Goal: Task Accomplishment & Management: Manage account settings

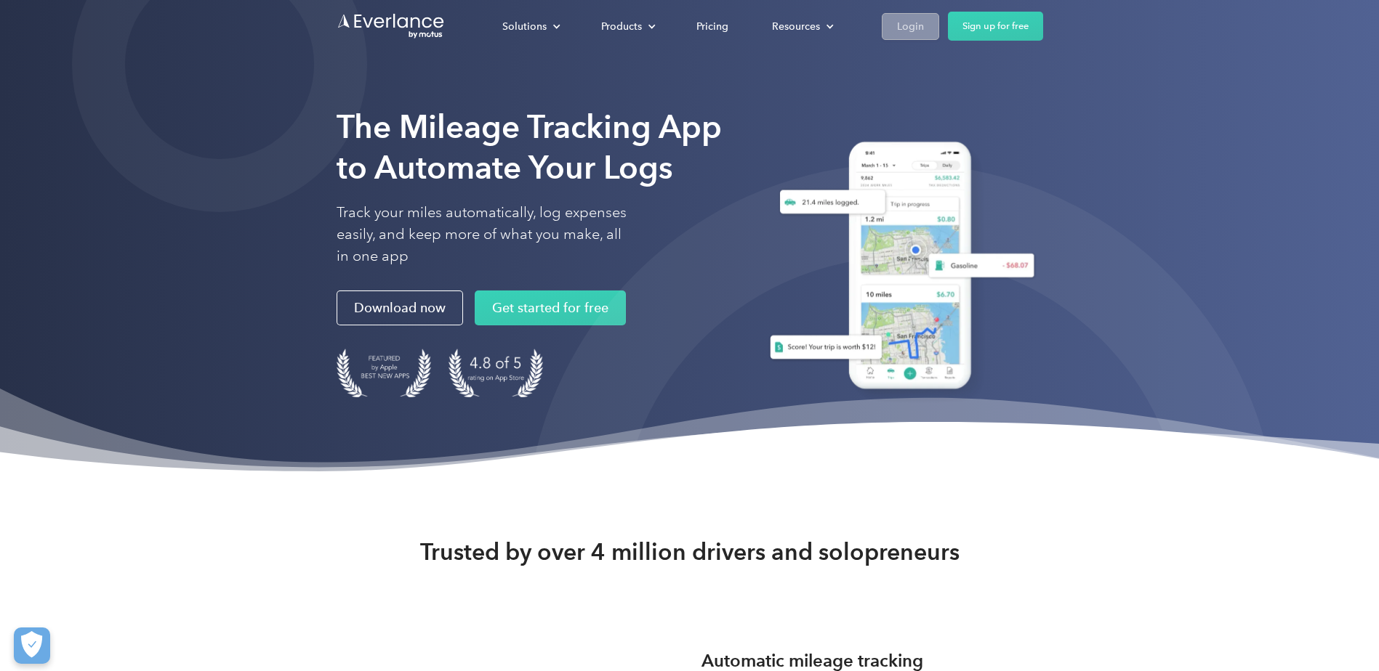
click at [904, 22] on div "Login" at bounding box center [910, 26] width 27 height 18
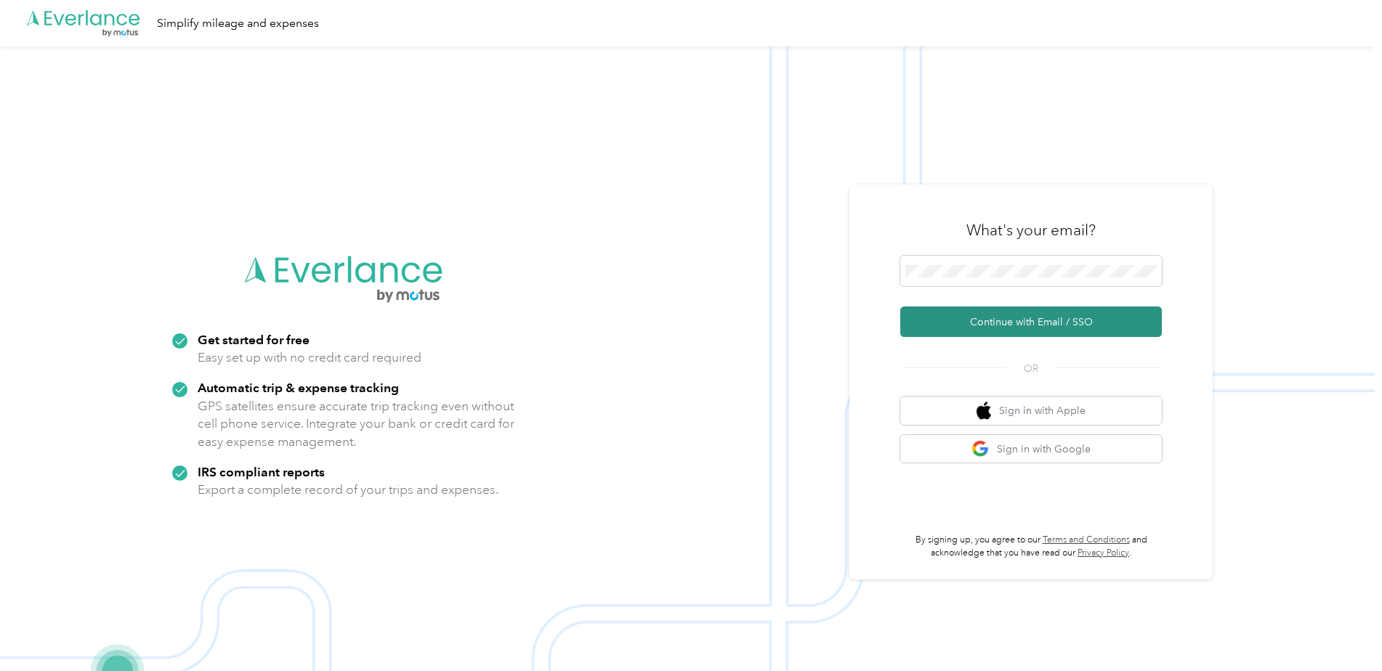
click at [1049, 322] on button "Continue with Email / SSO" at bounding box center [1031, 322] width 262 height 31
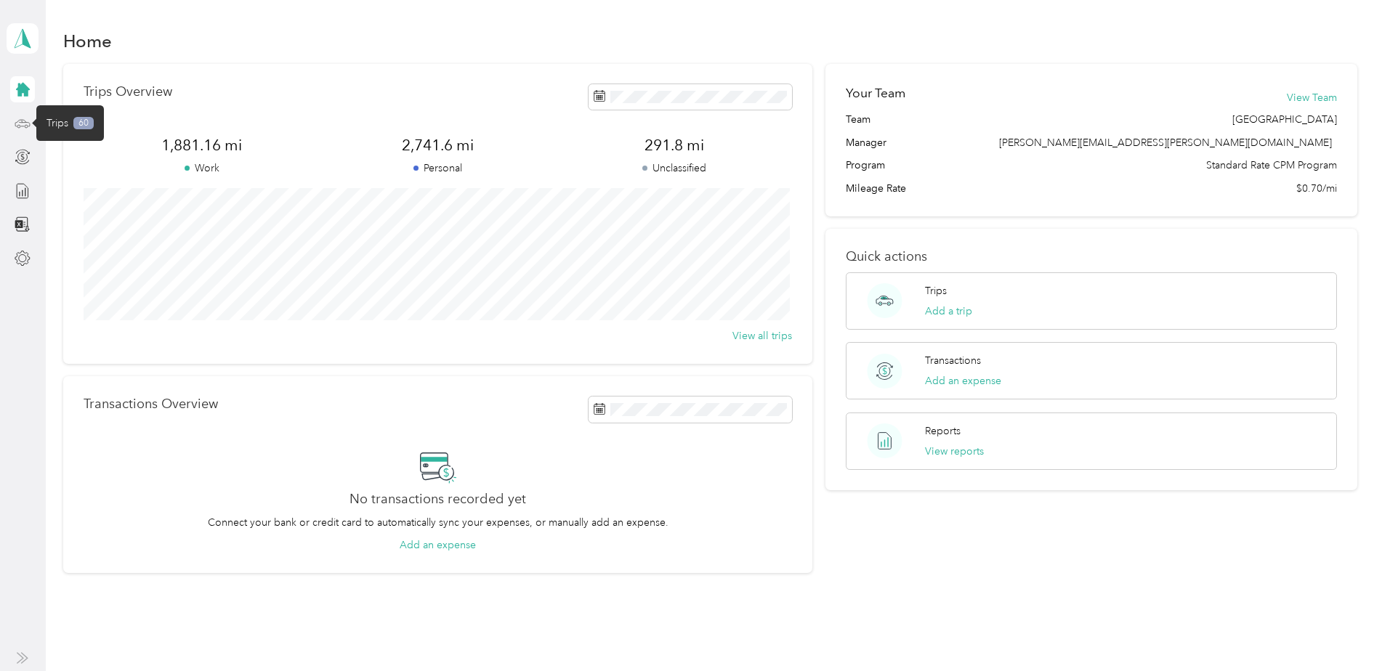
click at [25, 118] on icon at bounding box center [23, 124] width 16 height 16
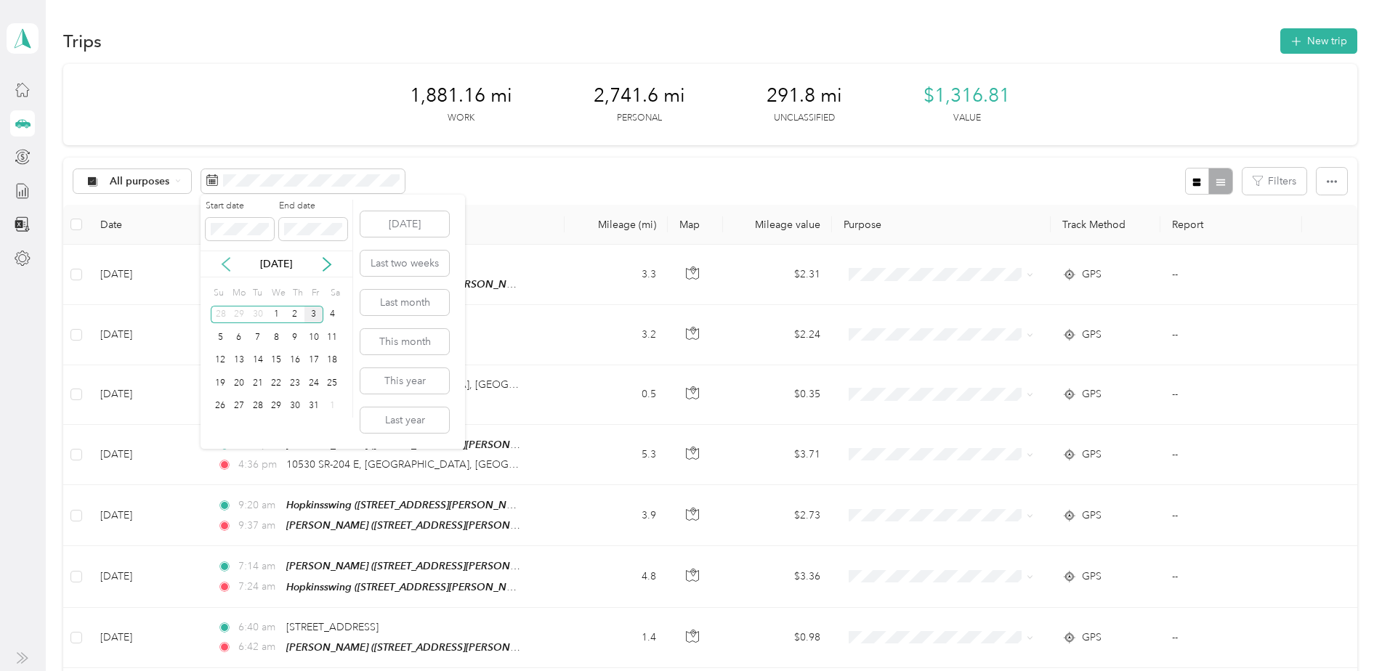
click at [224, 267] on icon at bounding box center [226, 264] width 15 height 15
click at [237, 312] on div "1" at bounding box center [239, 315] width 19 height 18
click at [257, 410] on div "30" at bounding box center [258, 406] width 19 height 18
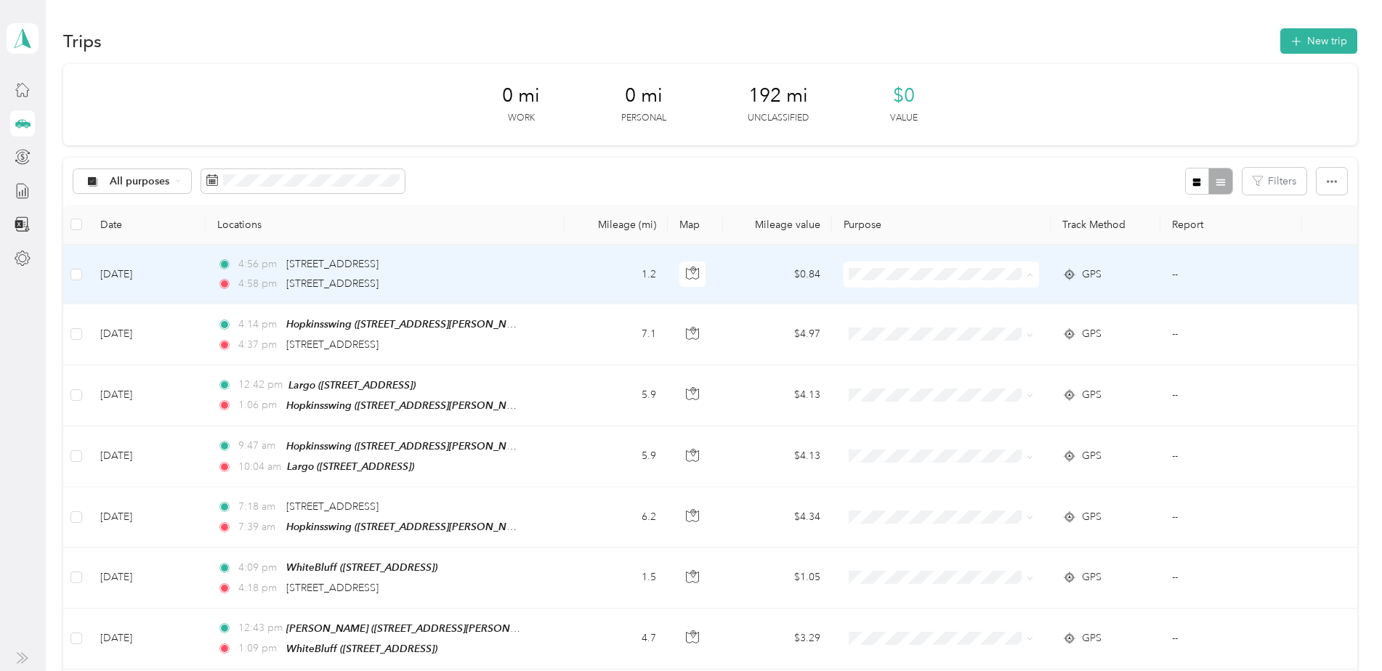
click at [884, 324] on span "Personal" at bounding box center [952, 327] width 149 height 15
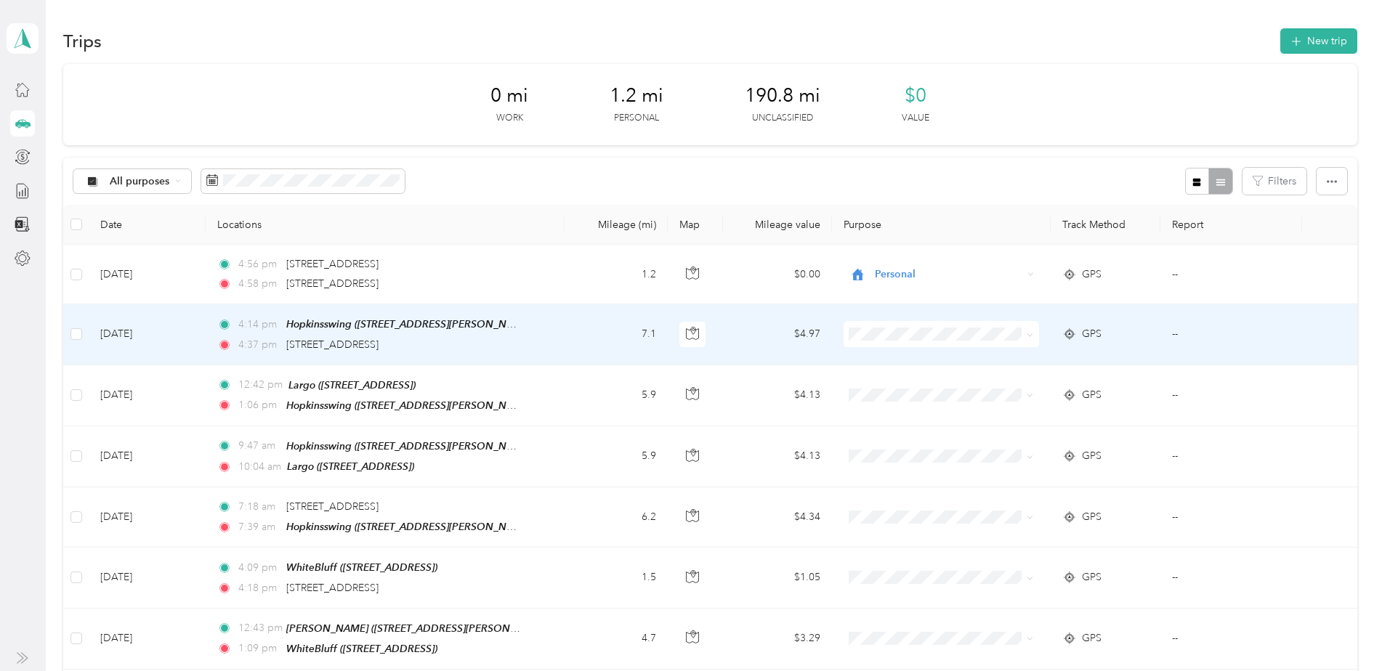
scroll to position [73, 0]
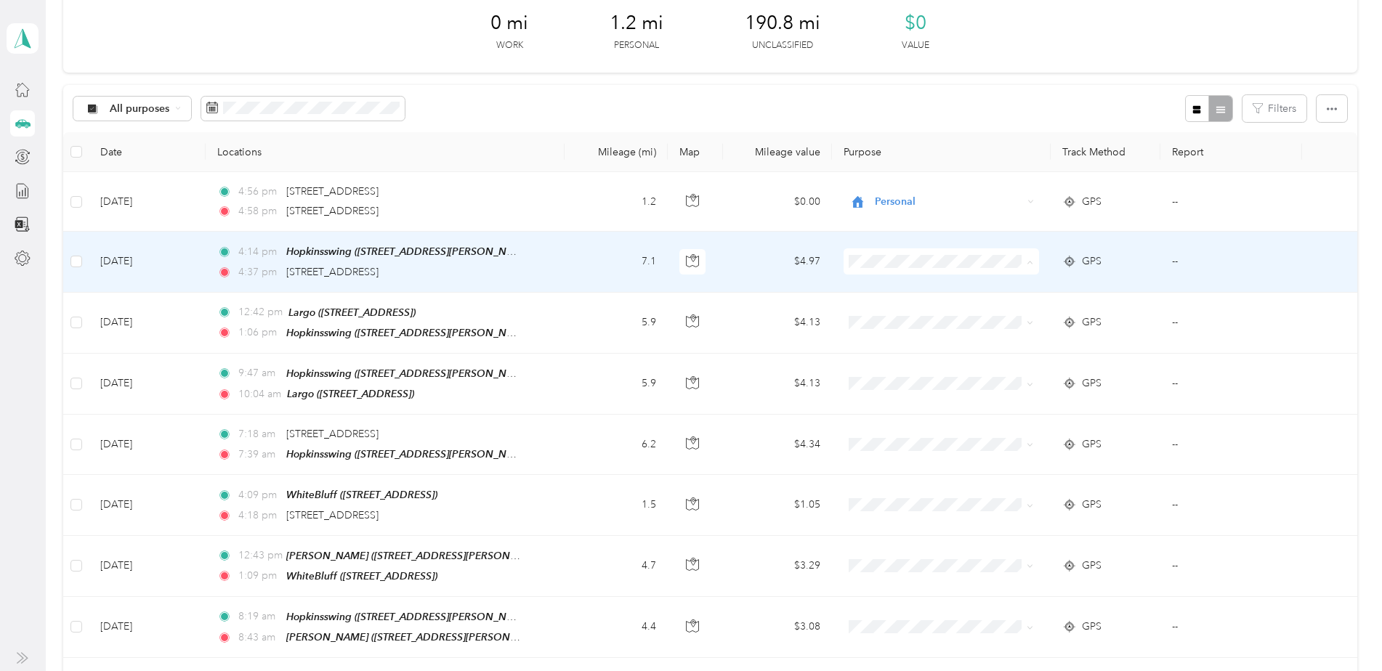
click at [884, 311] on span "Personal" at bounding box center [952, 314] width 149 height 15
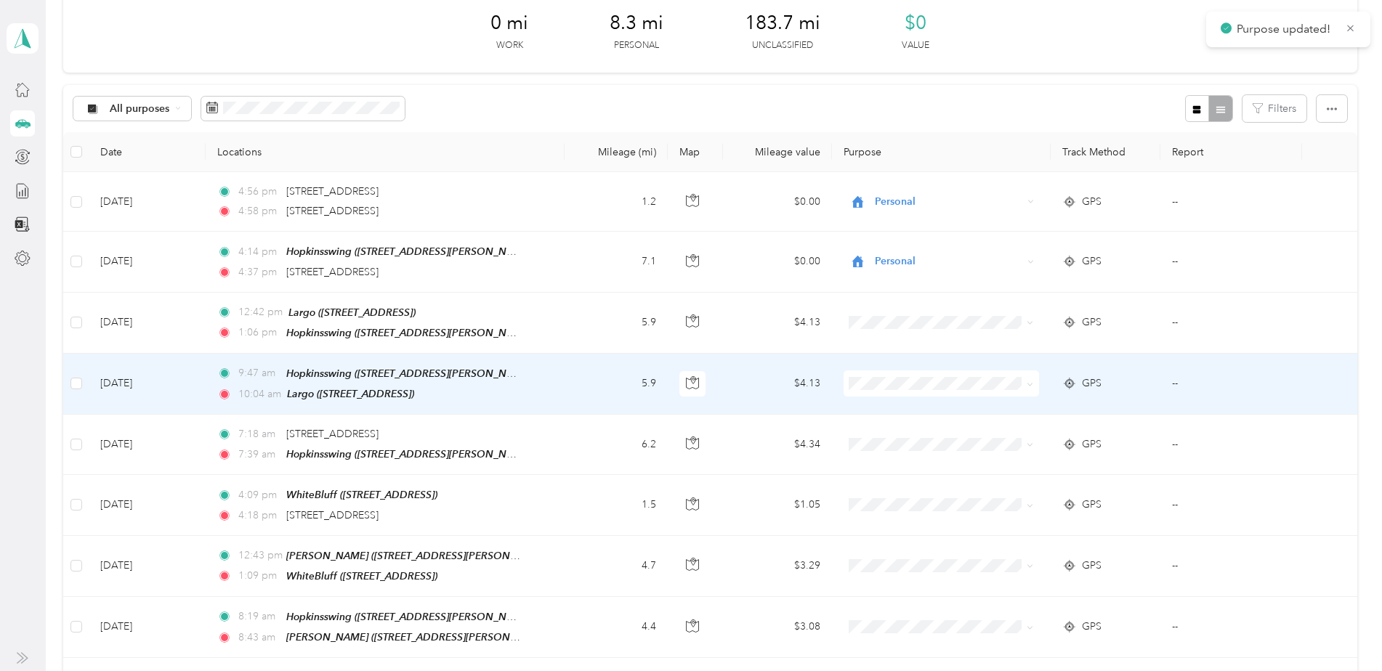
scroll to position [145, 0]
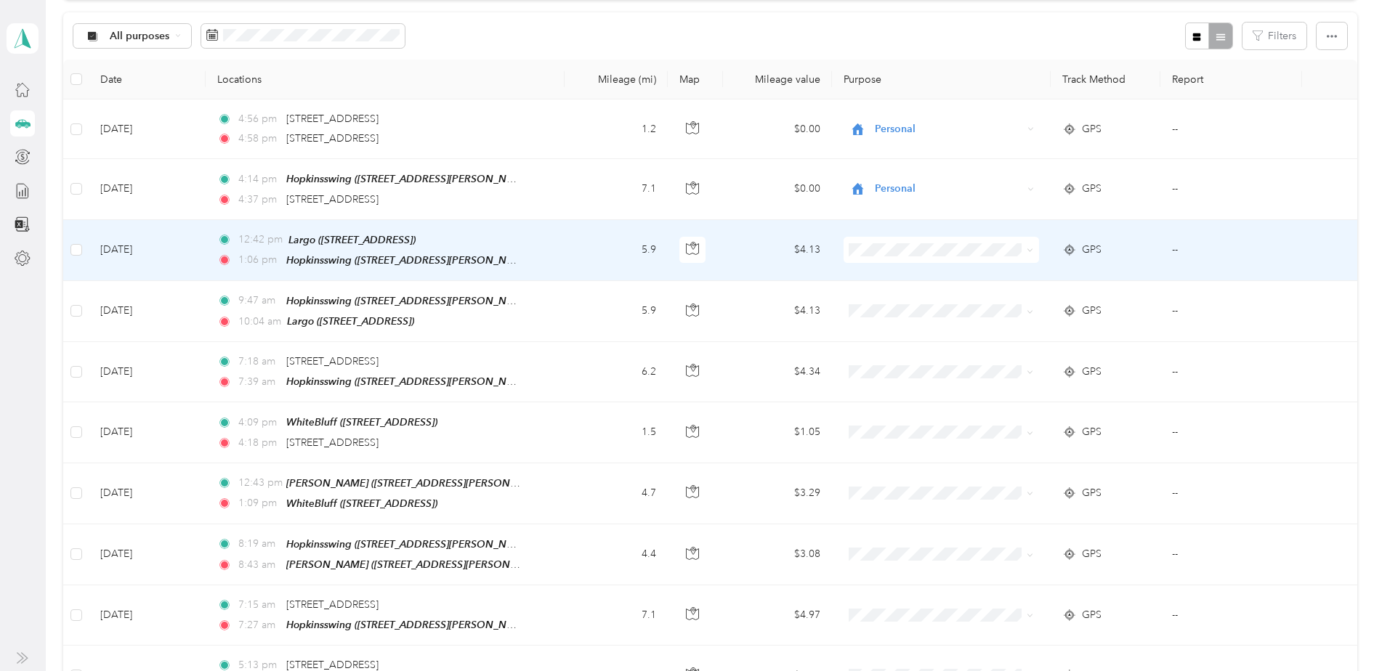
click at [887, 272] on span "SCCPSS" at bounding box center [952, 272] width 149 height 15
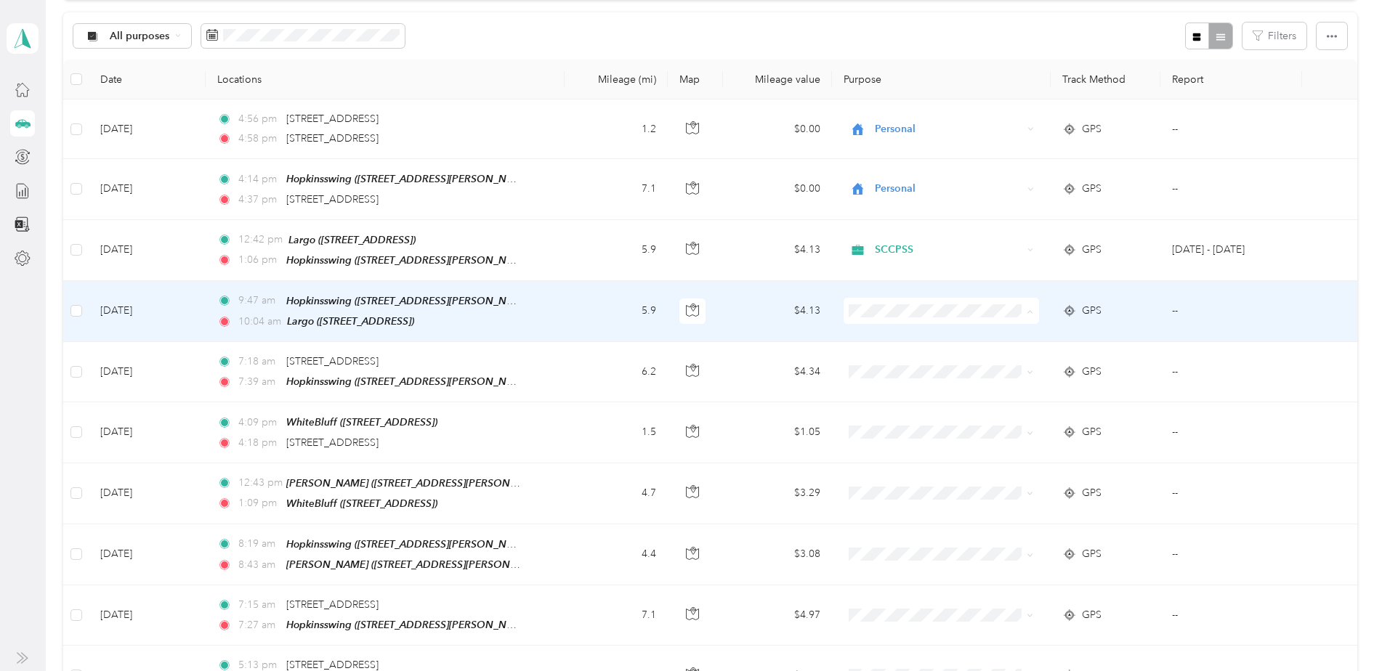
click at [889, 334] on span "SCCPSS" at bounding box center [952, 335] width 149 height 15
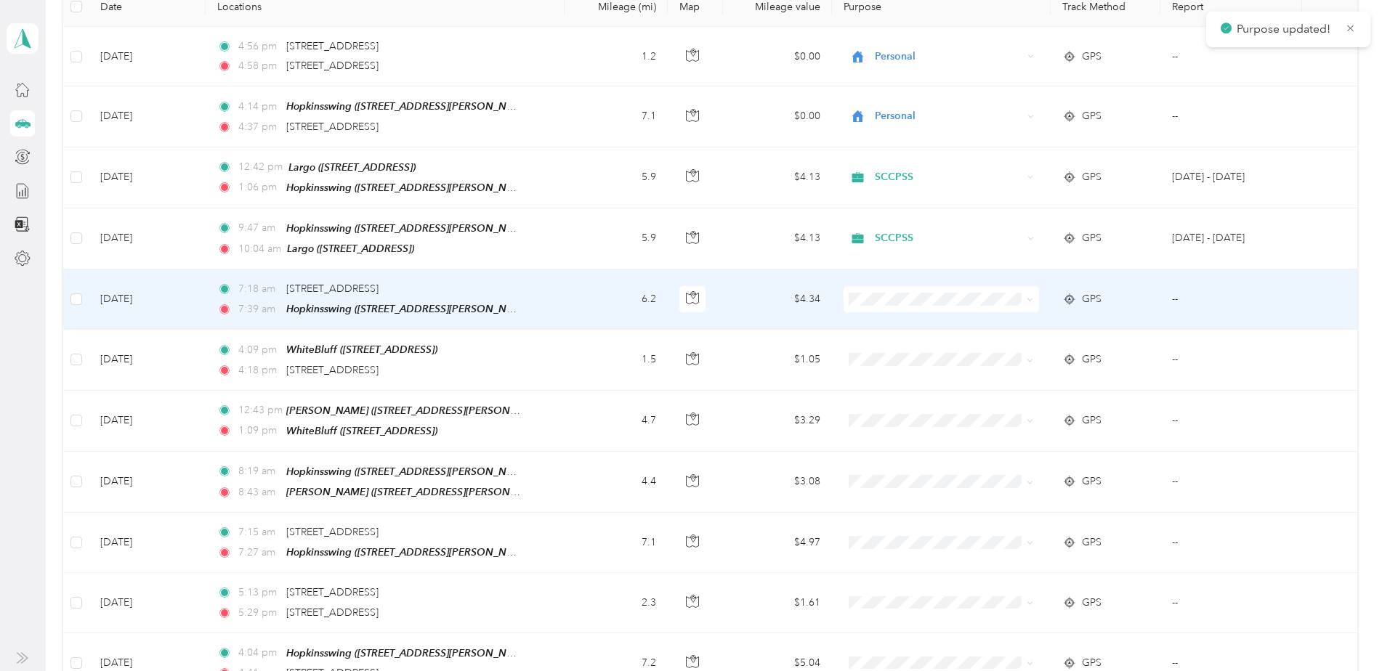
scroll to position [291, 0]
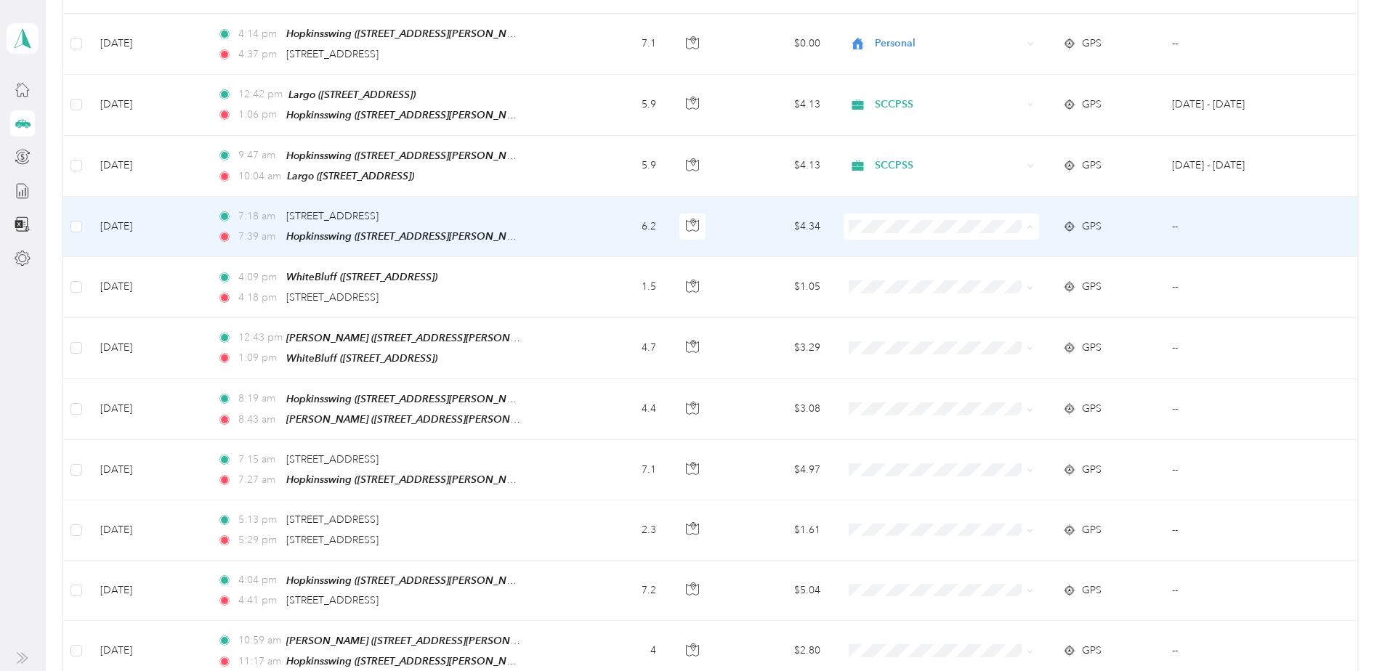
click at [892, 275] on span "Personal" at bounding box center [952, 275] width 149 height 15
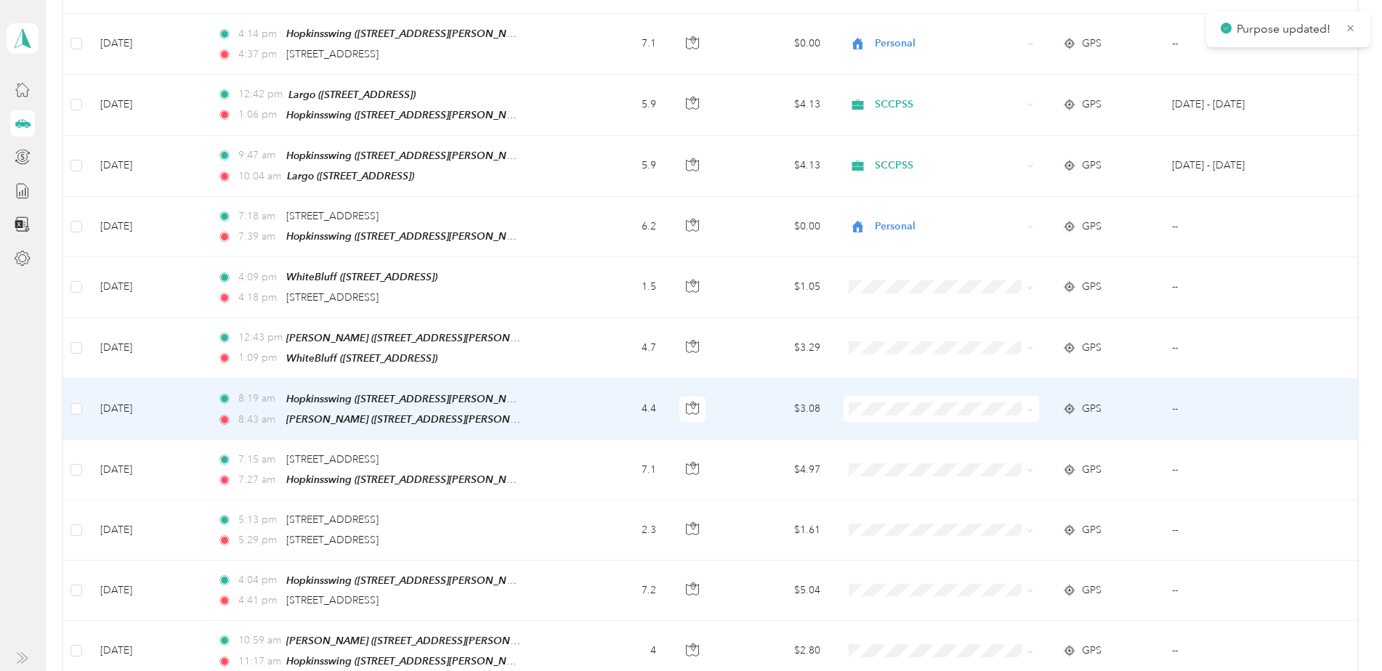
scroll to position [363, 0]
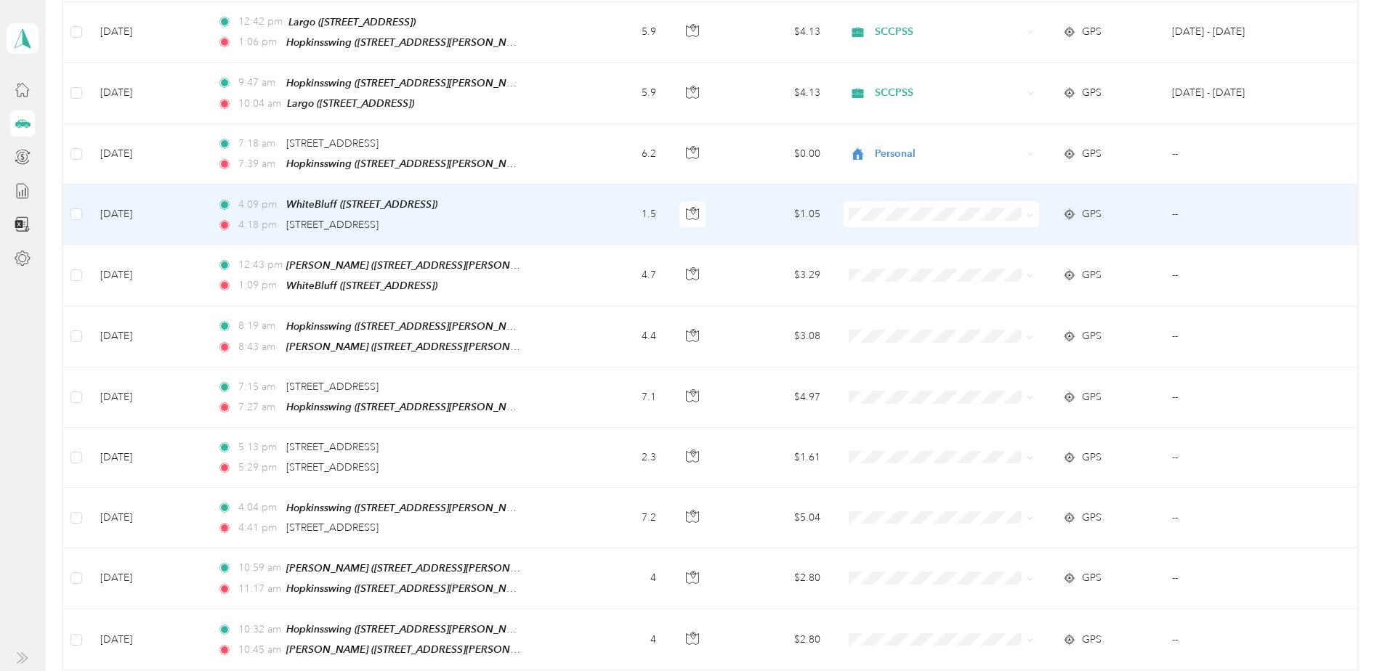
click at [889, 260] on span "Personal" at bounding box center [952, 262] width 149 height 15
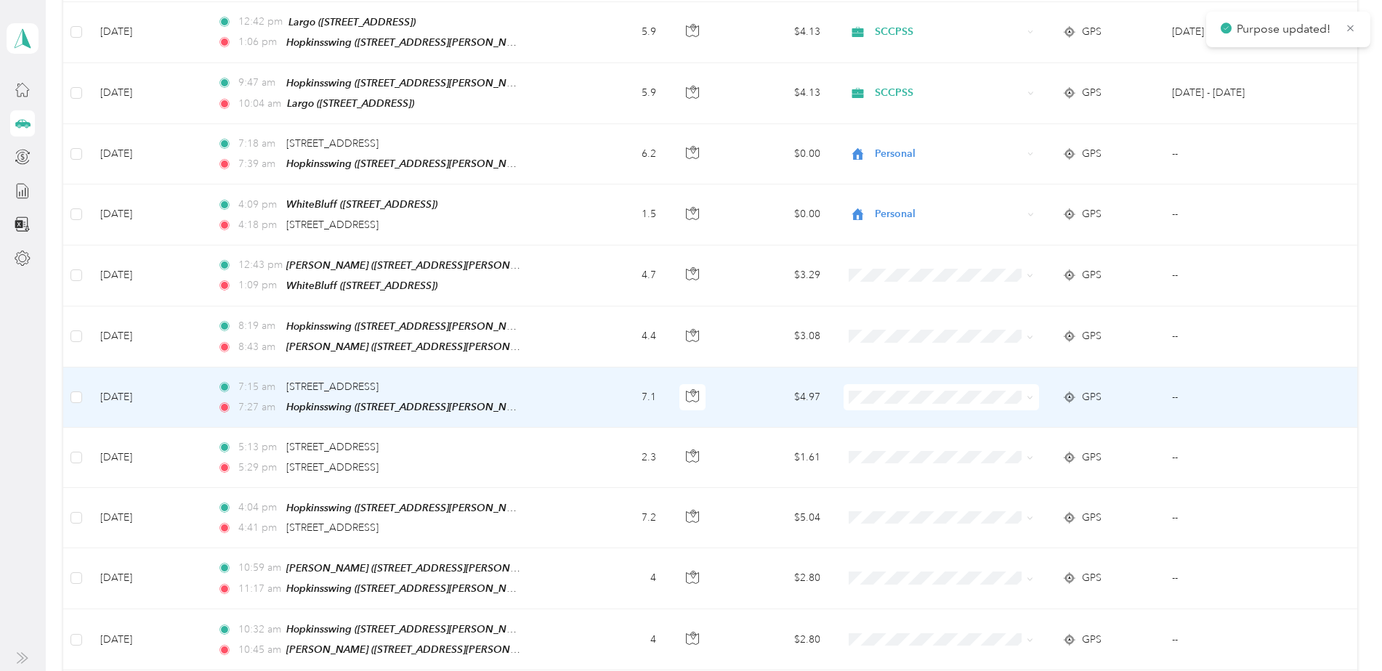
scroll to position [436, 0]
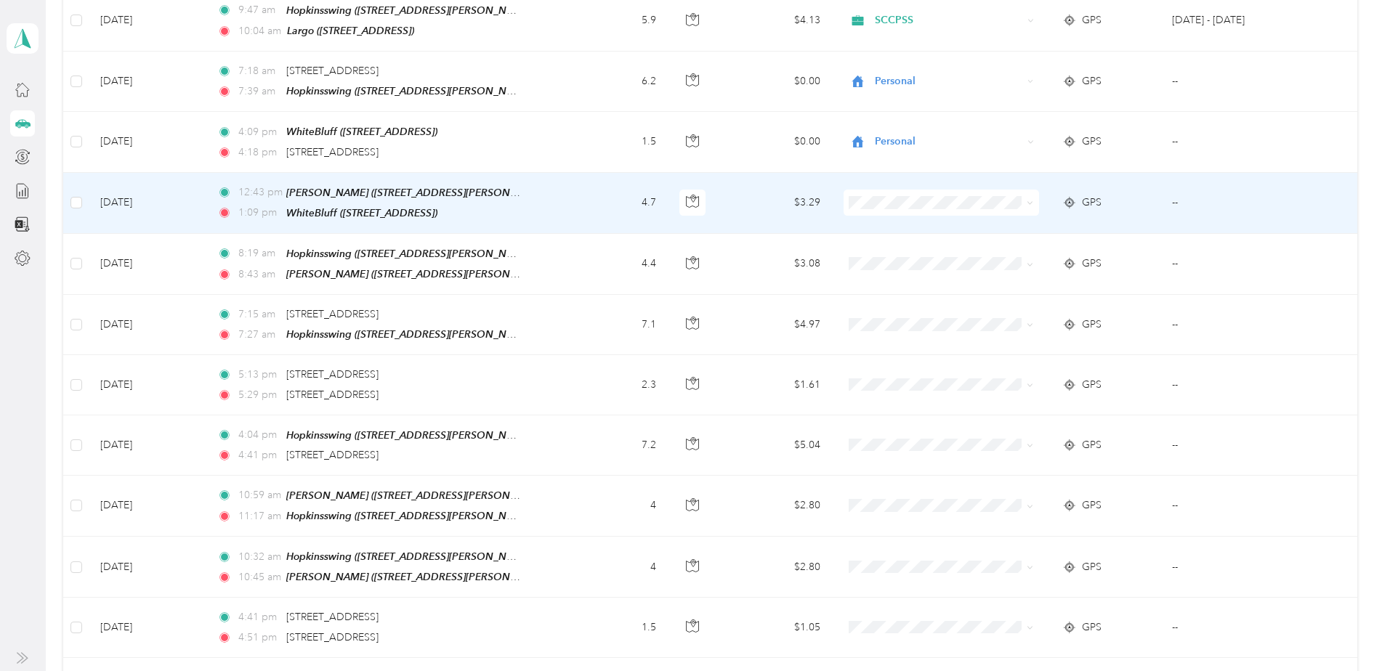
click at [900, 219] on span "SCCPSS" at bounding box center [952, 217] width 149 height 15
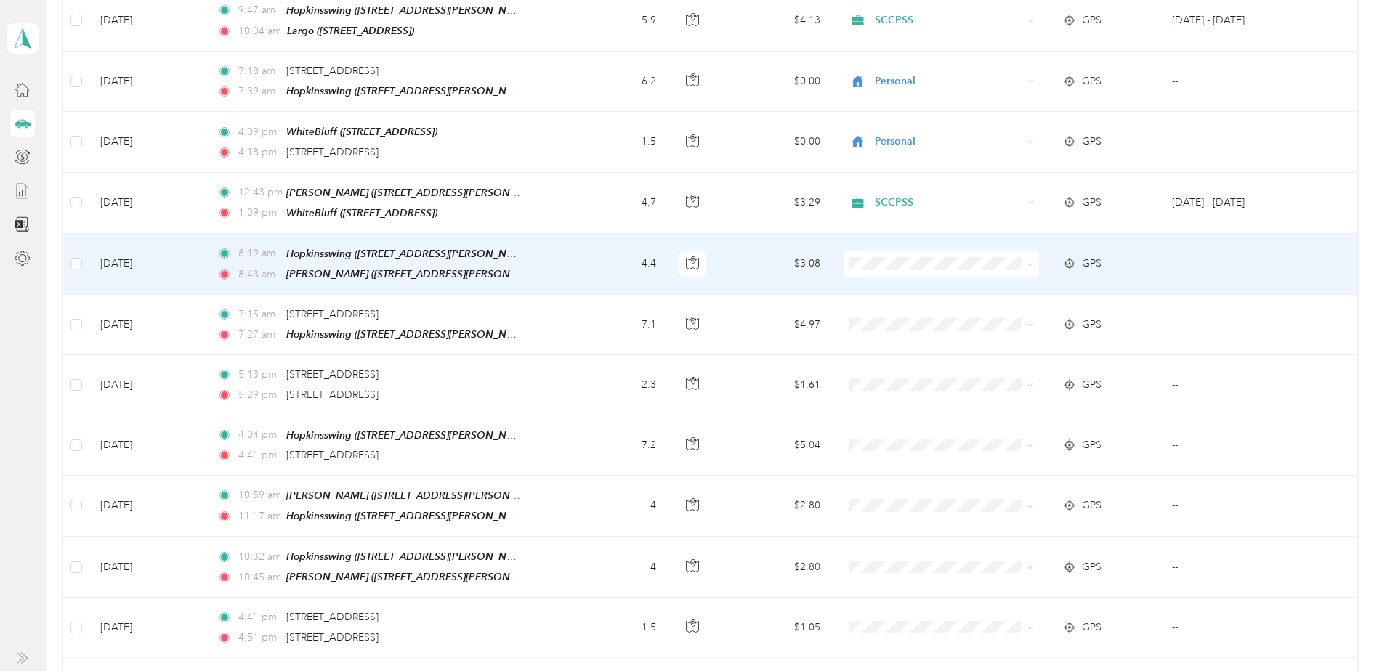
click at [901, 283] on span "SCCPSS" at bounding box center [952, 283] width 149 height 15
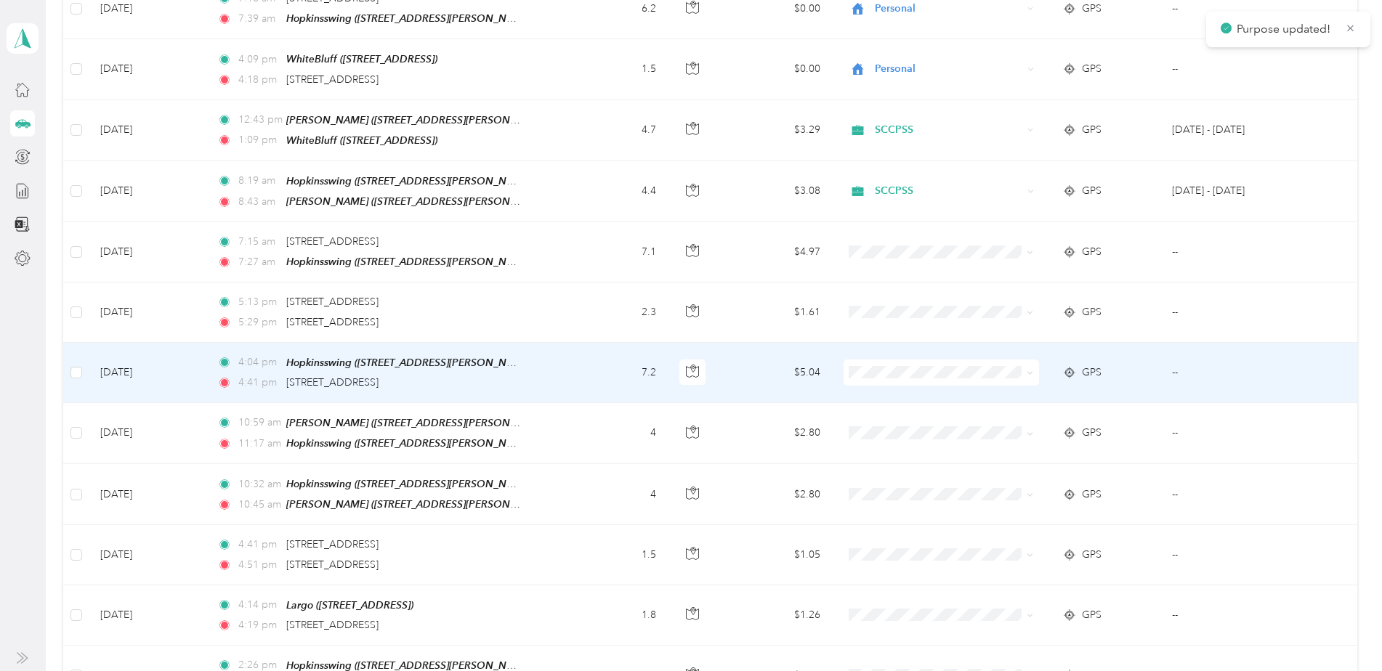
scroll to position [581, 0]
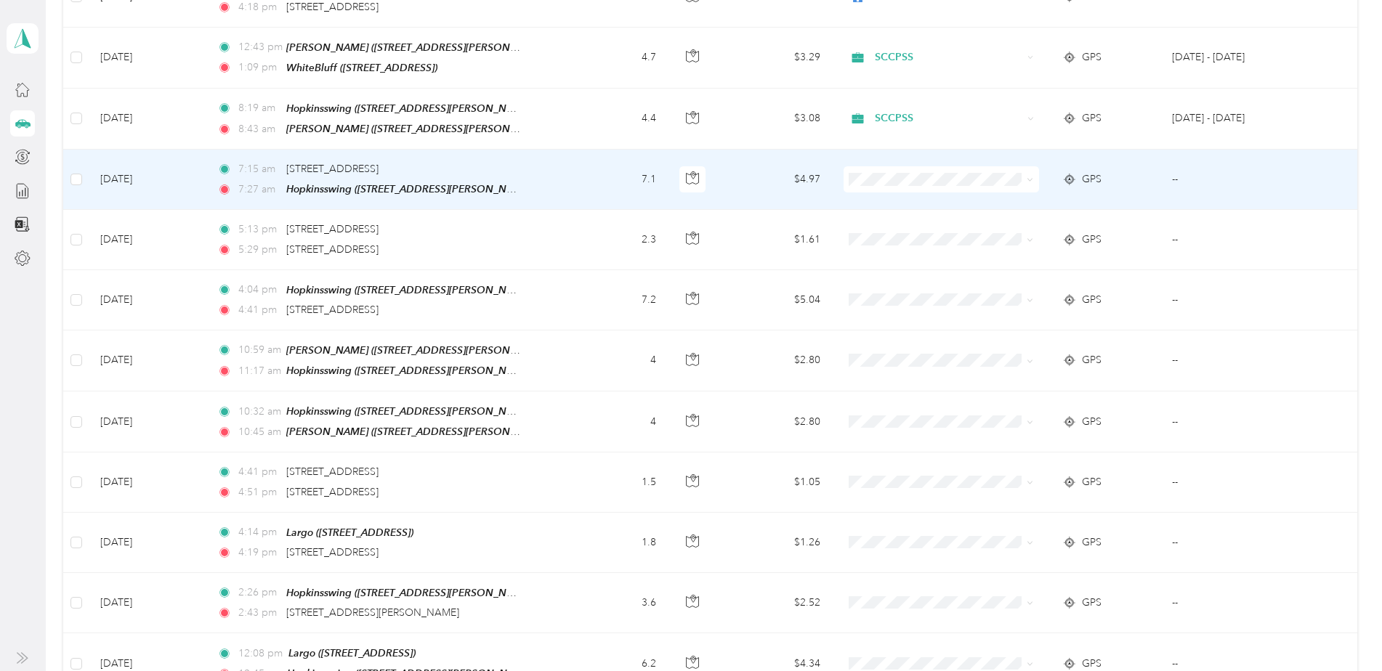
click at [887, 221] on span "Personal" at bounding box center [952, 218] width 149 height 15
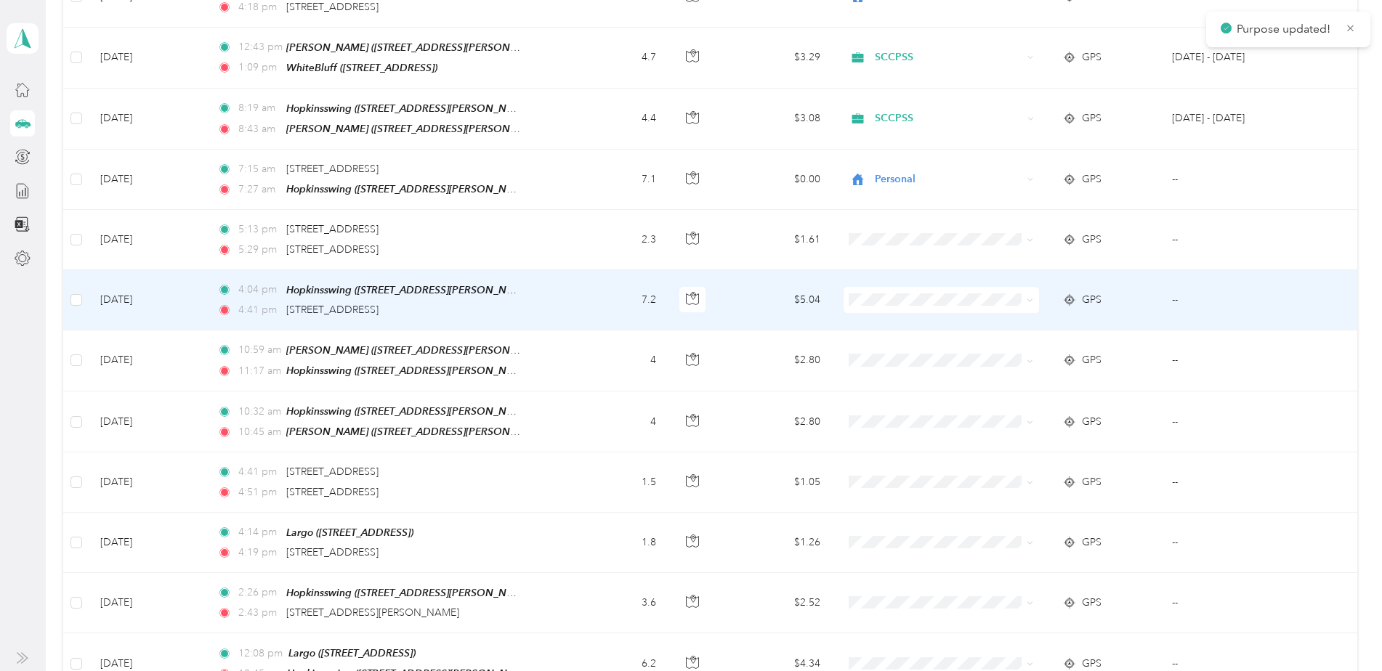
scroll to position [654, 0]
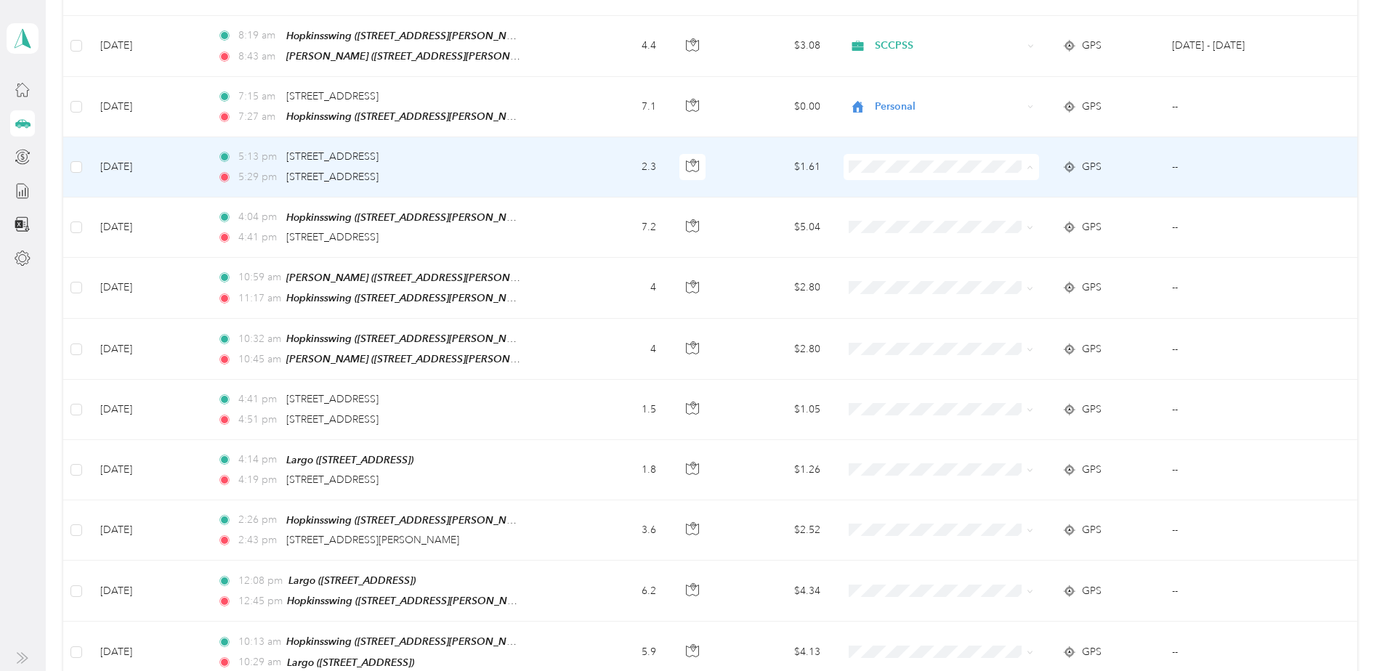
click at [897, 211] on span "Personal" at bounding box center [952, 210] width 149 height 15
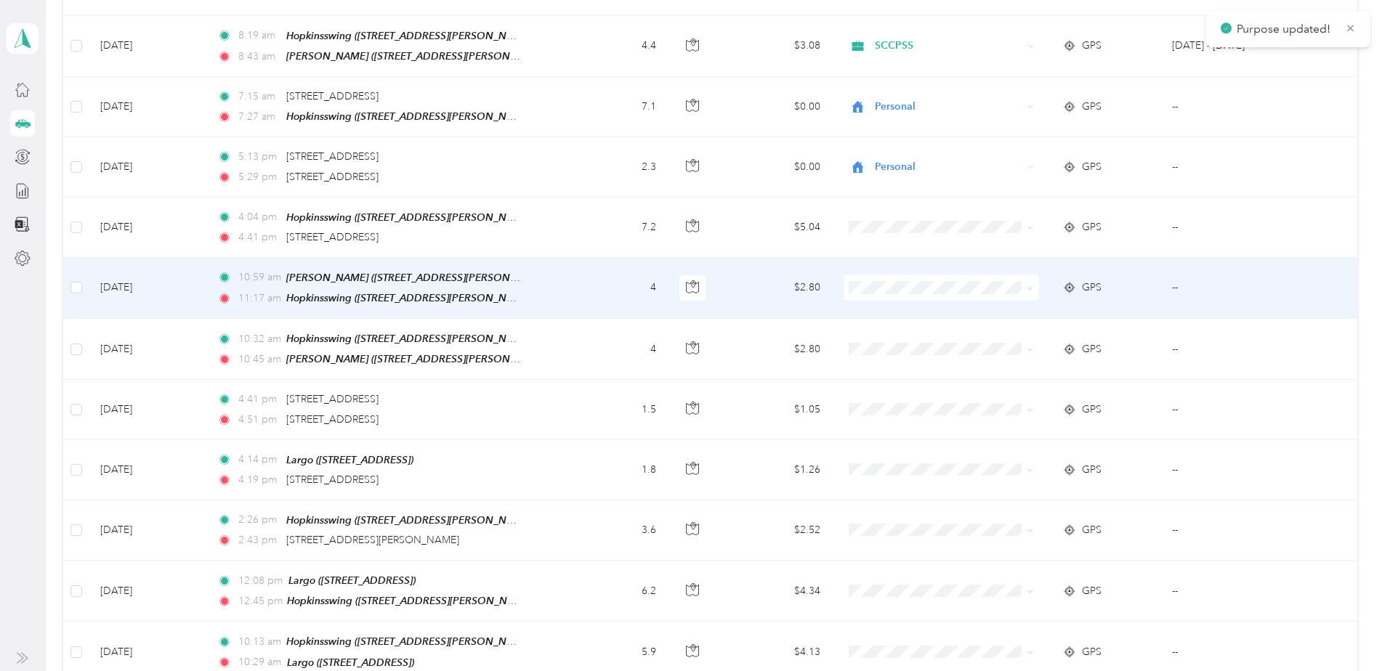
scroll to position [727, 0]
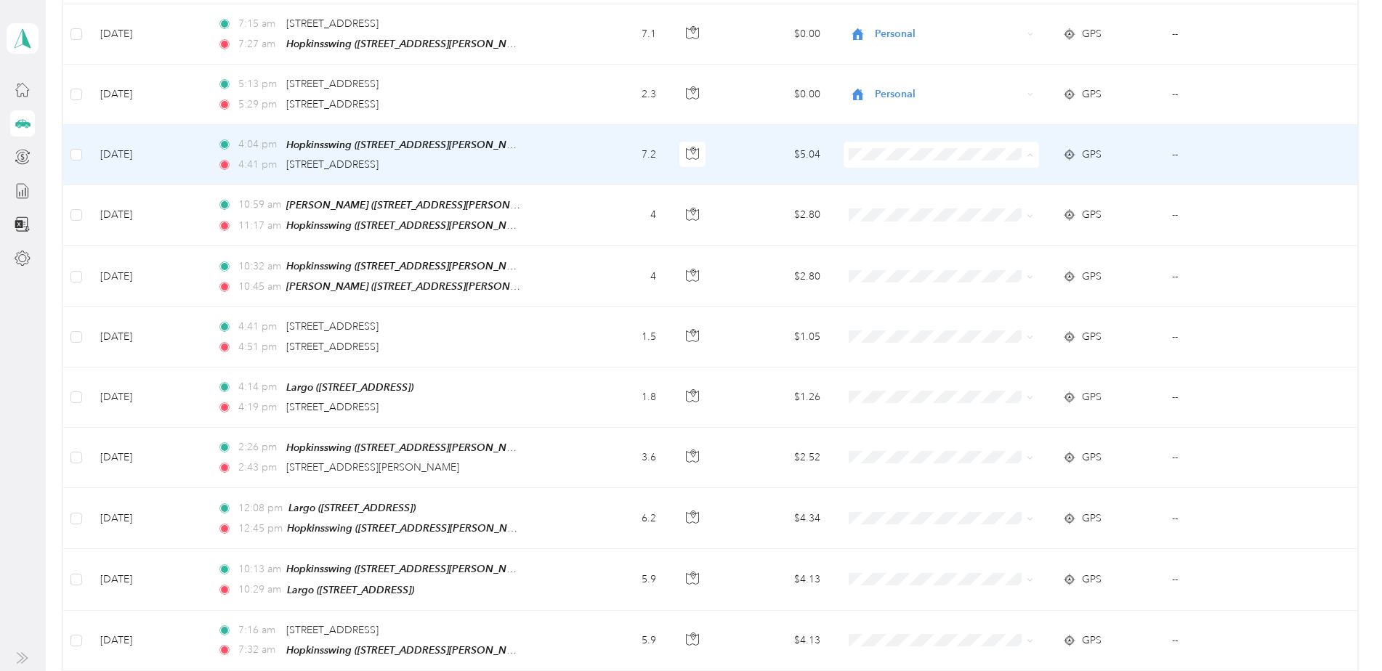
click at [889, 194] on span "Personal" at bounding box center [952, 197] width 149 height 15
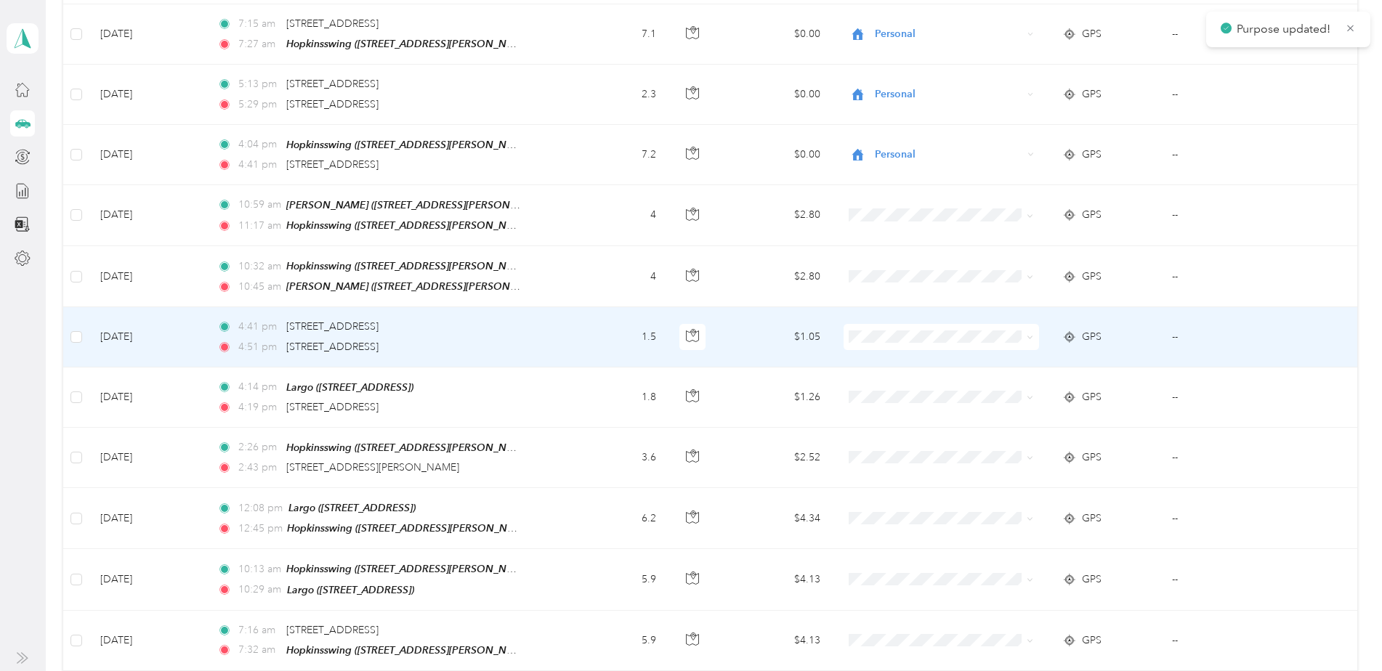
scroll to position [799, 0]
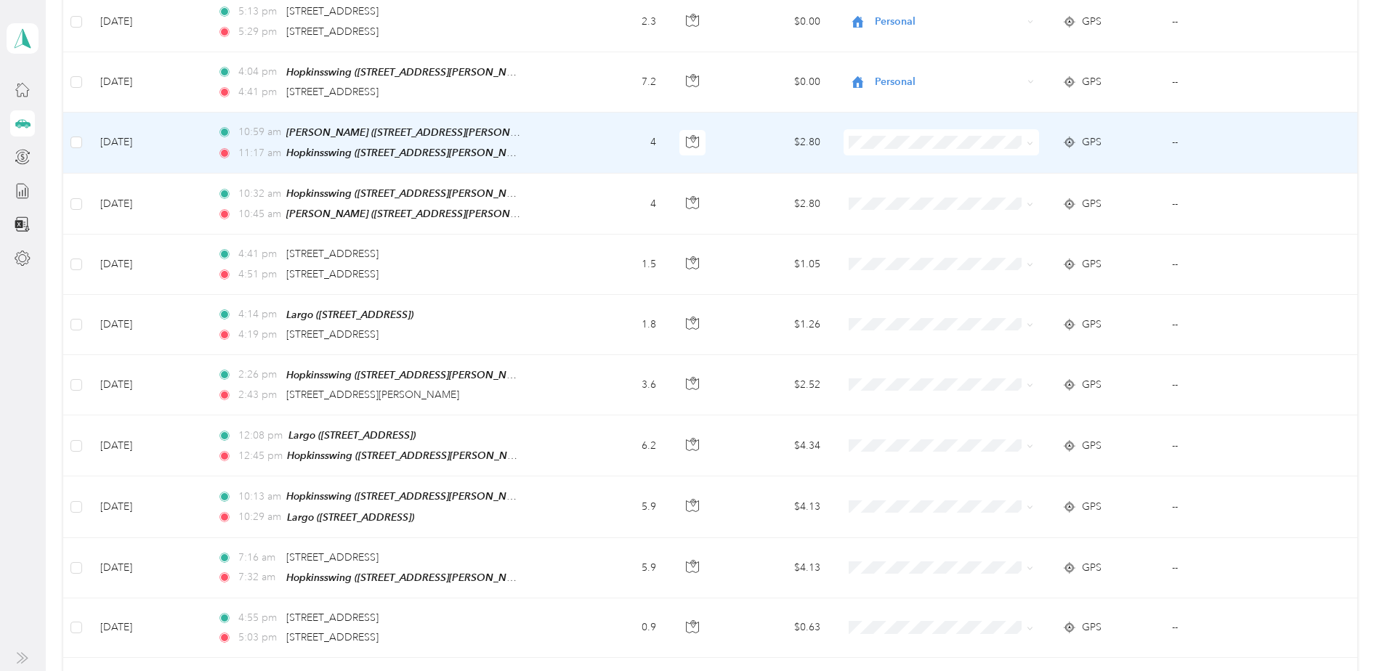
click at [892, 158] on span "SCCPSS" at bounding box center [952, 159] width 149 height 15
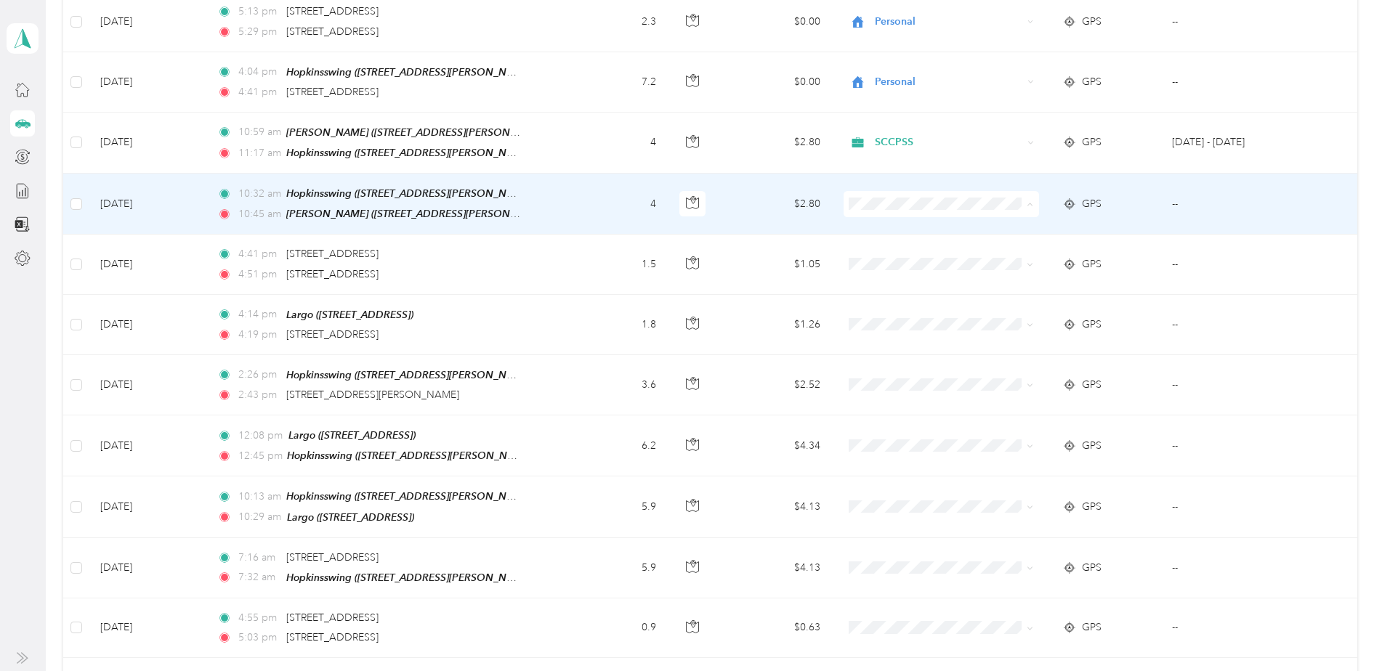
click at [884, 215] on span "SCCPSS" at bounding box center [952, 219] width 149 height 15
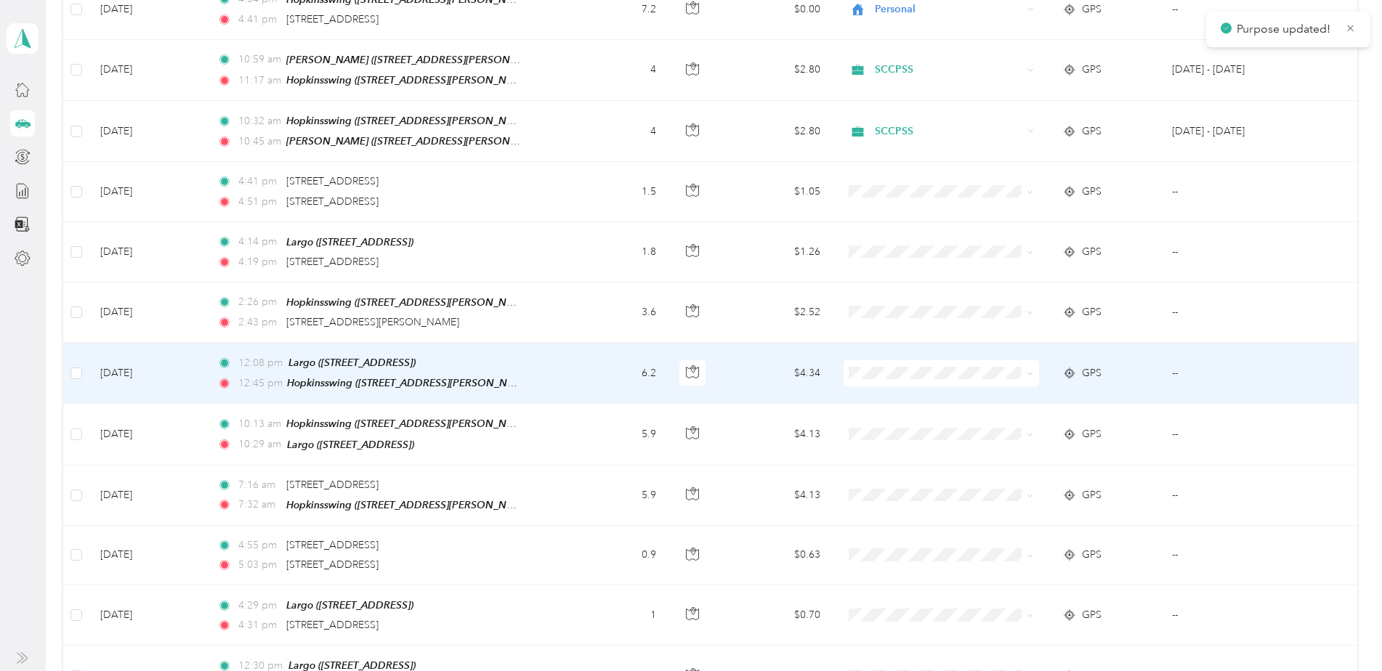
scroll to position [945, 0]
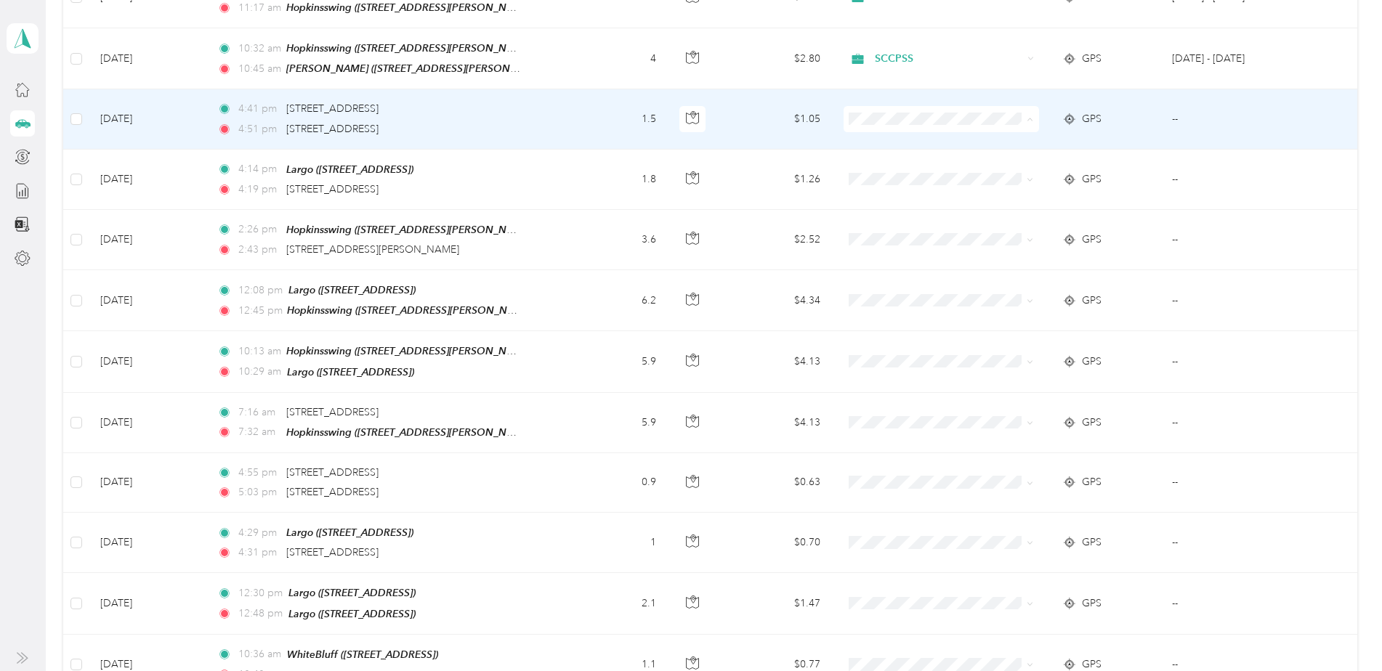
click at [902, 159] on span "Personal" at bounding box center [952, 159] width 149 height 15
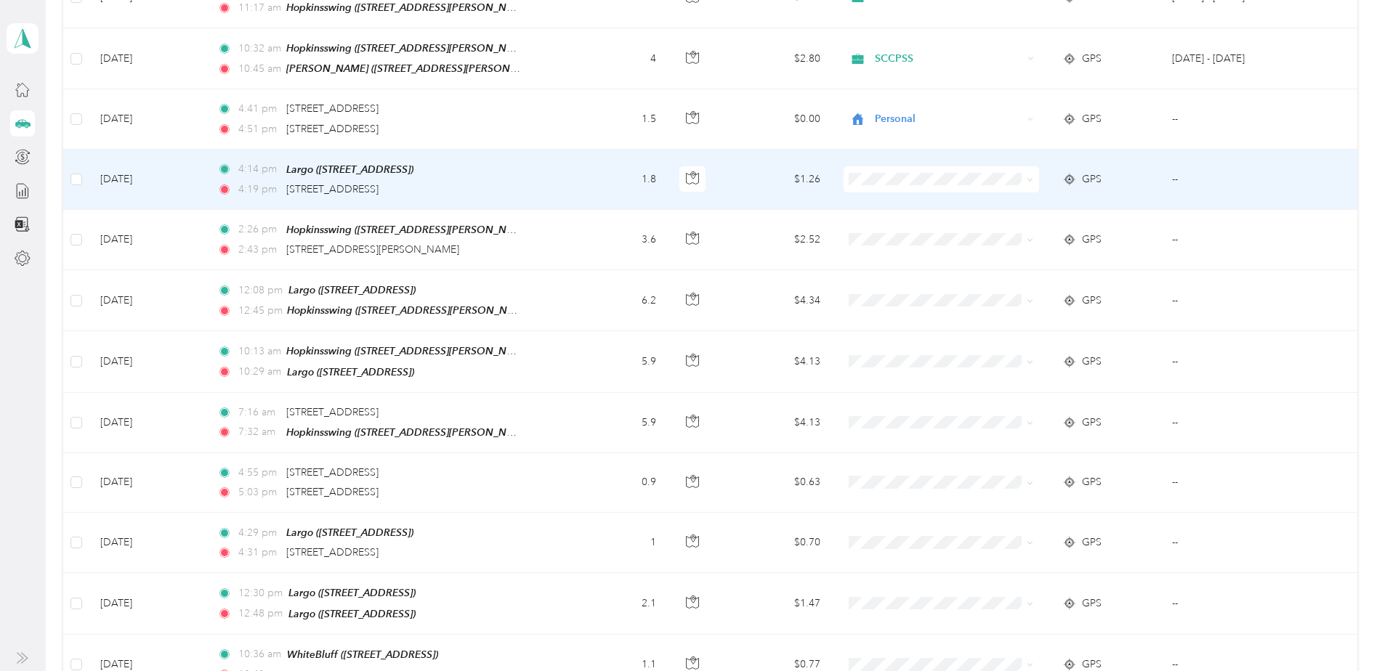
click at [900, 217] on span "Personal" at bounding box center [952, 216] width 149 height 15
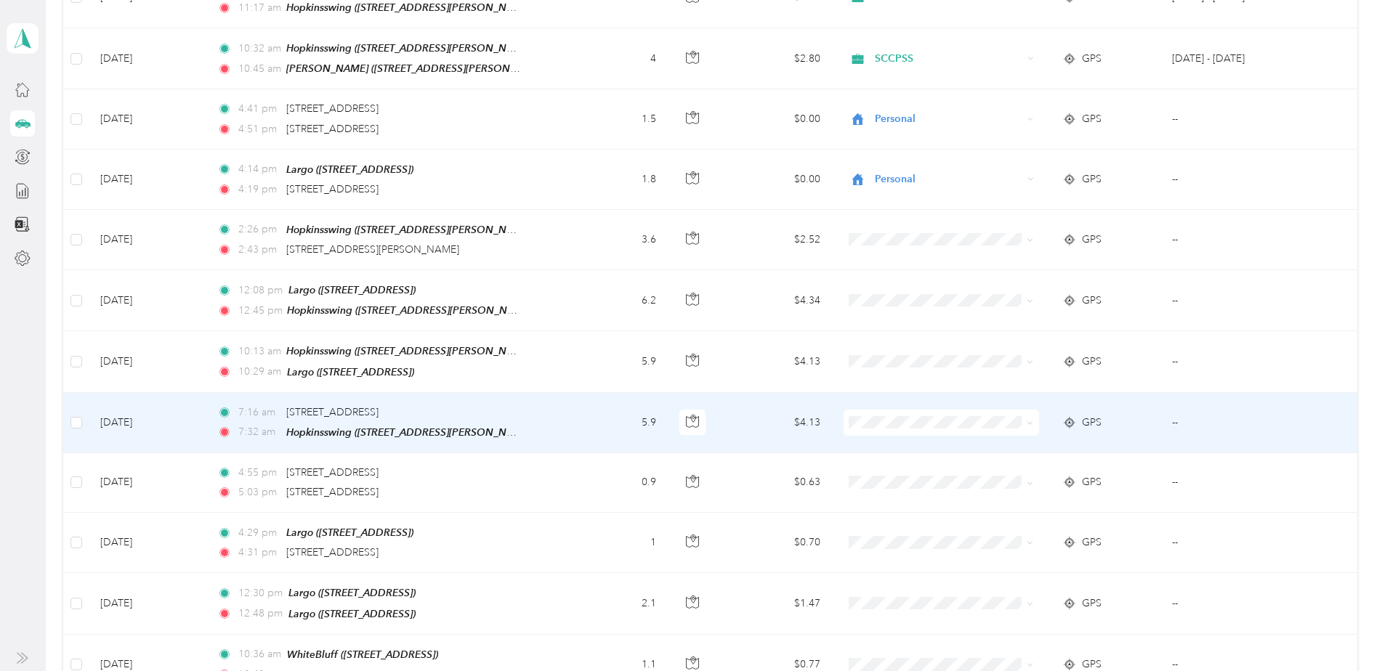
scroll to position [1017, 0]
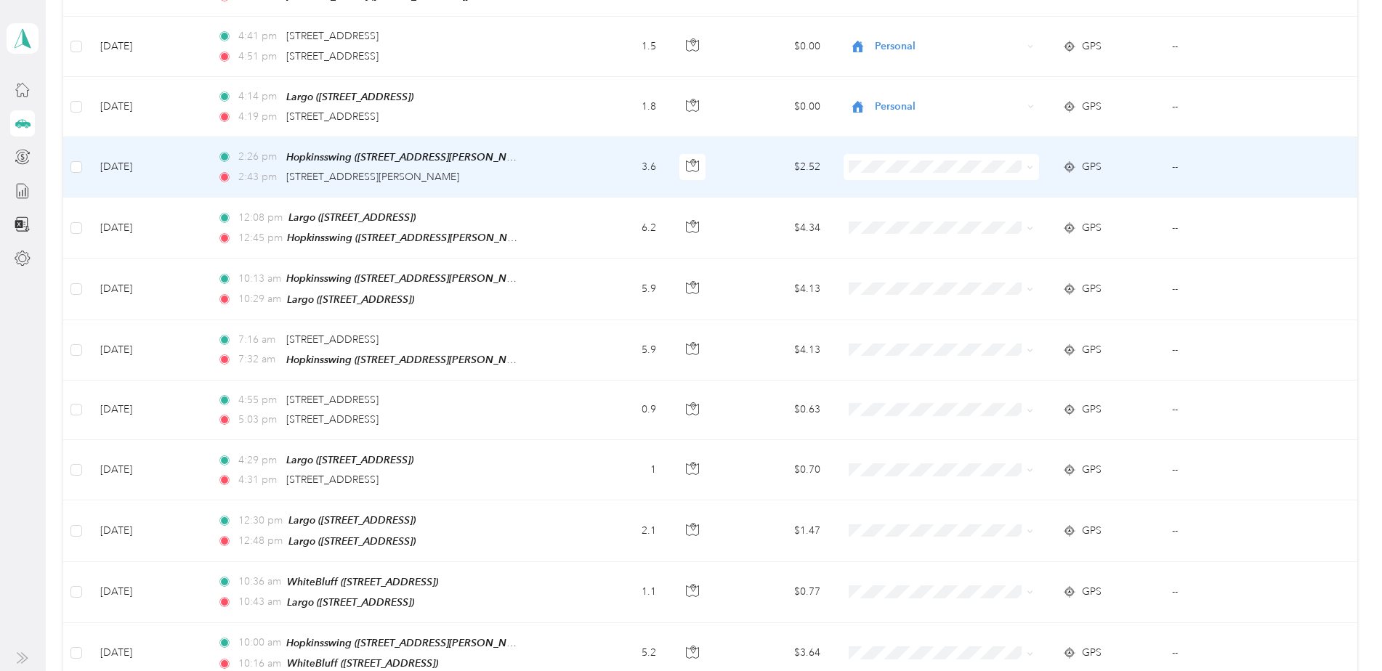
click at [902, 203] on span "Personal" at bounding box center [952, 202] width 149 height 15
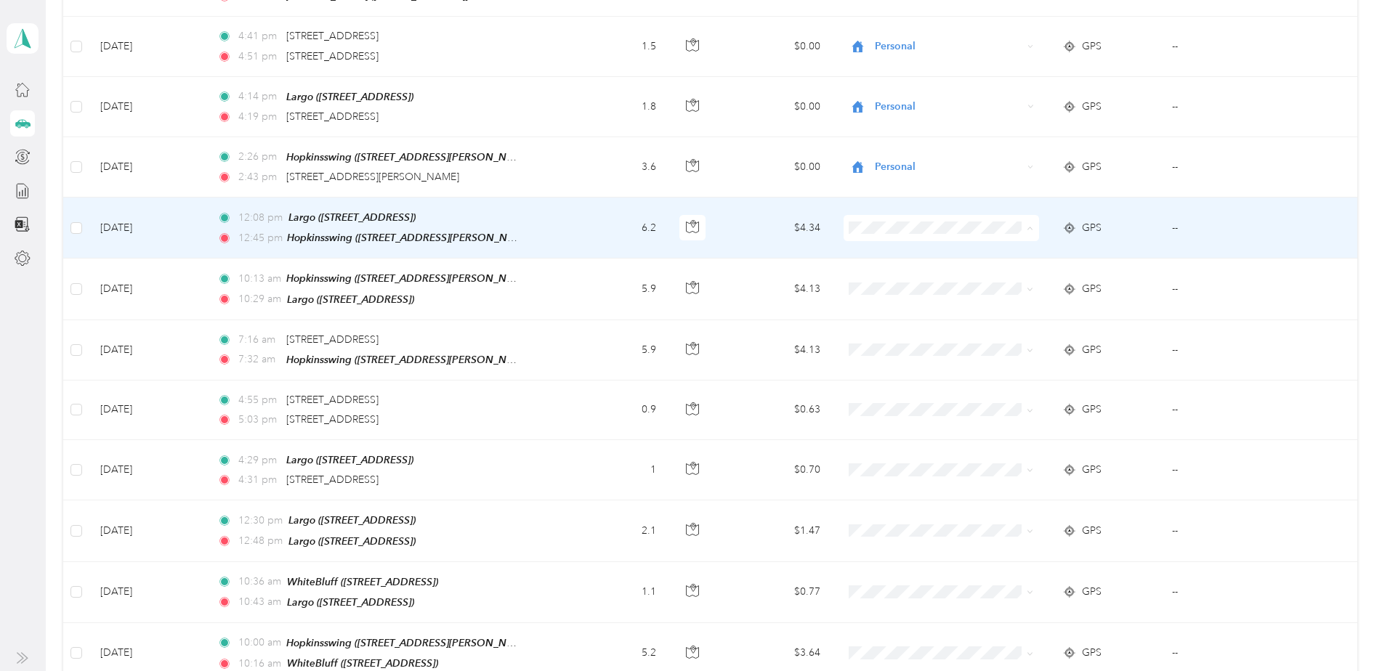
click at [890, 237] on span "SCCPSS" at bounding box center [952, 240] width 149 height 15
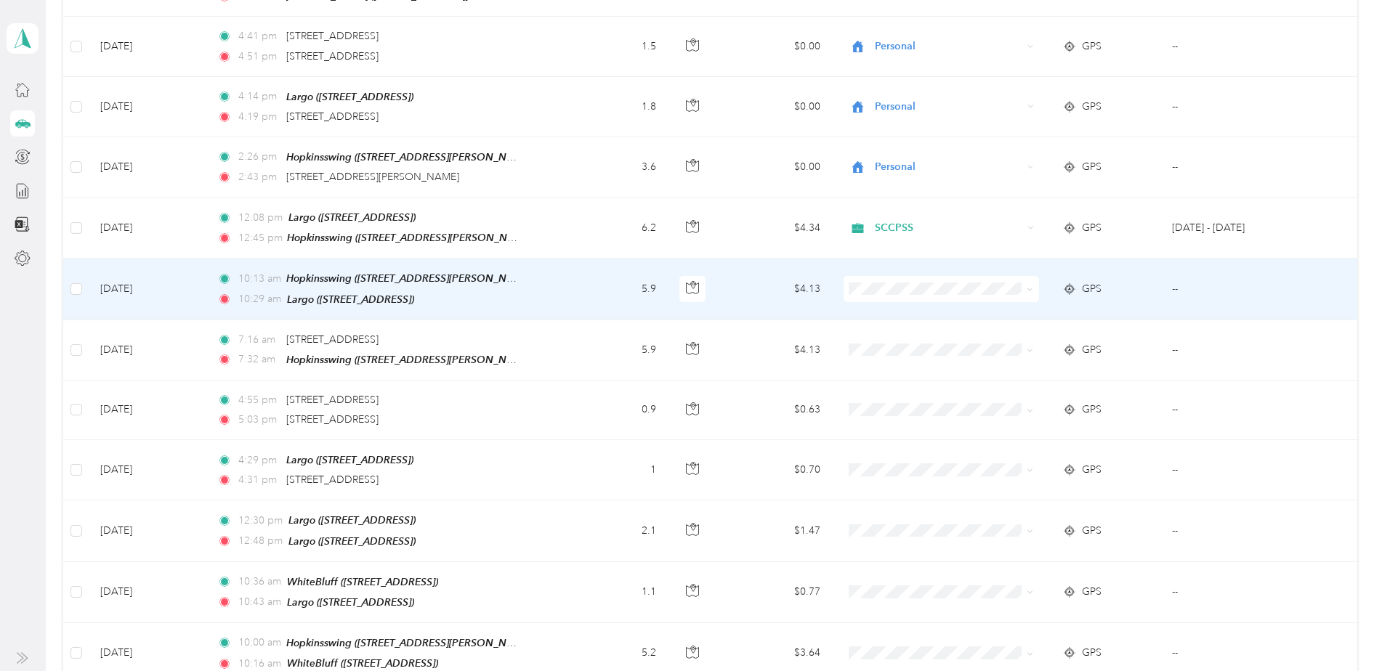
click at [900, 294] on span "SCCPSS" at bounding box center [952, 300] width 149 height 15
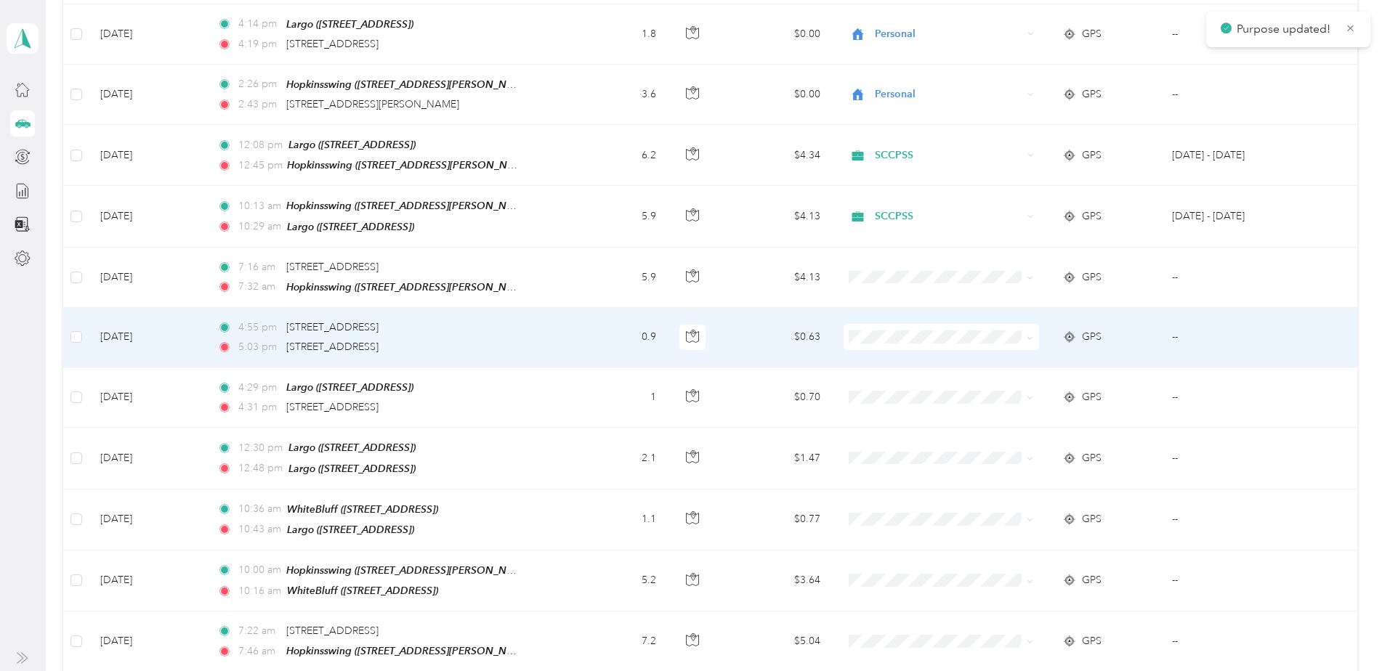
scroll to position [1163, 0]
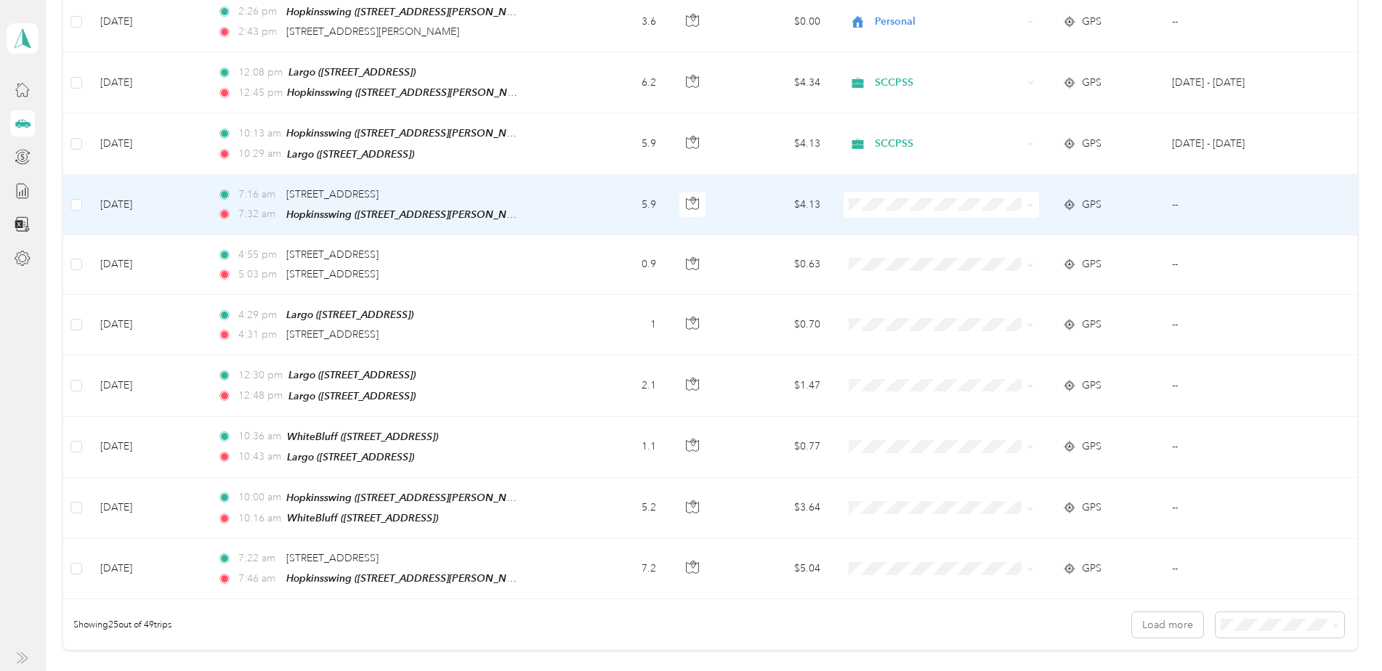
click at [887, 240] on span "Personal" at bounding box center [952, 240] width 149 height 15
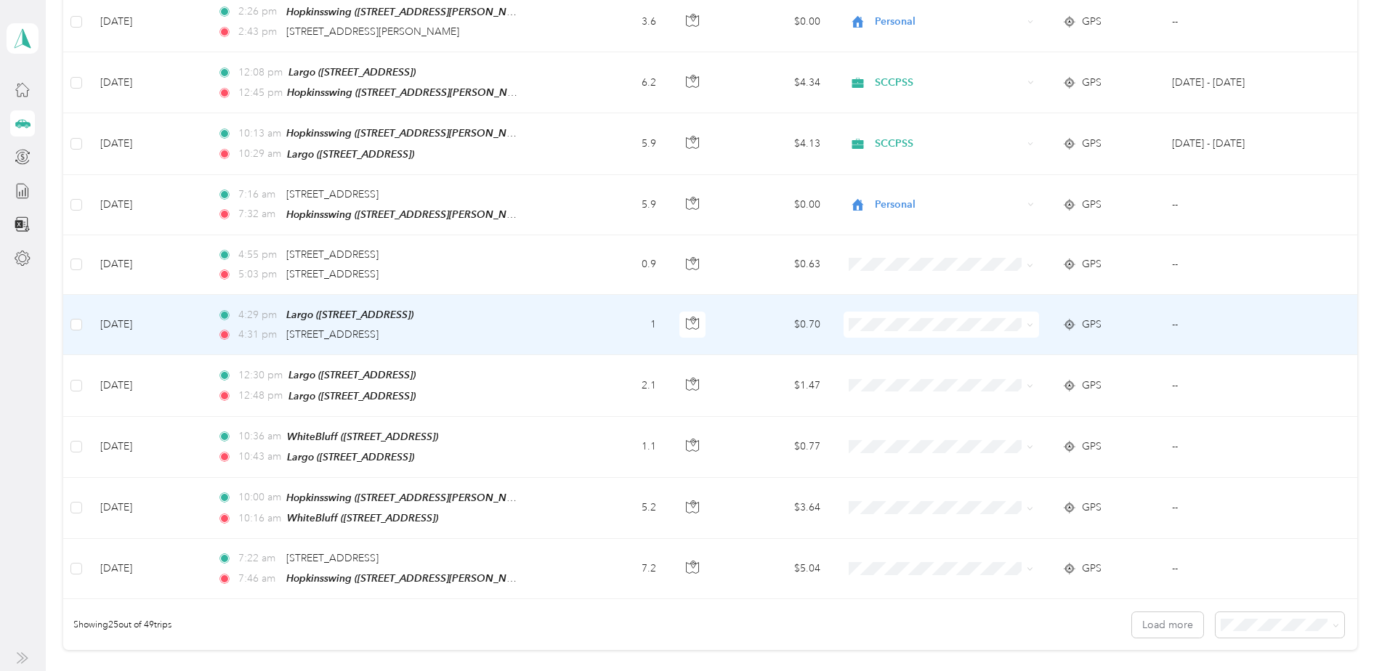
scroll to position [1235, 0]
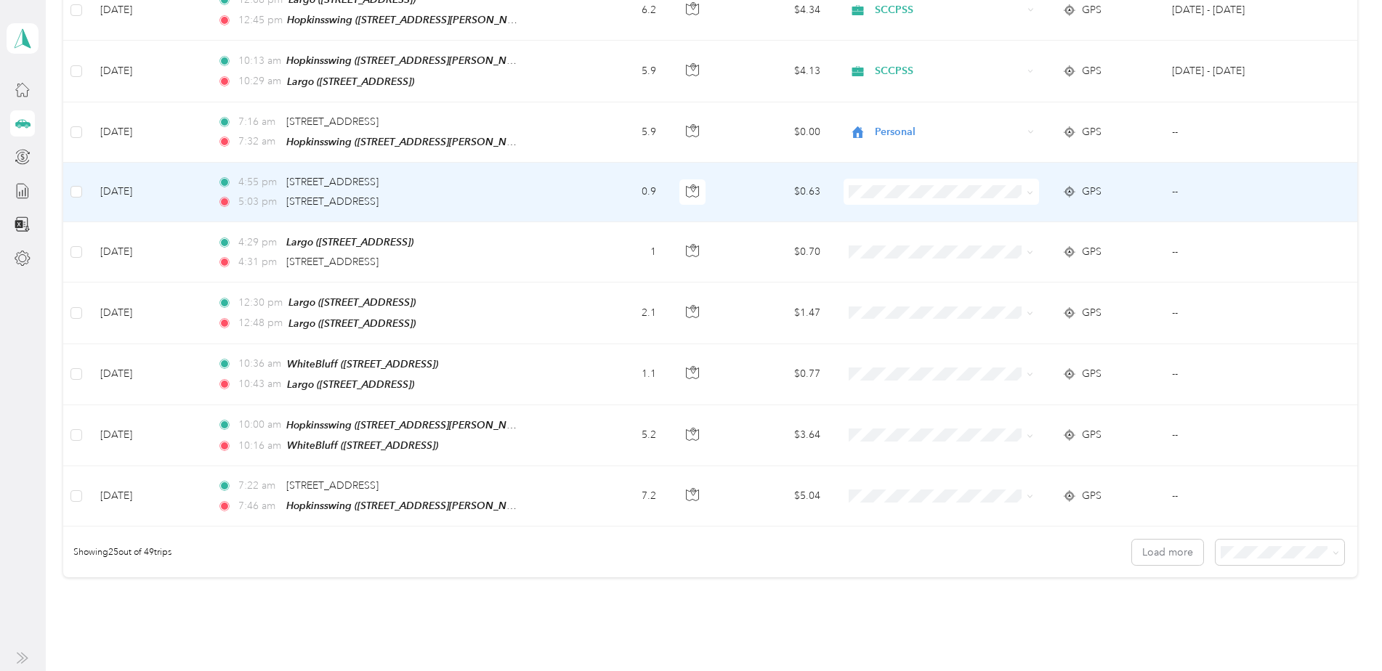
click at [890, 225] on span "Personal" at bounding box center [952, 224] width 149 height 15
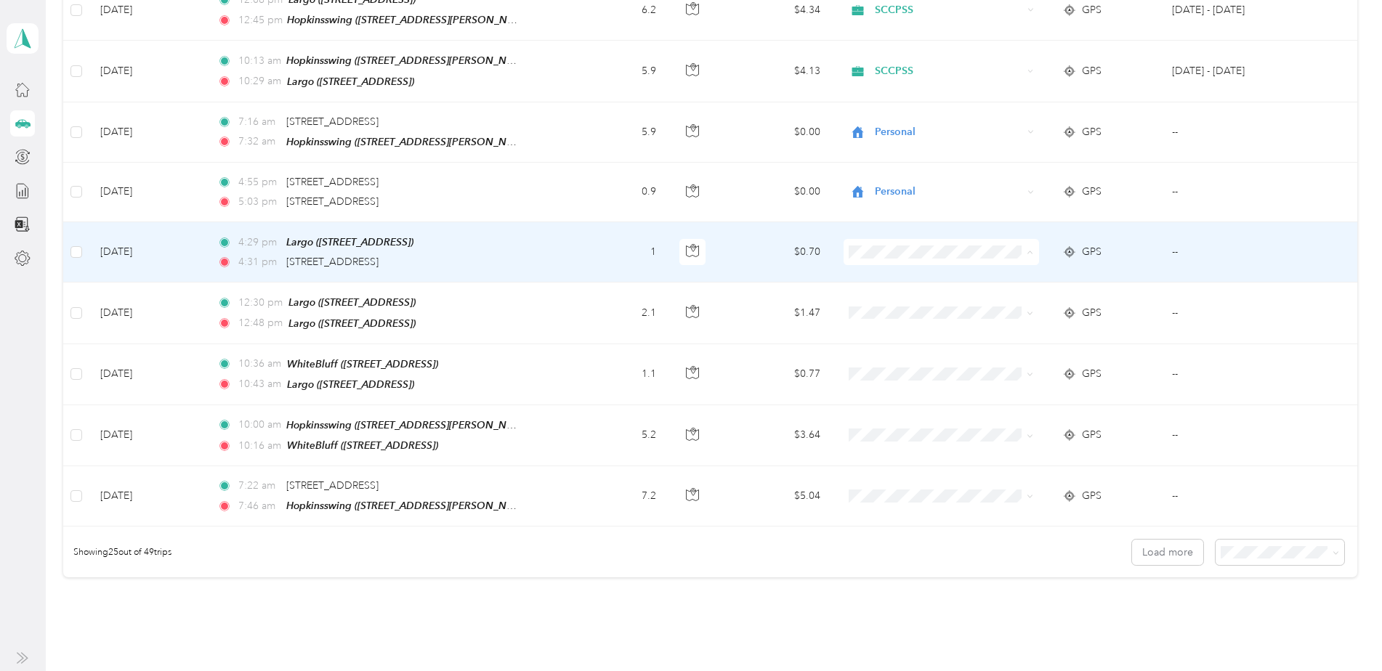
click at [903, 284] on span "Personal" at bounding box center [952, 287] width 149 height 15
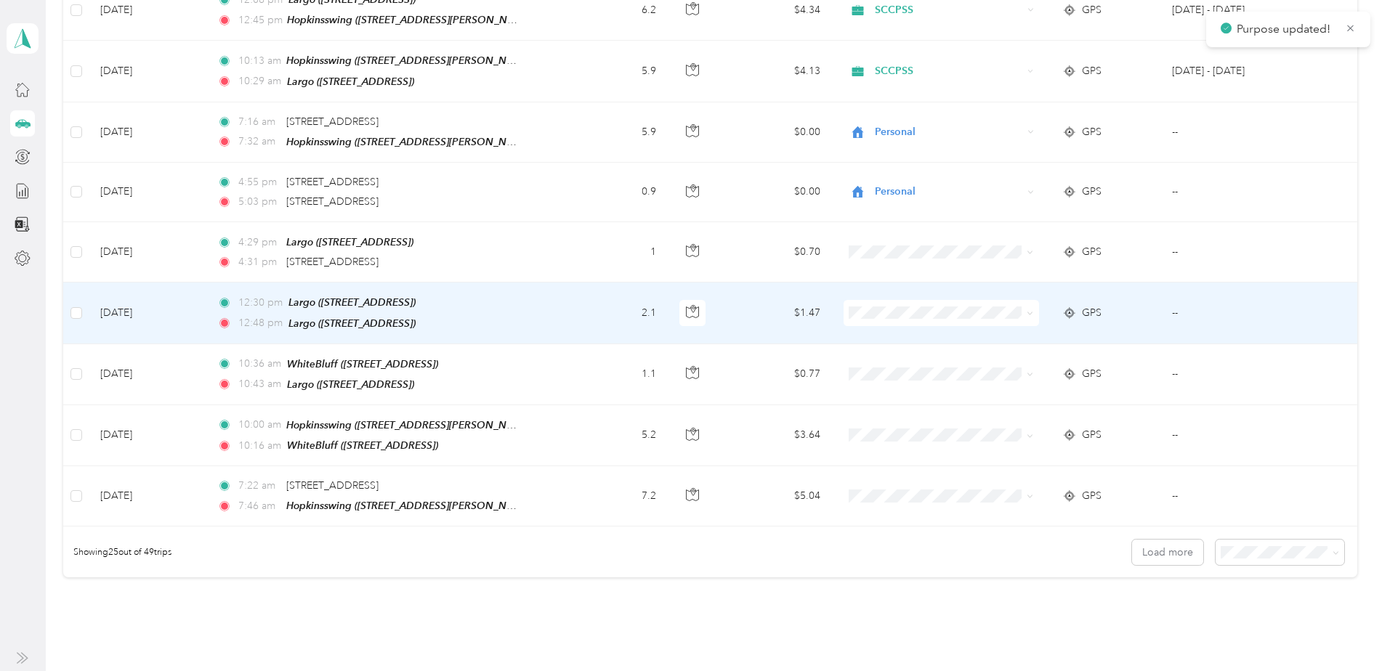
scroll to position [1308, 0]
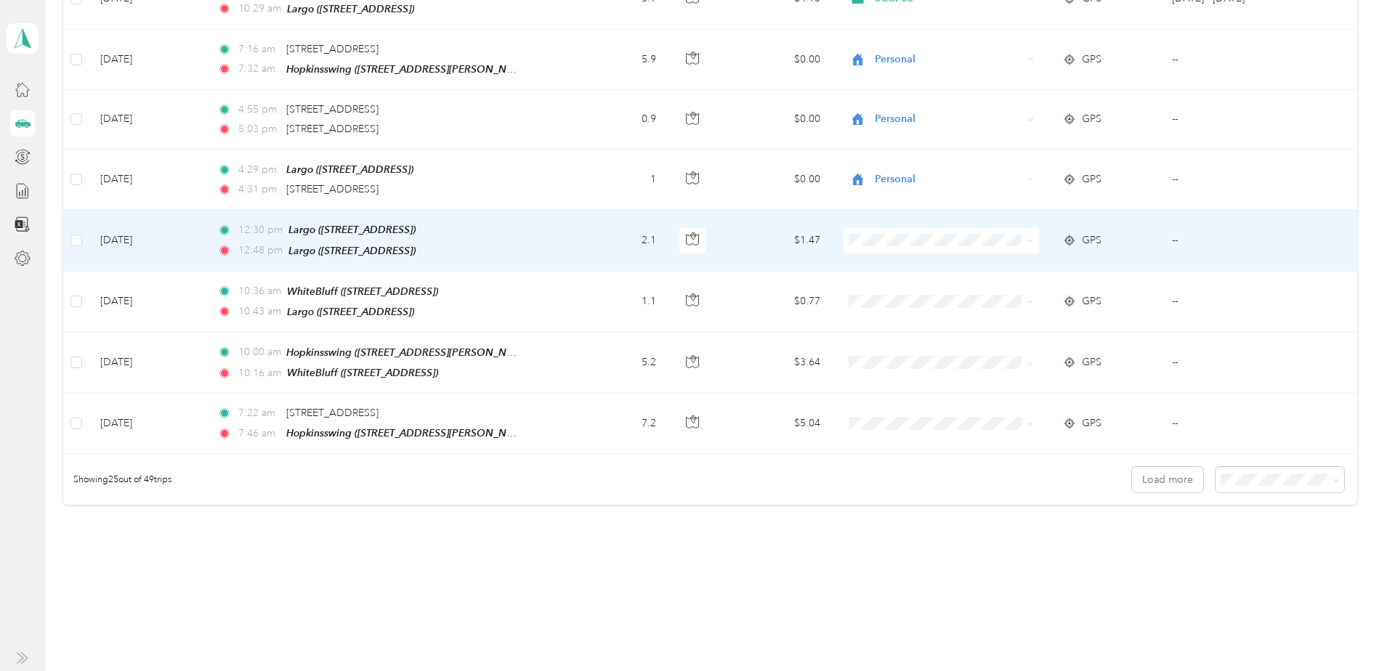
click at [889, 243] on span "SCCPSS" at bounding box center [952, 248] width 149 height 15
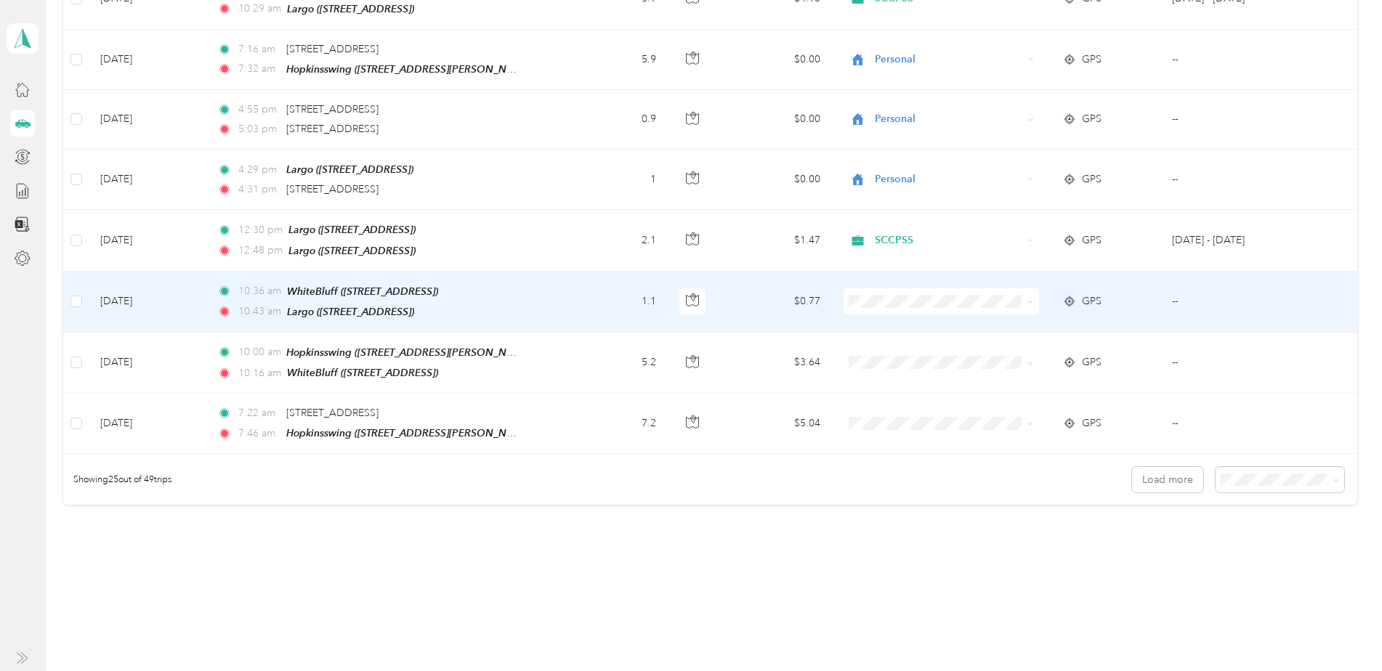
click at [892, 306] on span "SCCPSS" at bounding box center [952, 303] width 149 height 15
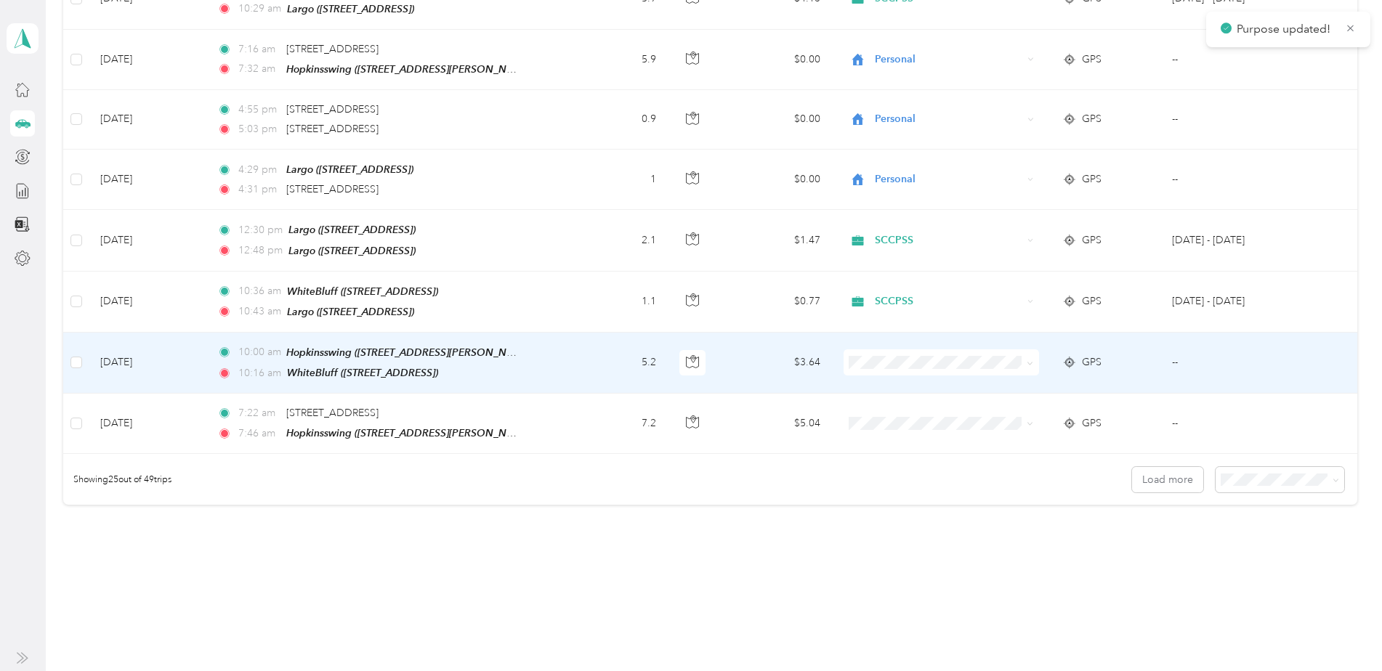
scroll to position [1320, 0]
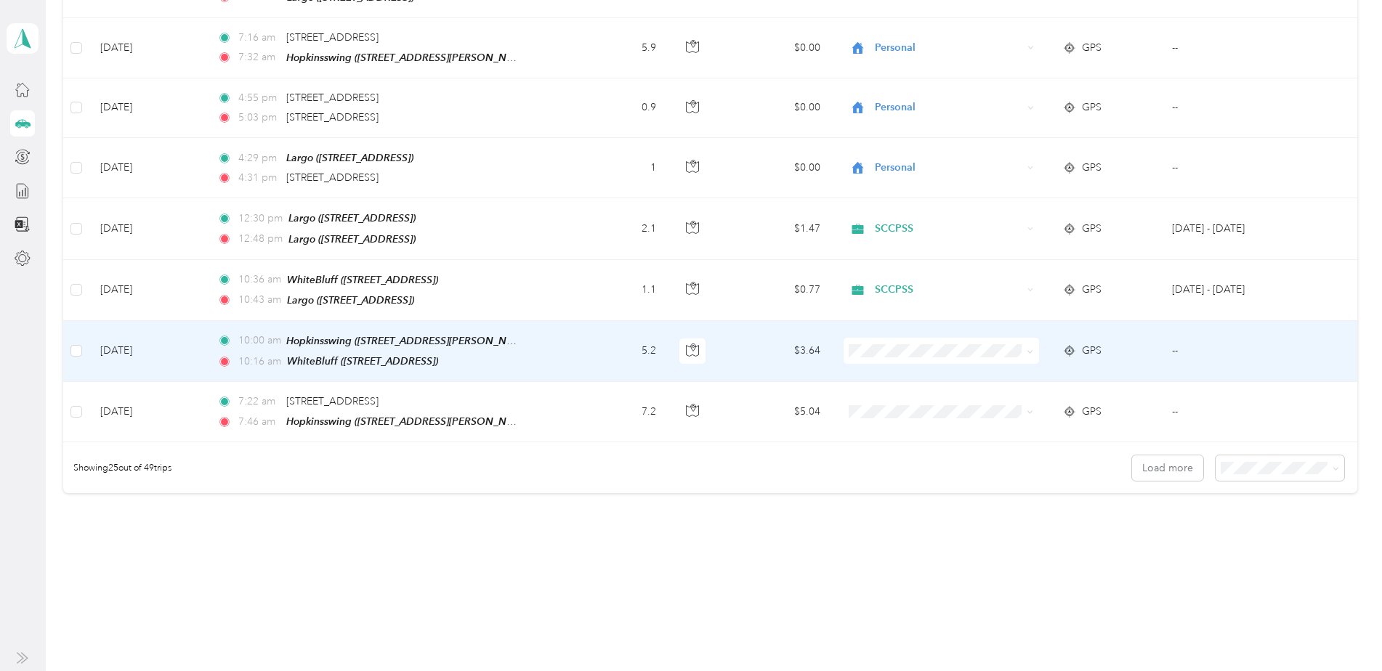
click at [895, 356] on span "SCCPSS" at bounding box center [952, 354] width 149 height 15
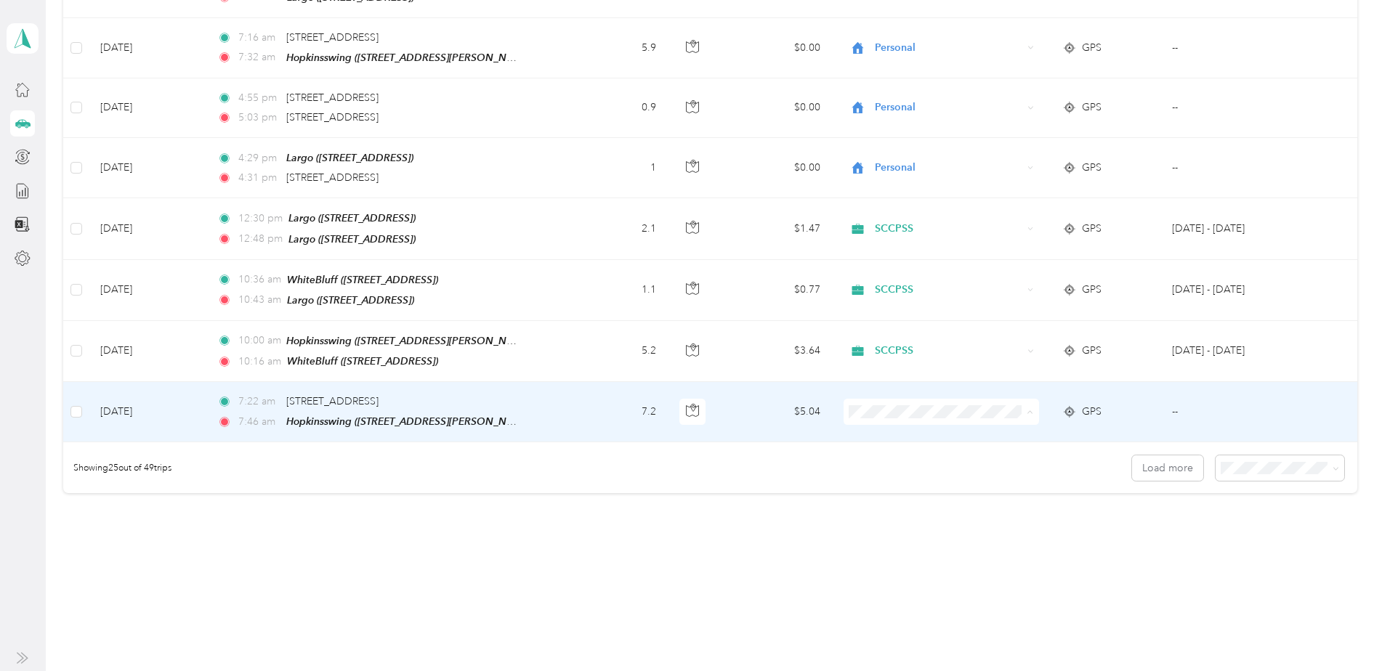
click at [913, 443] on li "Personal" at bounding box center [938, 441] width 195 height 25
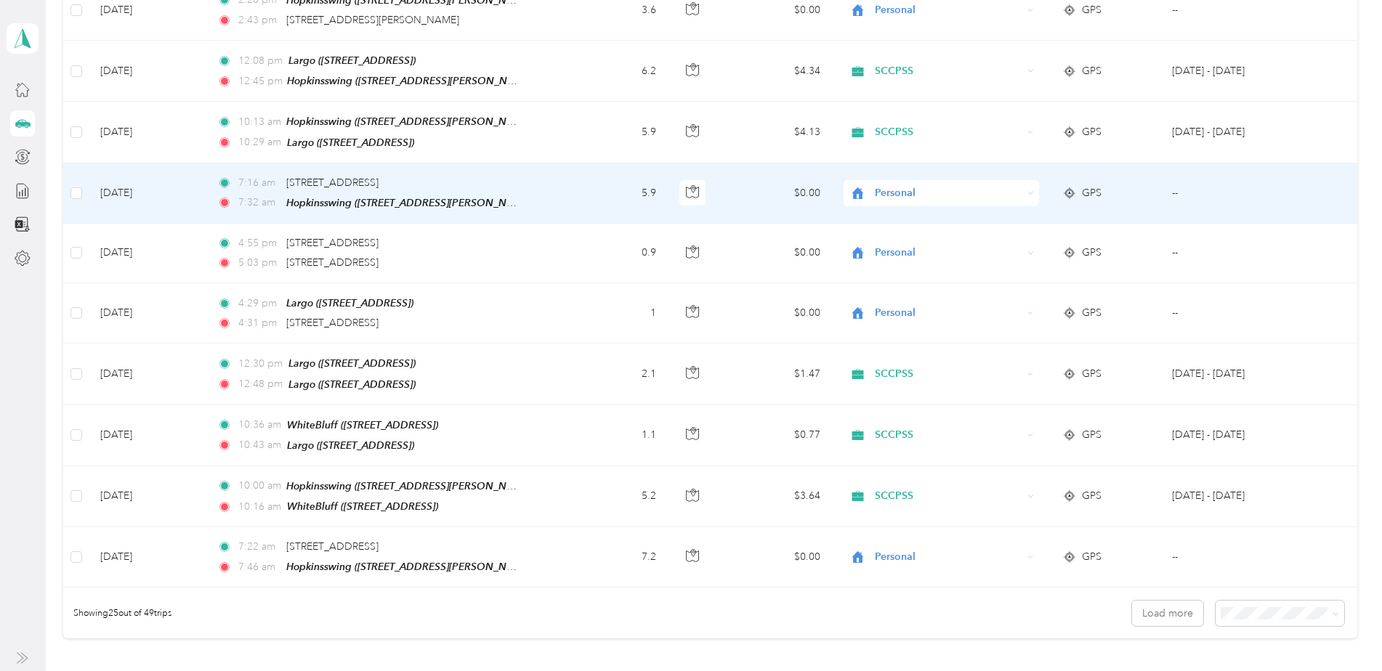
scroll to position [1247, 0]
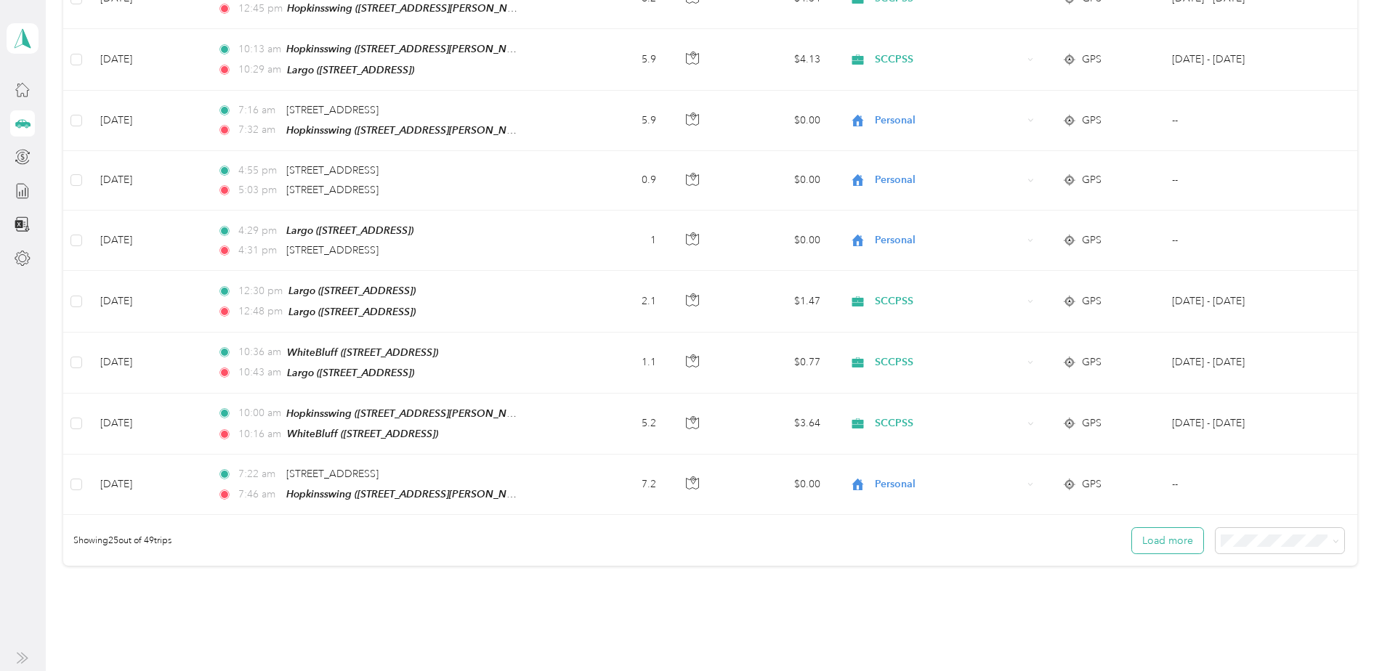
click at [1162, 528] on button "Load more" at bounding box center [1167, 540] width 71 height 25
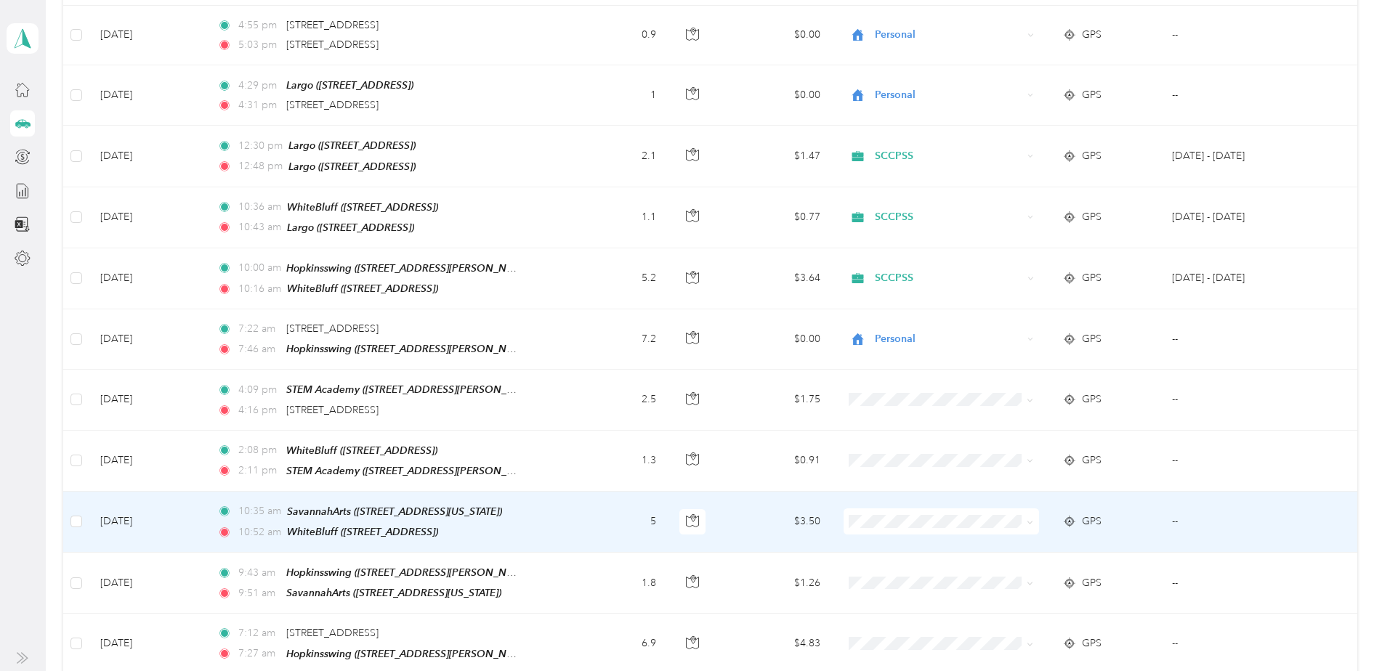
scroll to position [1538, 0]
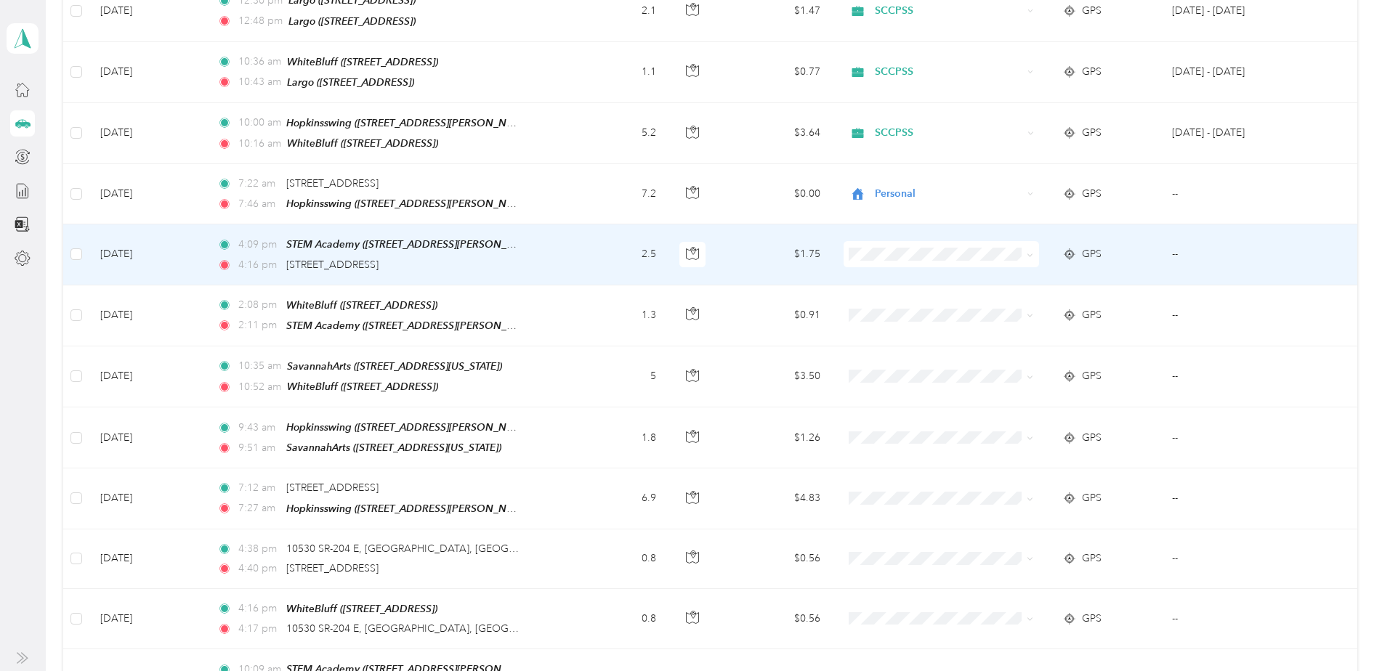
click at [895, 281] on span "Personal" at bounding box center [952, 277] width 149 height 15
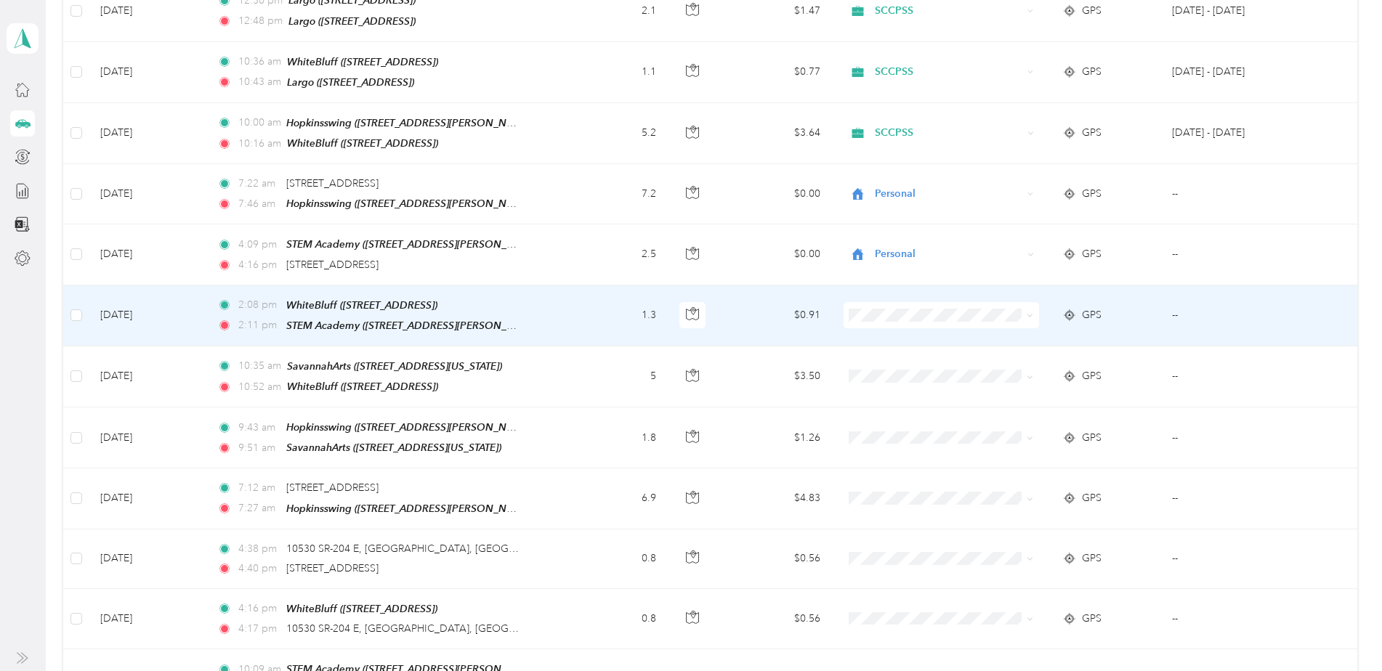
click at [889, 315] on span "SCCPSS" at bounding box center [952, 316] width 149 height 15
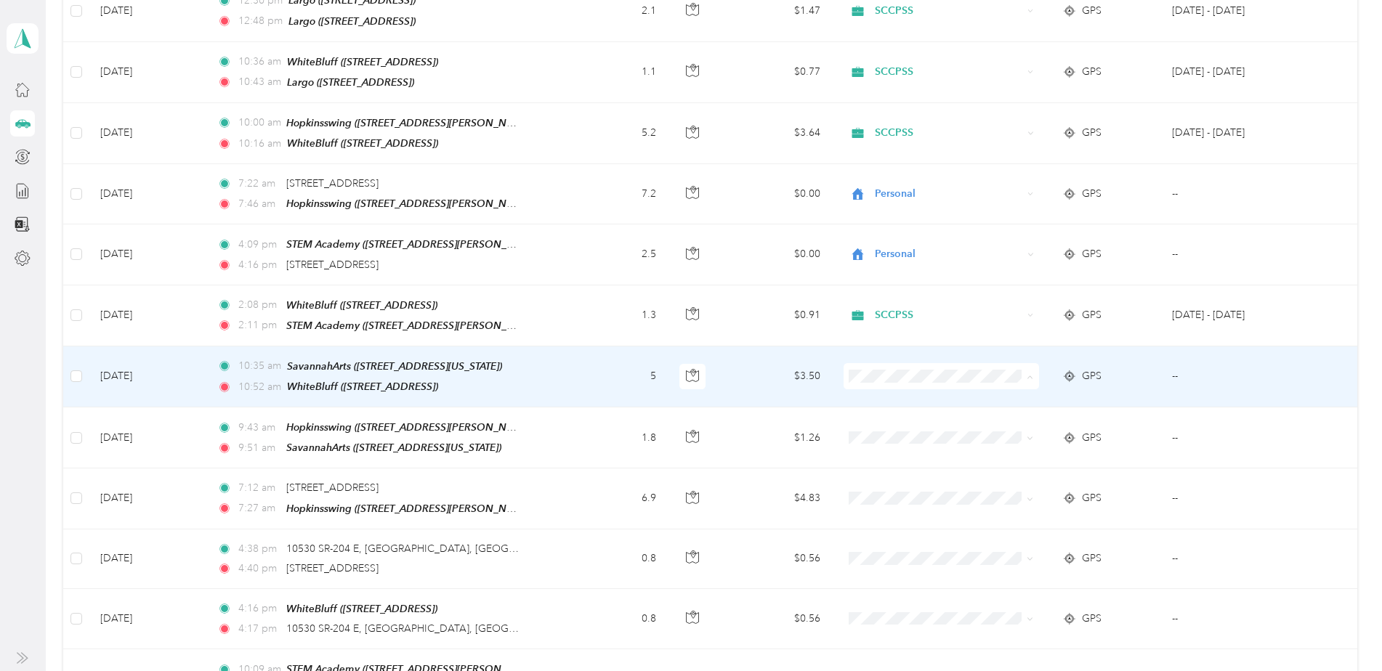
click at [891, 373] on span "SCCPSS" at bounding box center [952, 377] width 149 height 15
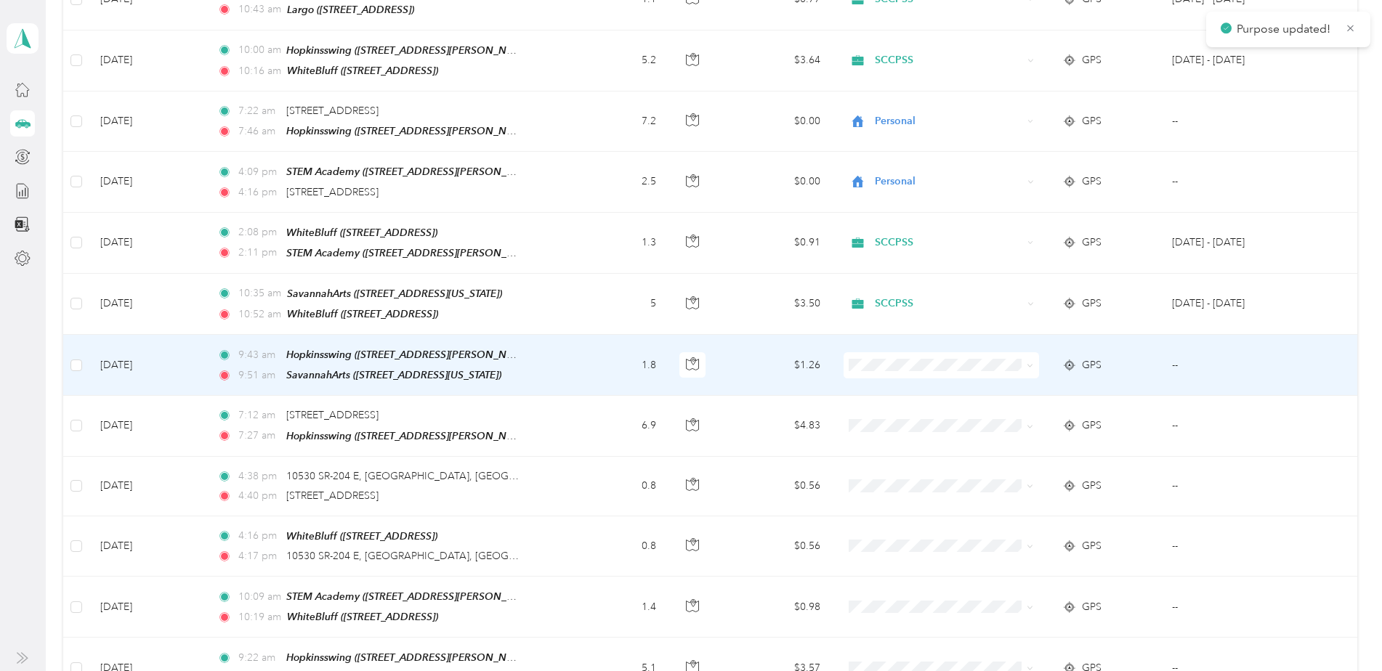
scroll to position [1683, 0]
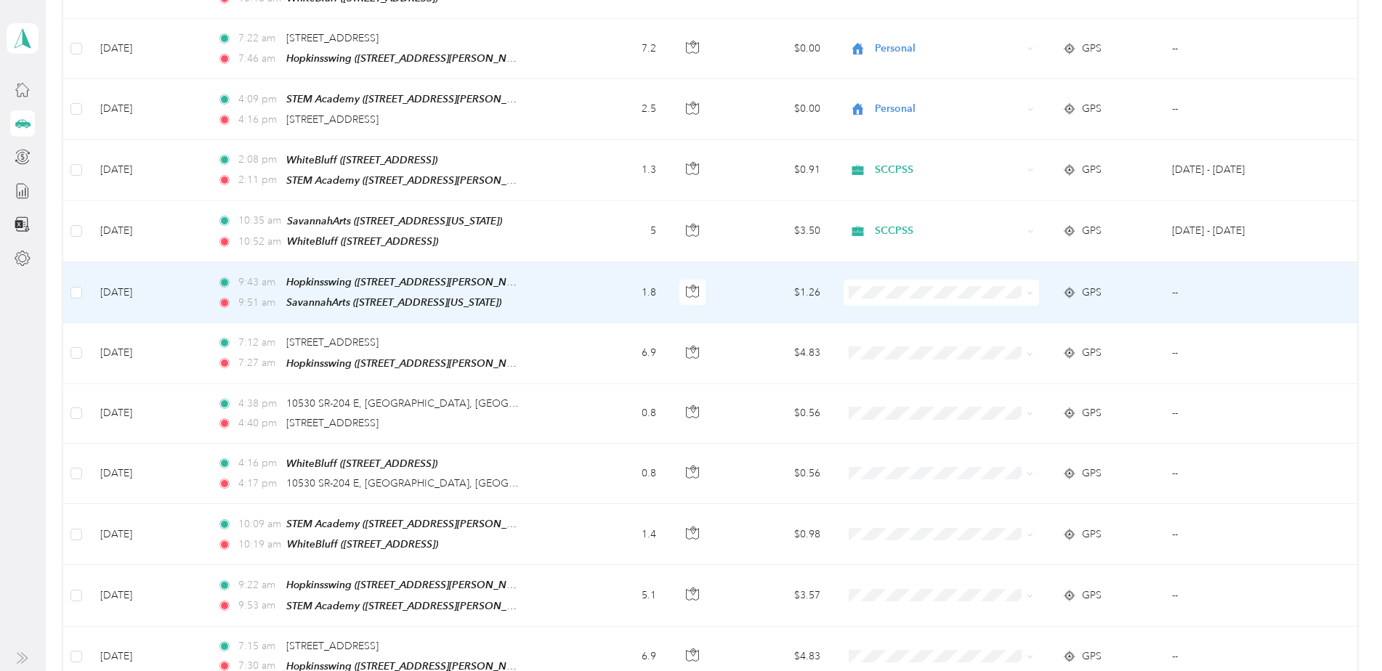
click at [895, 288] on span "SCCPSS" at bounding box center [952, 285] width 149 height 15
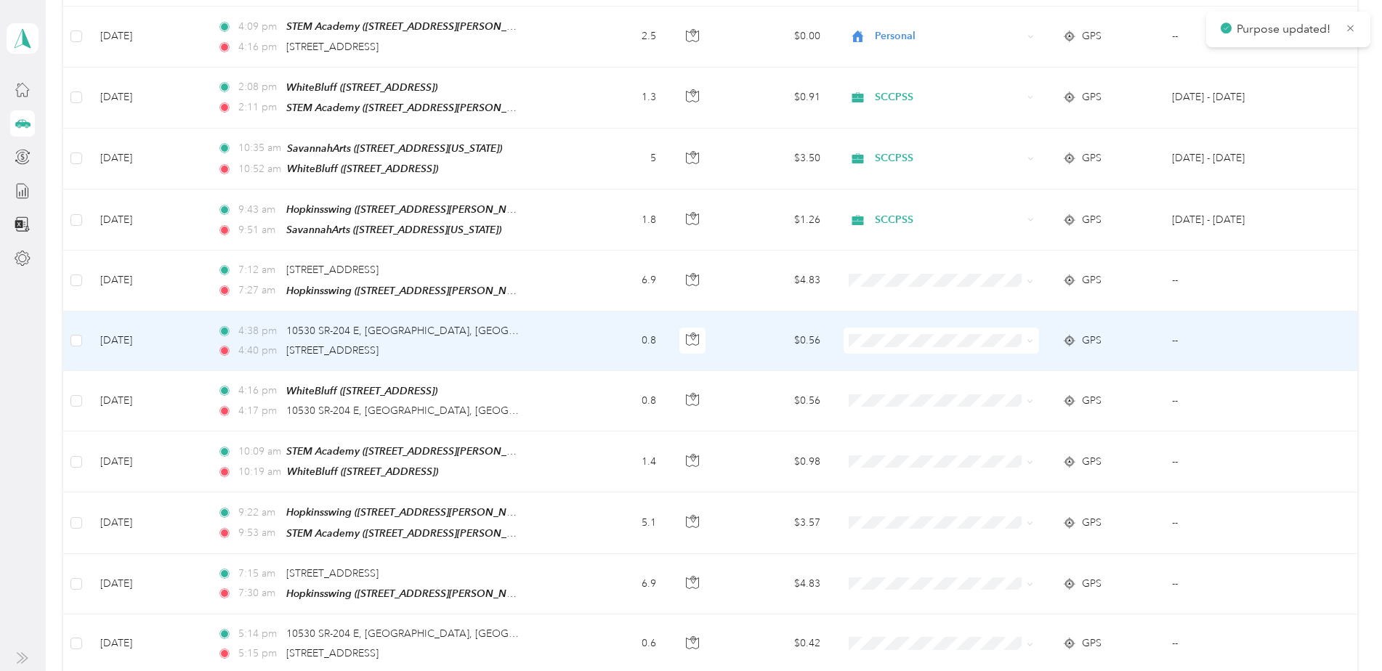
scroll to position [1828, 0]
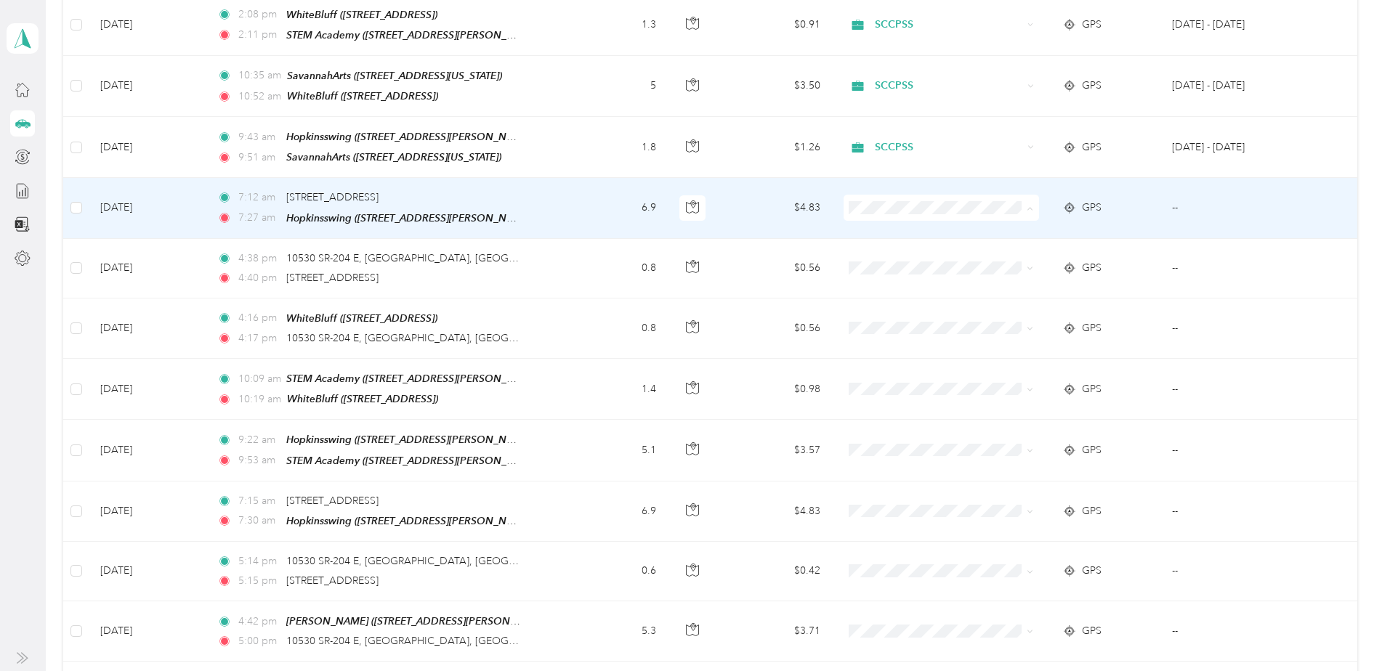
click at [892, 230] on span "Personal" at bounding box center [952, 232] width 149 height 15
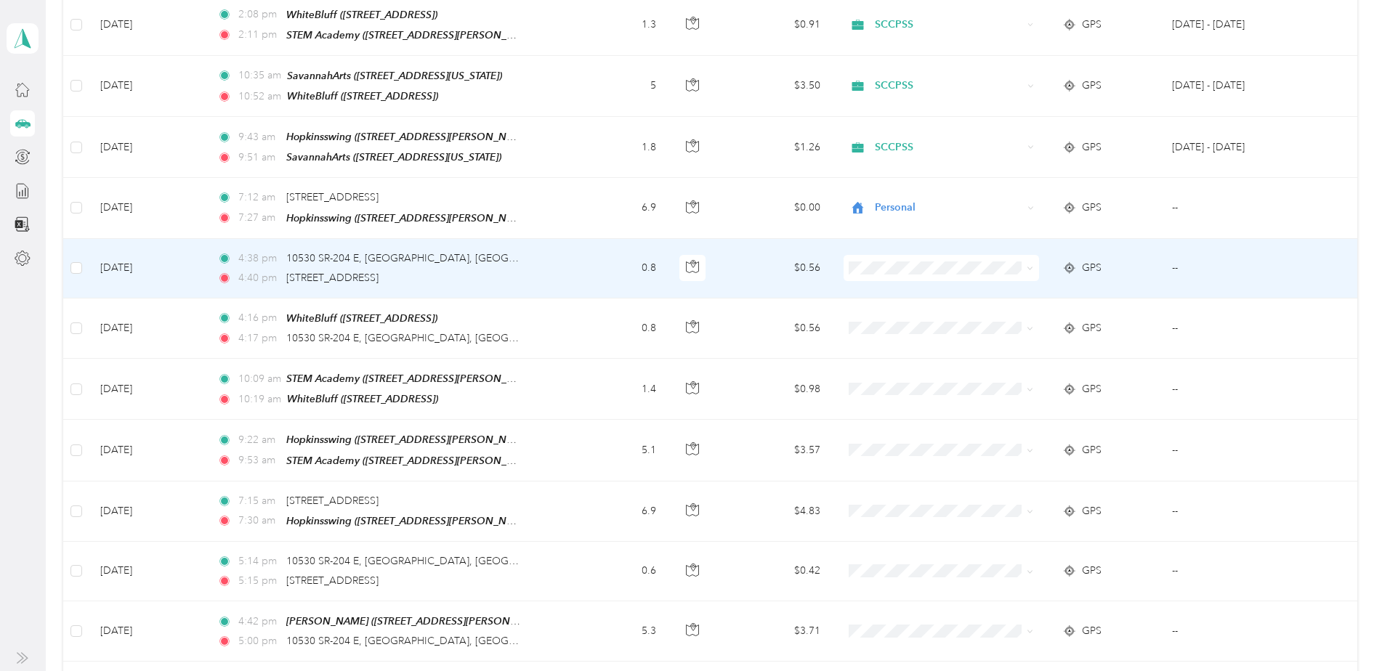
click at [897, 290] on span "Personal" at bounding box center [952, 286] width 149 height 15
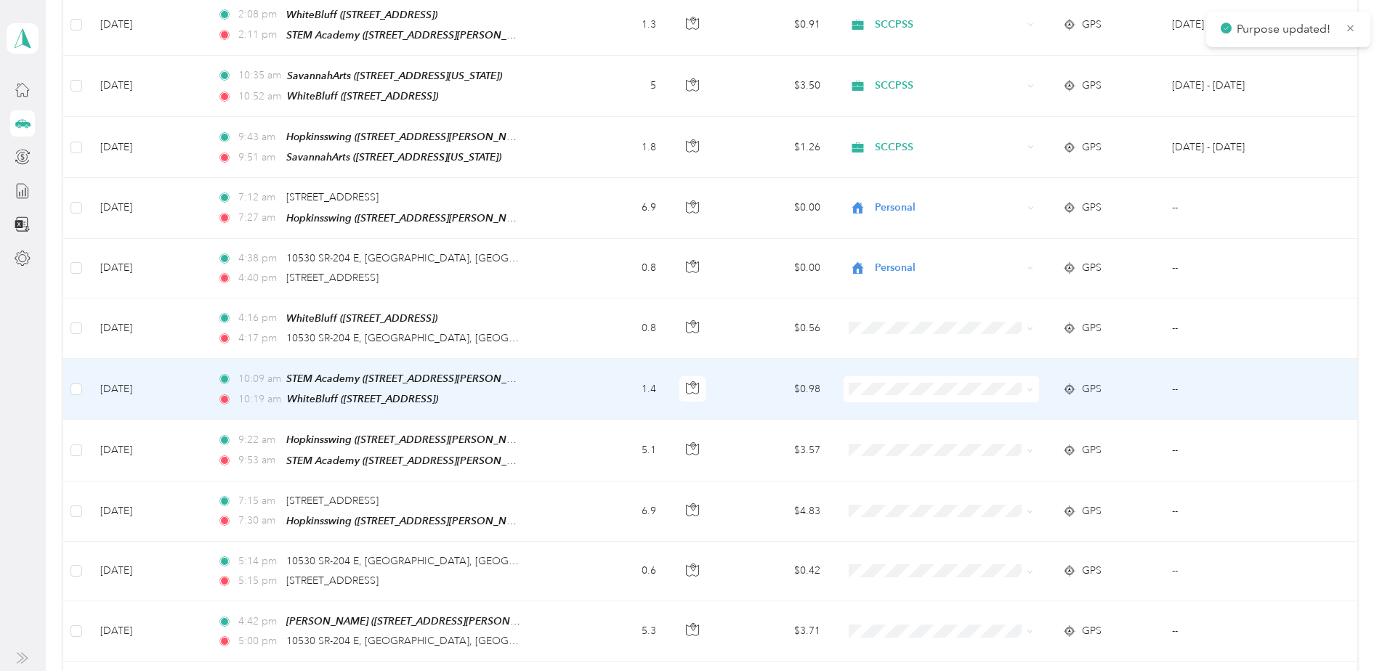
scroll to position [1901, 0]
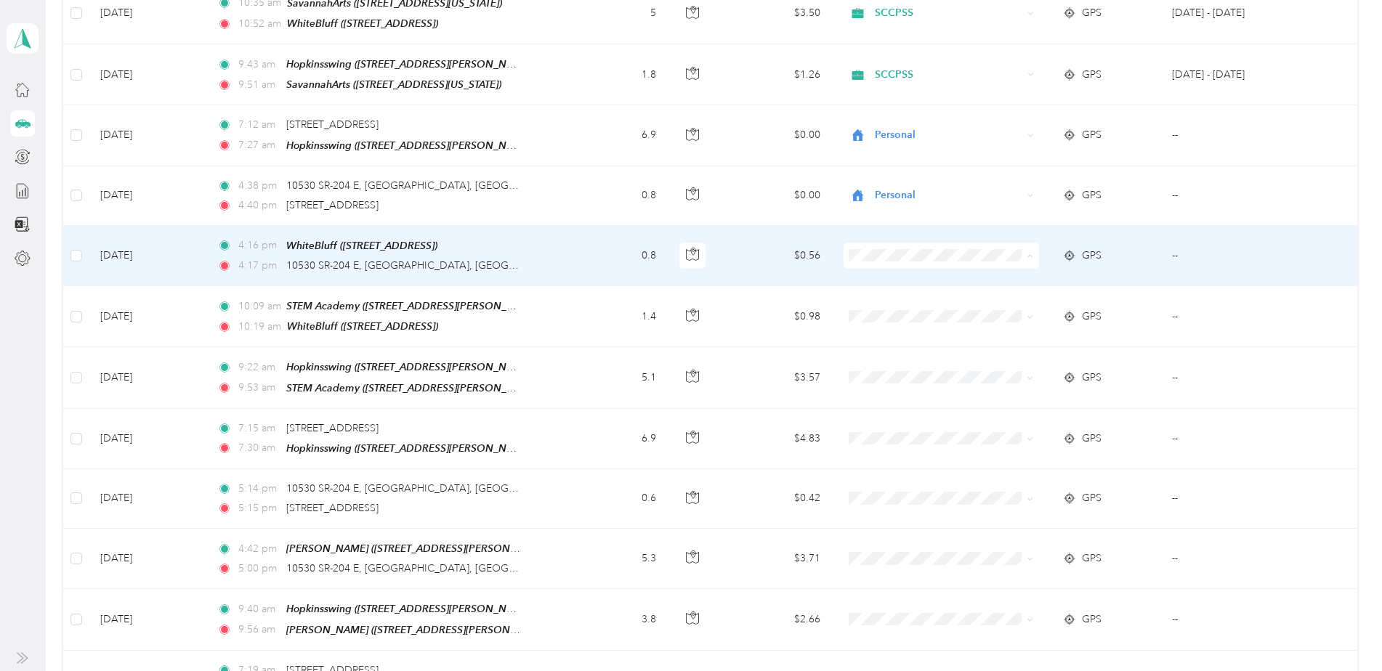
click at [892, 278] on span "Personal" at bounding box center [952, 278] width 149 height 15
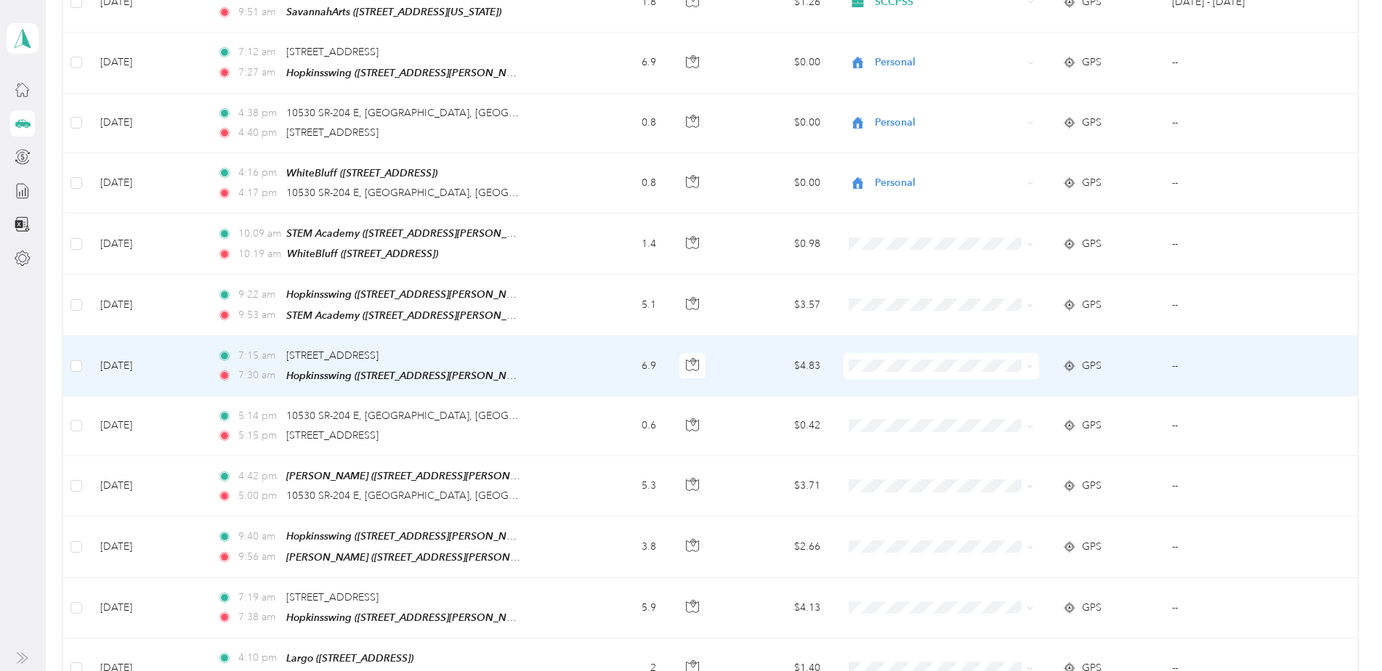
scroll to position [2046, 0]
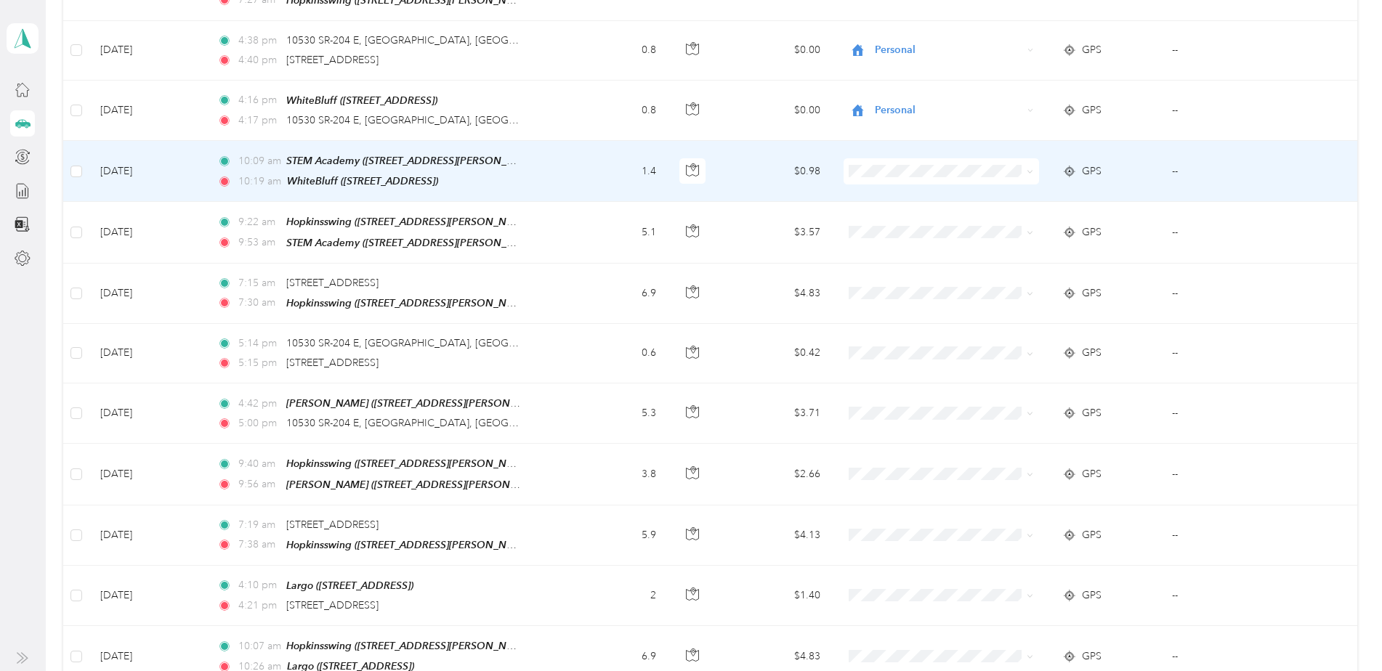
click at [890, 169] on li "SCCPSS" at bounding box center [938, 167] width 195 height 25
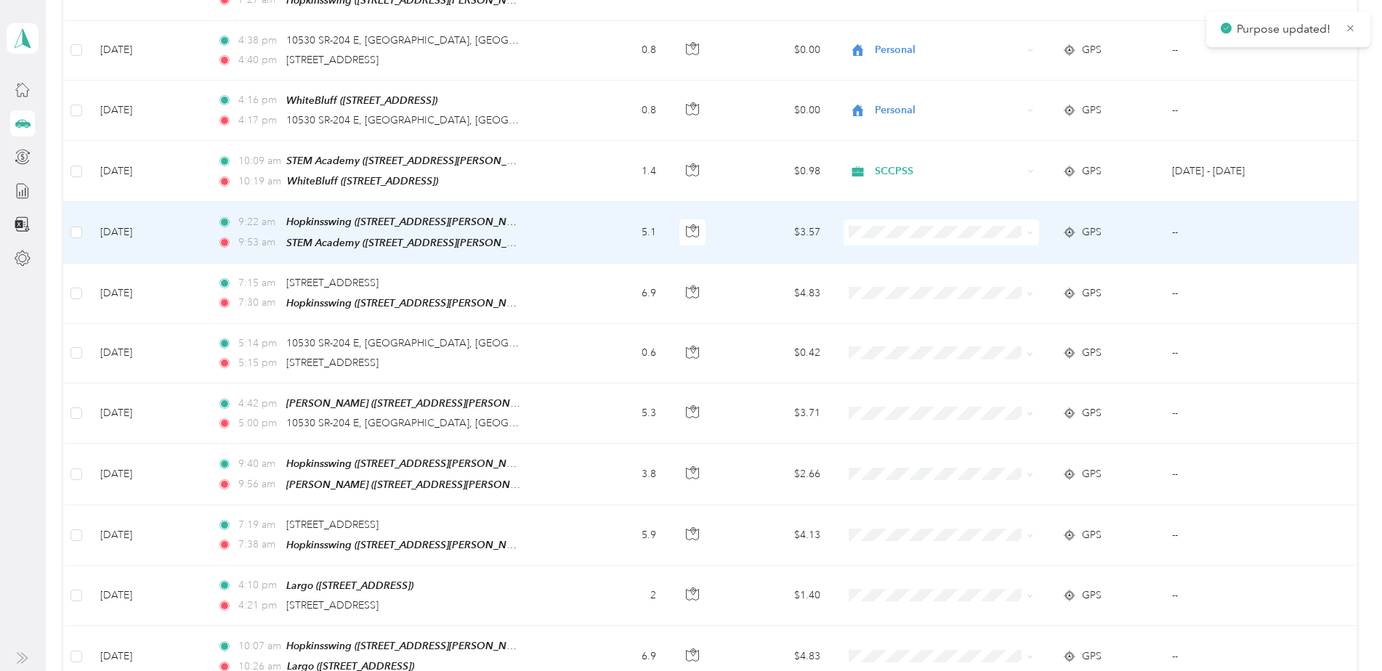
click at [891, 227] on span "SCCPSS" at bounding box center [952, 224] width 149 height 15
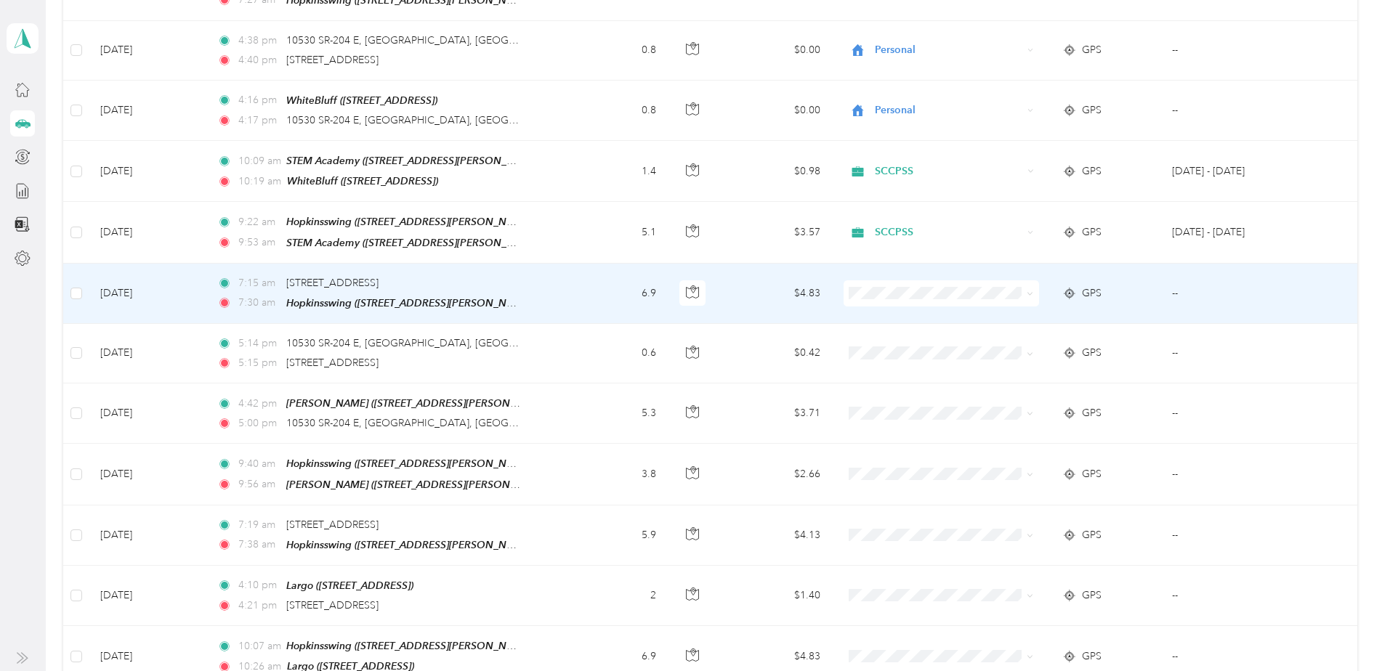
click at [900, 314] on li "Personal" at bounding box center [938, 308] width 195 height 25
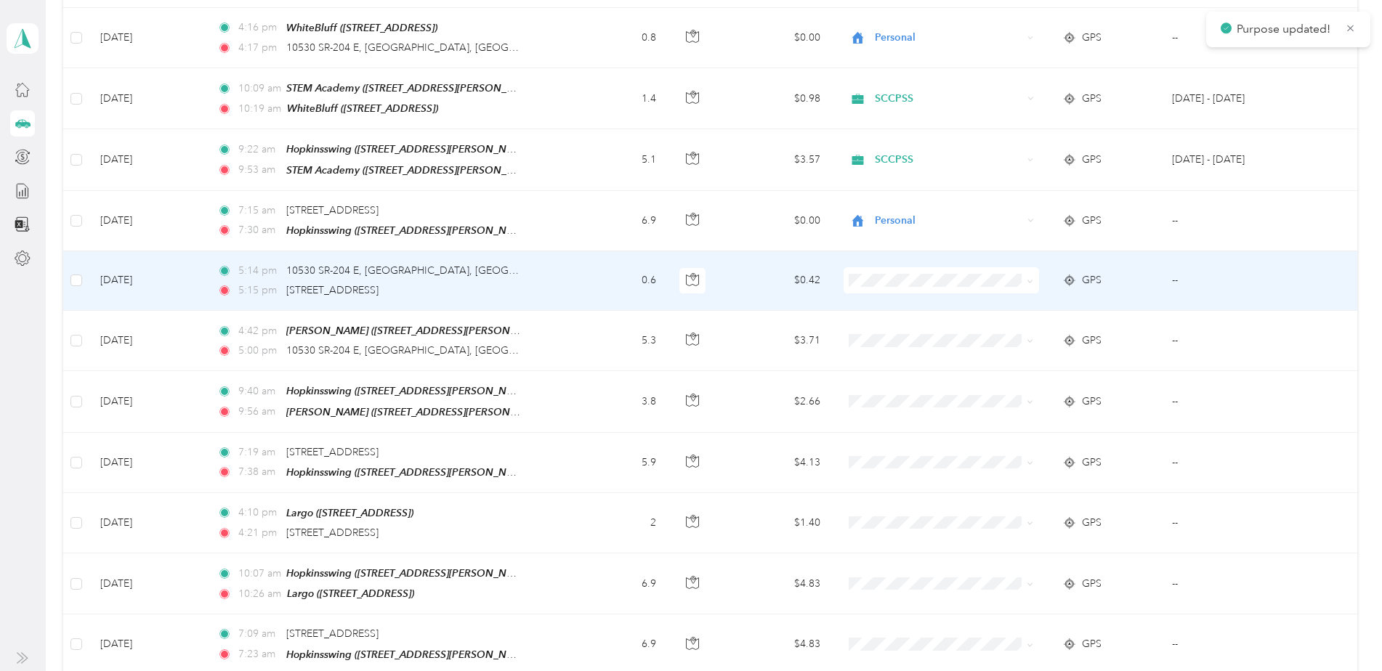
scroll to position [2192, 0]
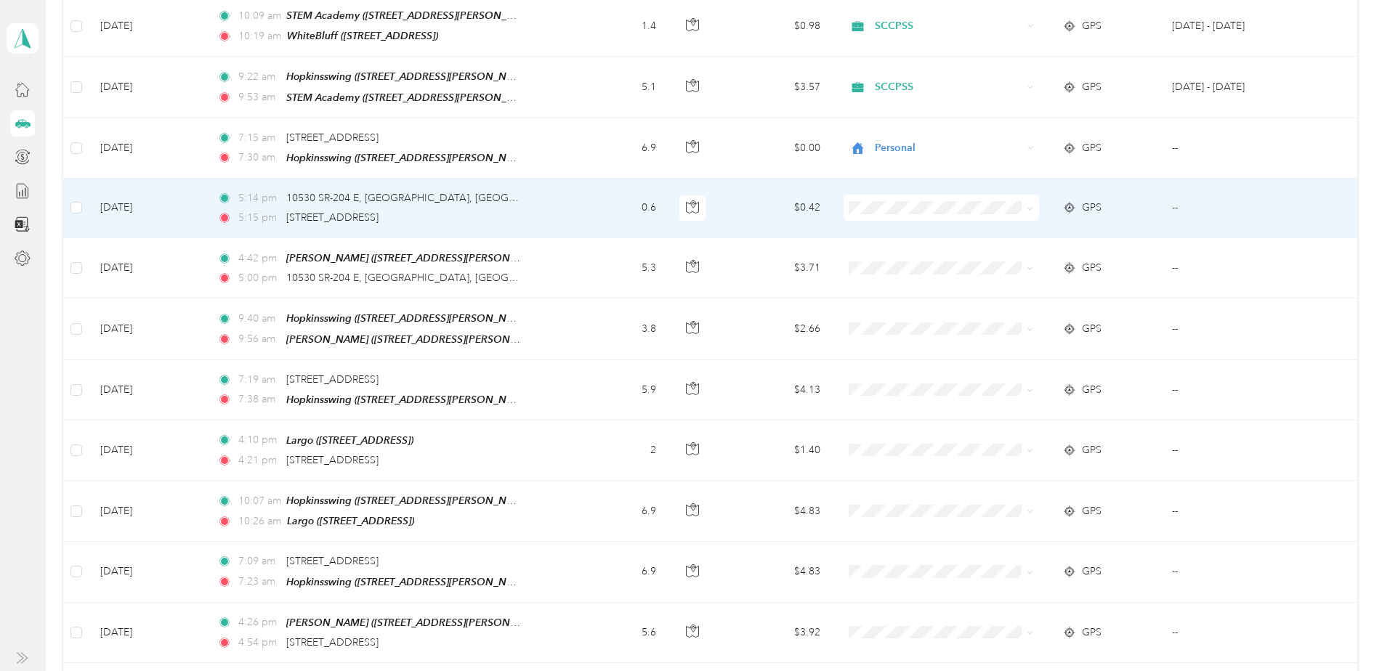
click at [900, 222] on span "Personal" at bounding box center [952, 220] width 149 height 15
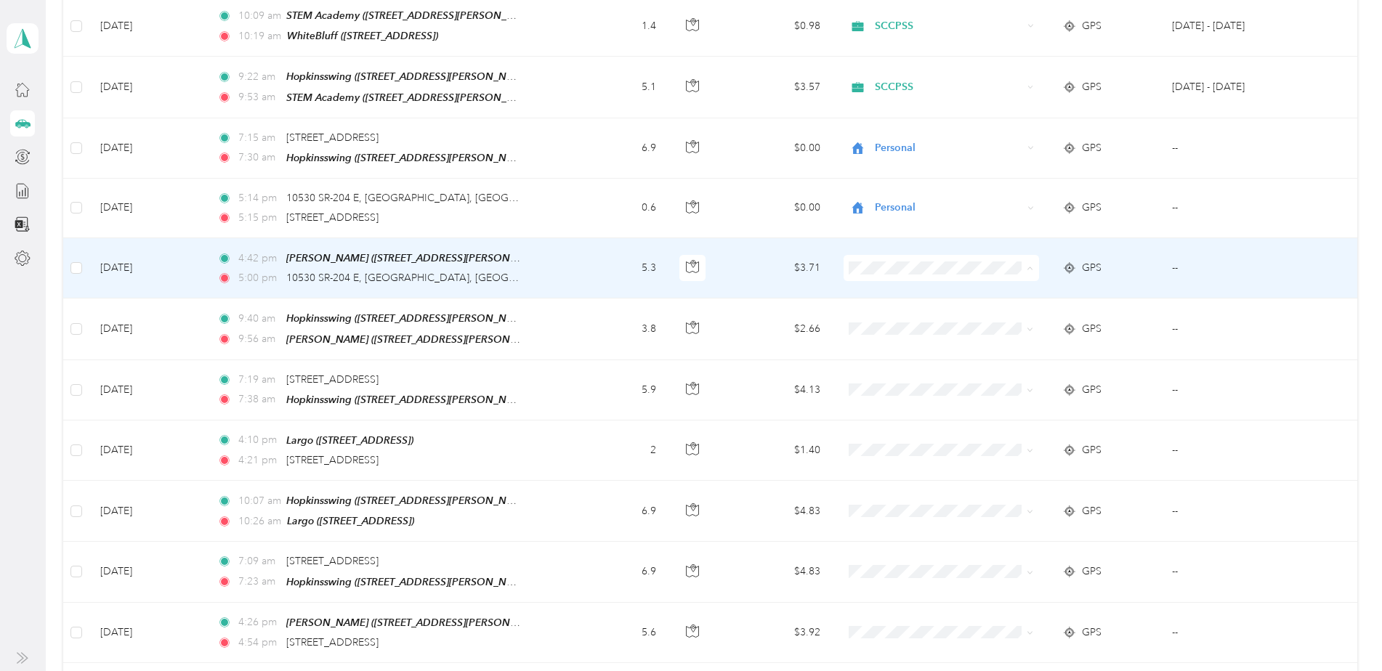
click at [907, 283] on span "Personal" at bounding box center [952, 287] width 149 height 15
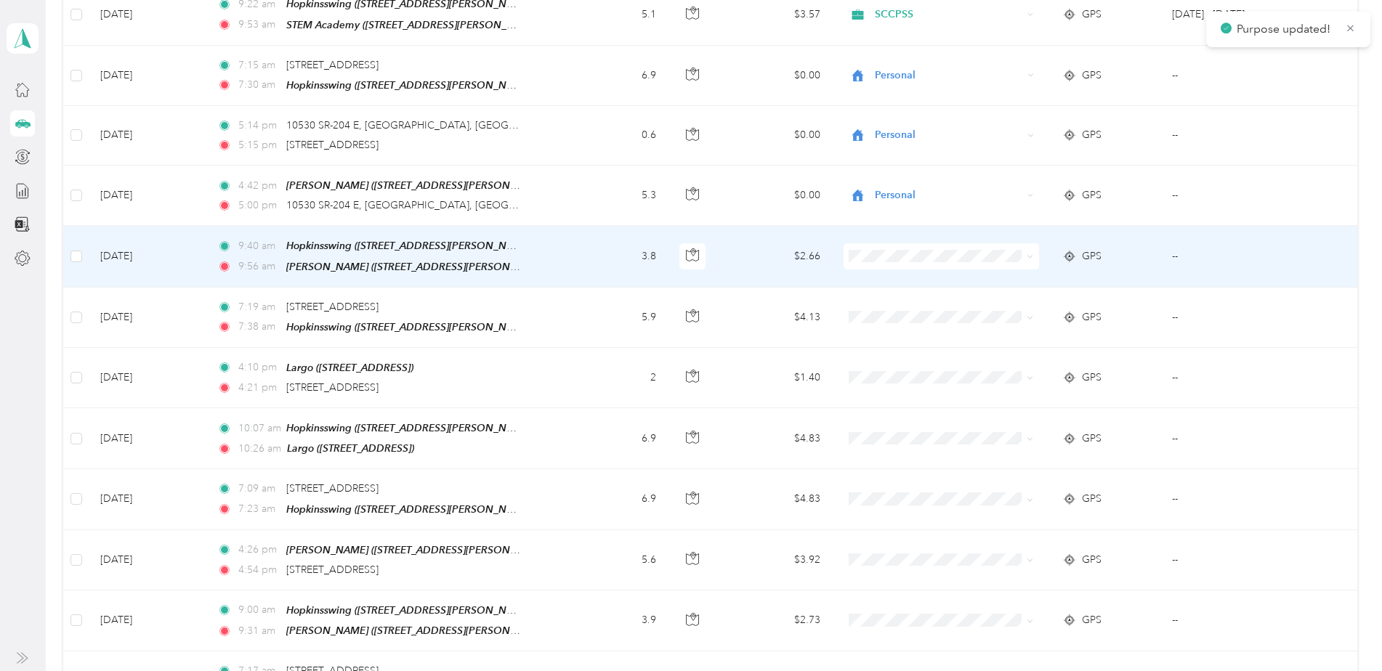
scroll to position [2337, 0]
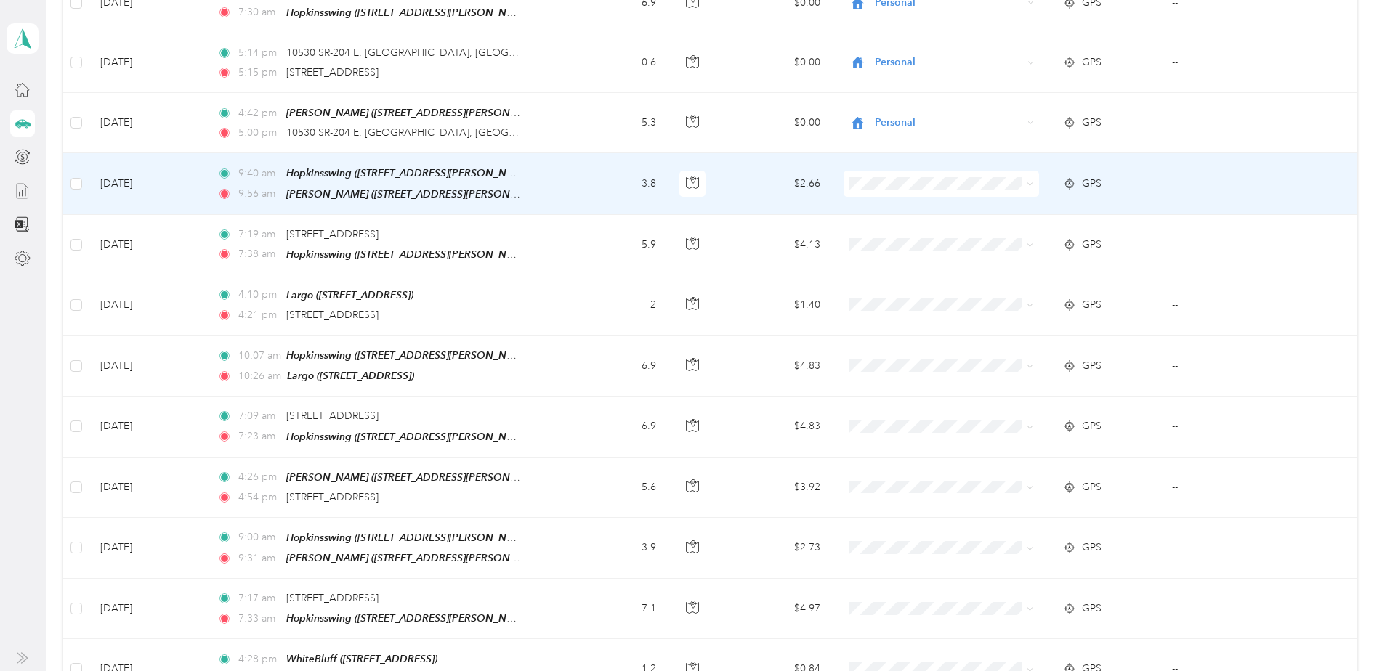
click at [892, 175] on span "SCCPSS" at bounding box center [952, 174] width 149 height 15
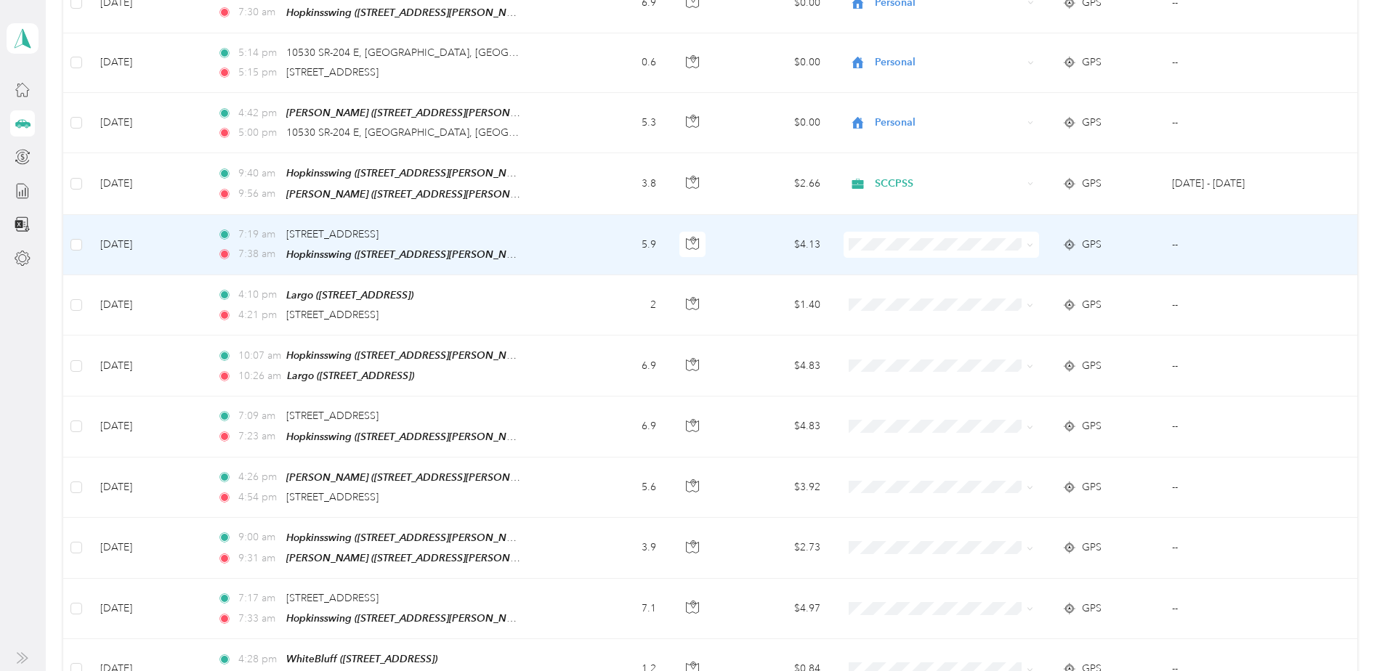
click at [896, 258] on span "Personal" at bounding box center [952, 261] width 149 height 15
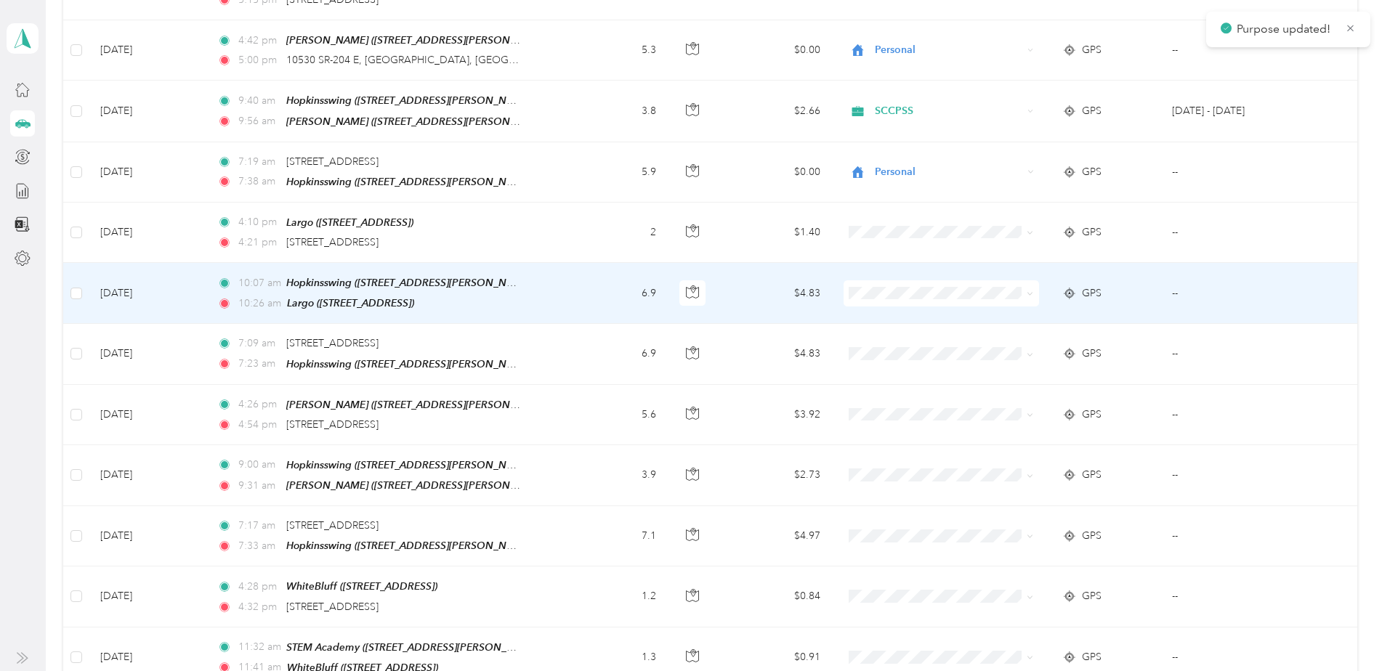
scroll to position [2482, 0]
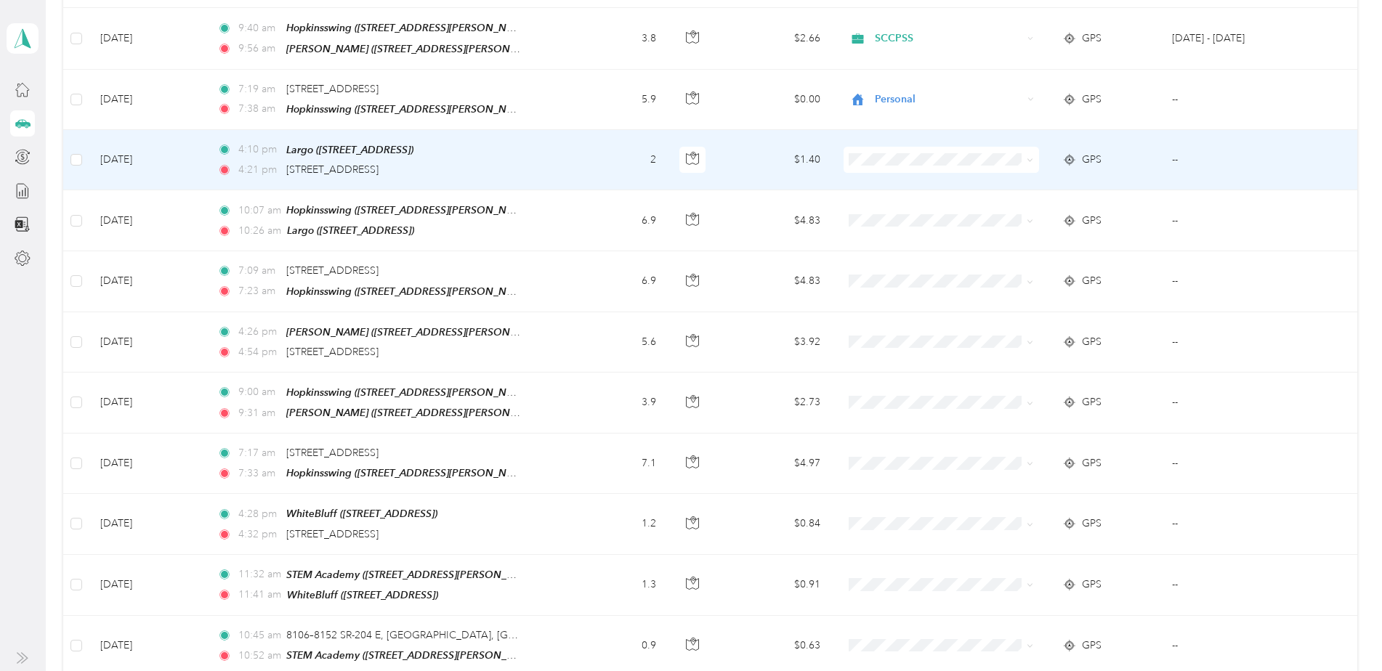
click at [900, 172] on span "Personal" at bounding box center [952, 175] width 149 height 15
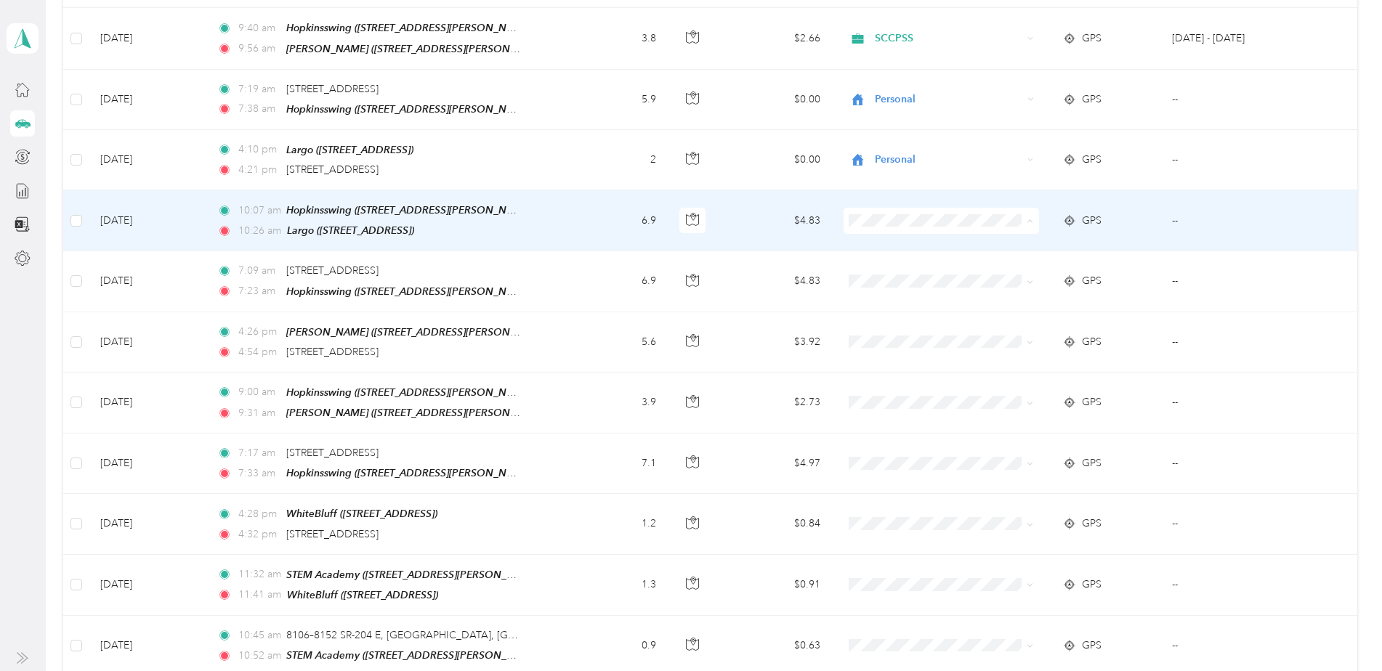
click at [889, 204] on span "SCCPSS" at bounding box center [952, 210] width 149 height 15
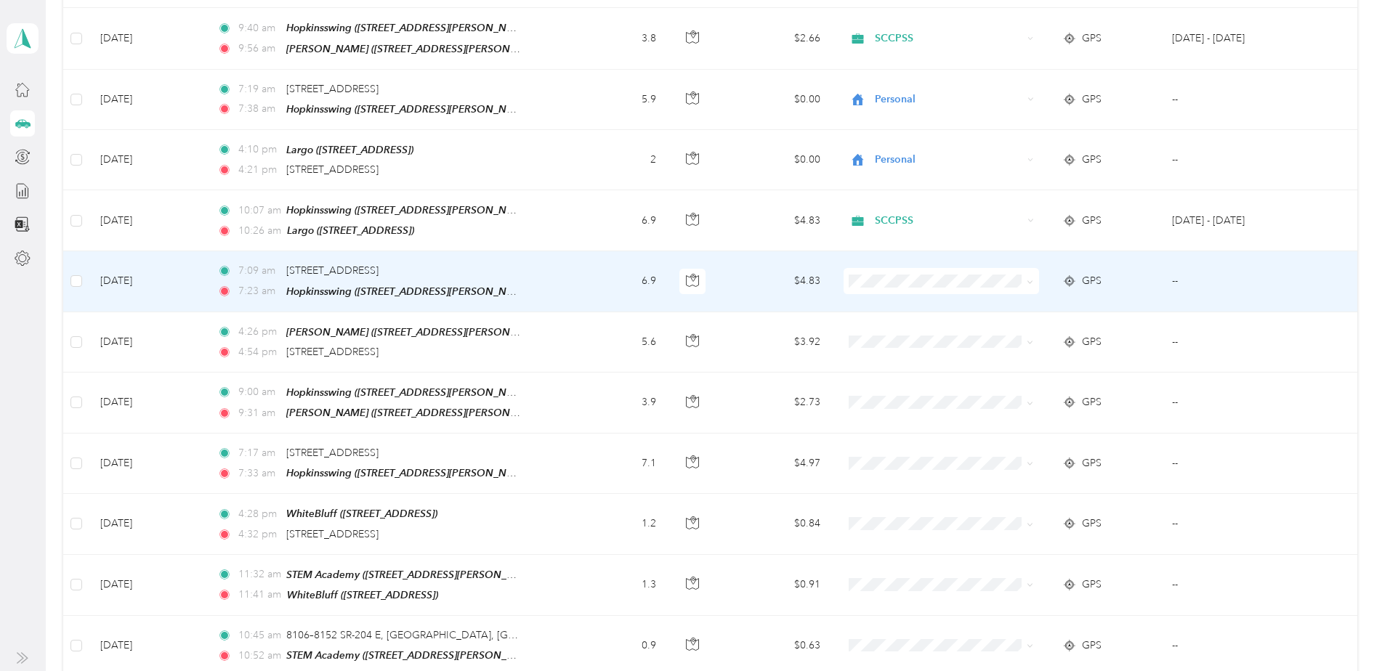
click at [887, 291] on span "Personal" at bounding box center [952, 288] width 149 height 15
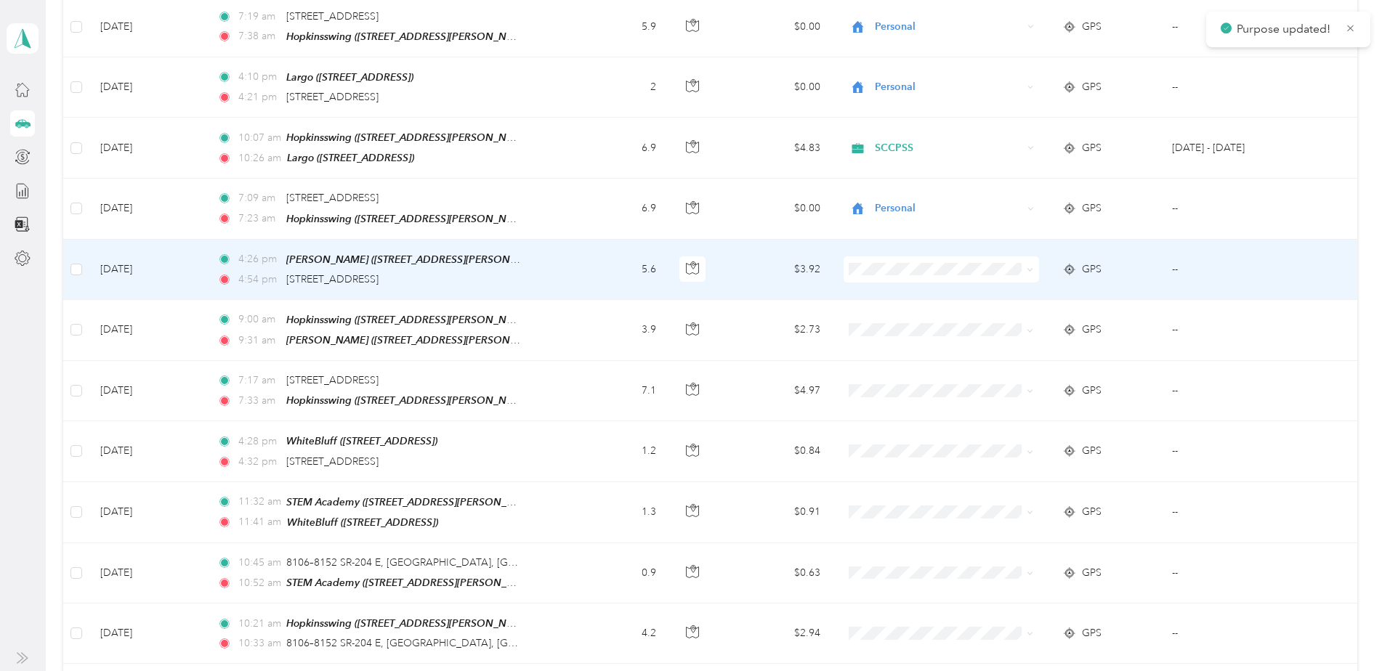
scroll to position [2628, 0]
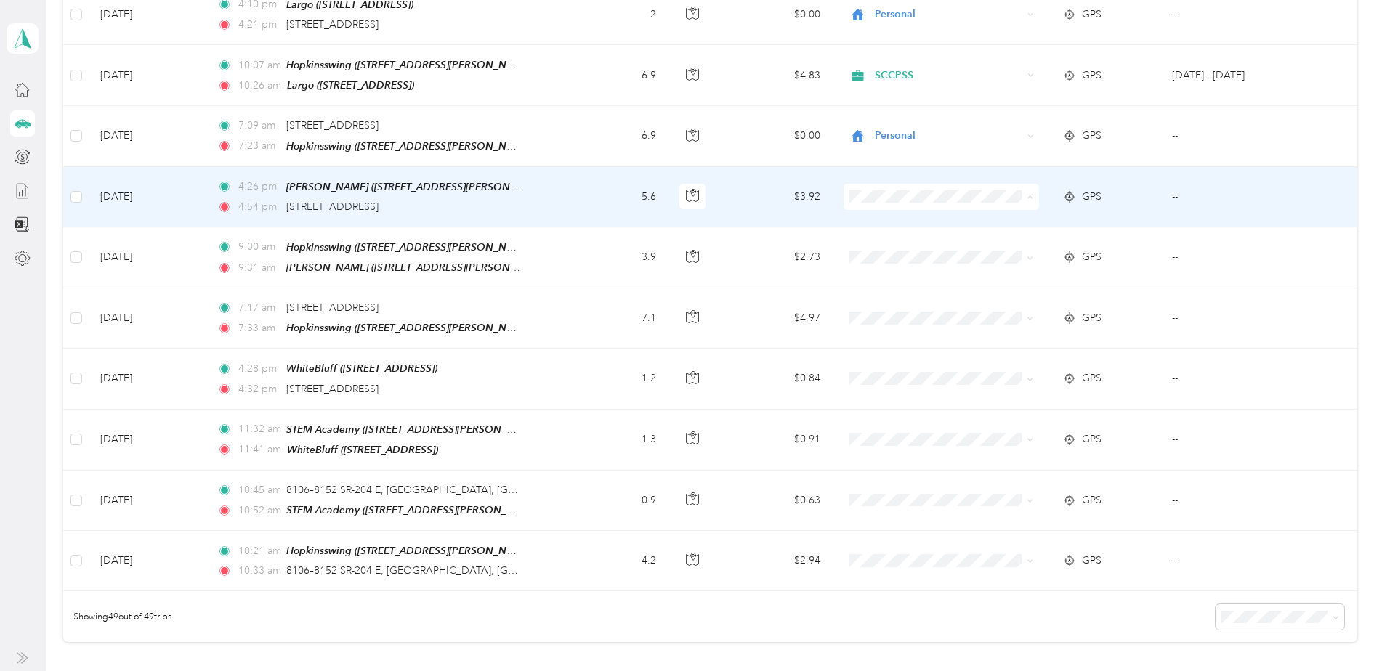
click at [891, 209] on span "Personal" at bounding box center [952, 209] width 149 height 15
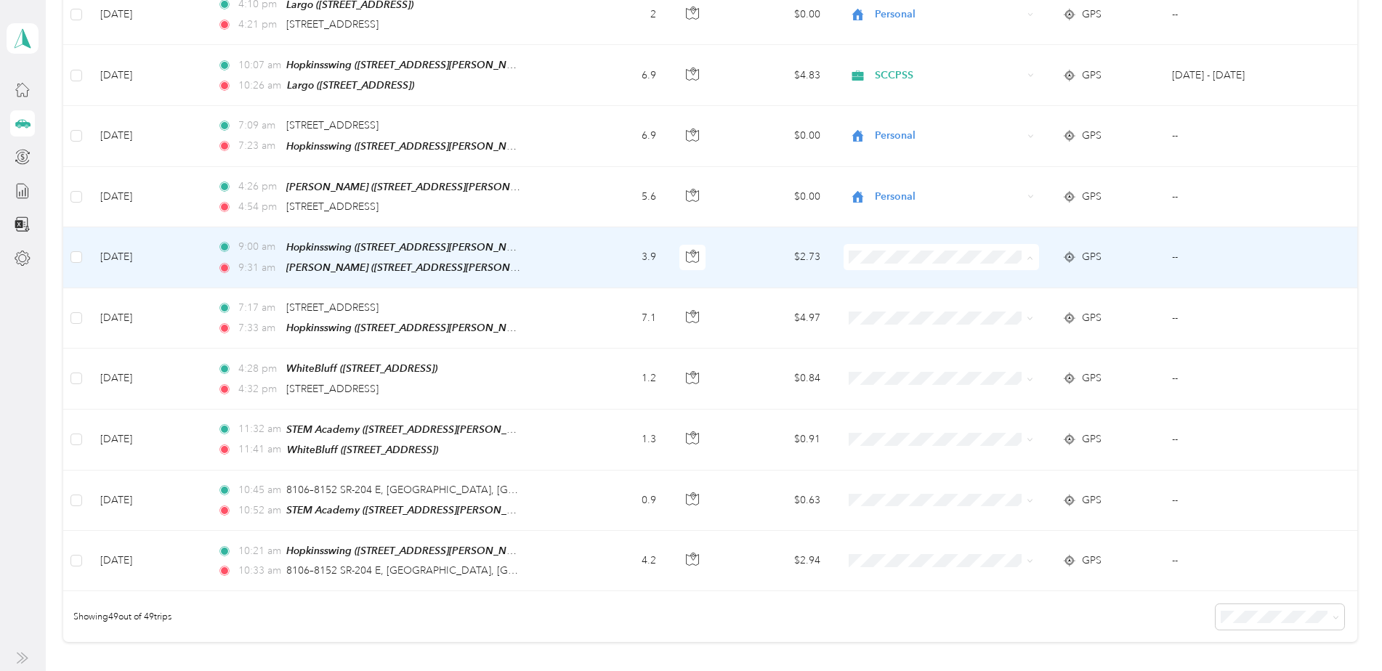
click at [889, 242] on span "SCCPSS" at bounding box center [952, 243] width 149 height 15
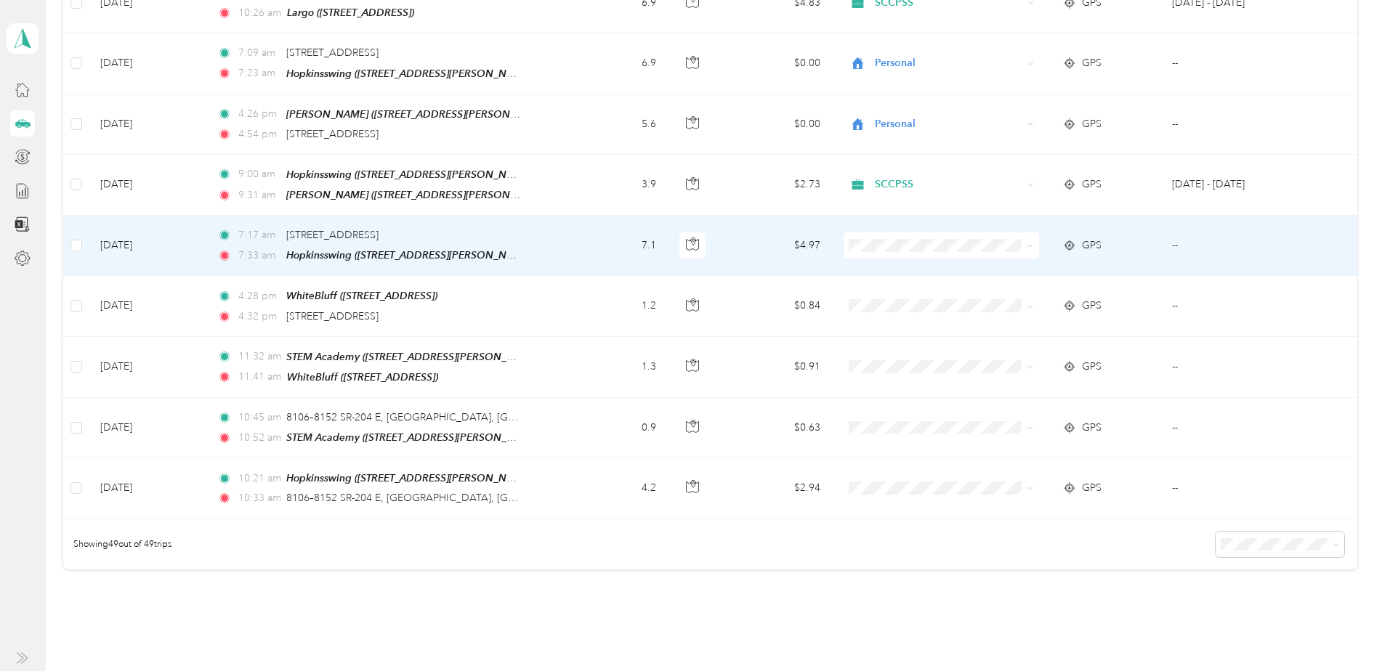
scroll to position [2754, 0]
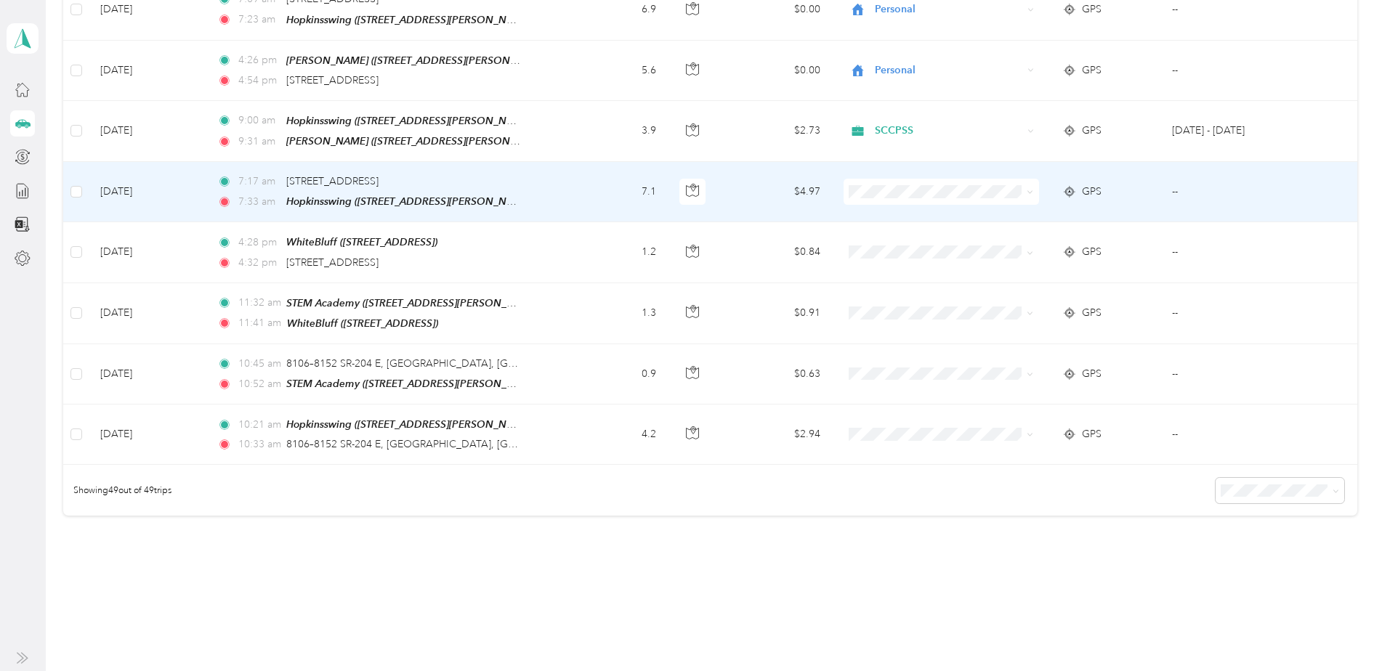
click at [889, 202] on span "Personal" at bounding box center [952, 197] width 149 height 15
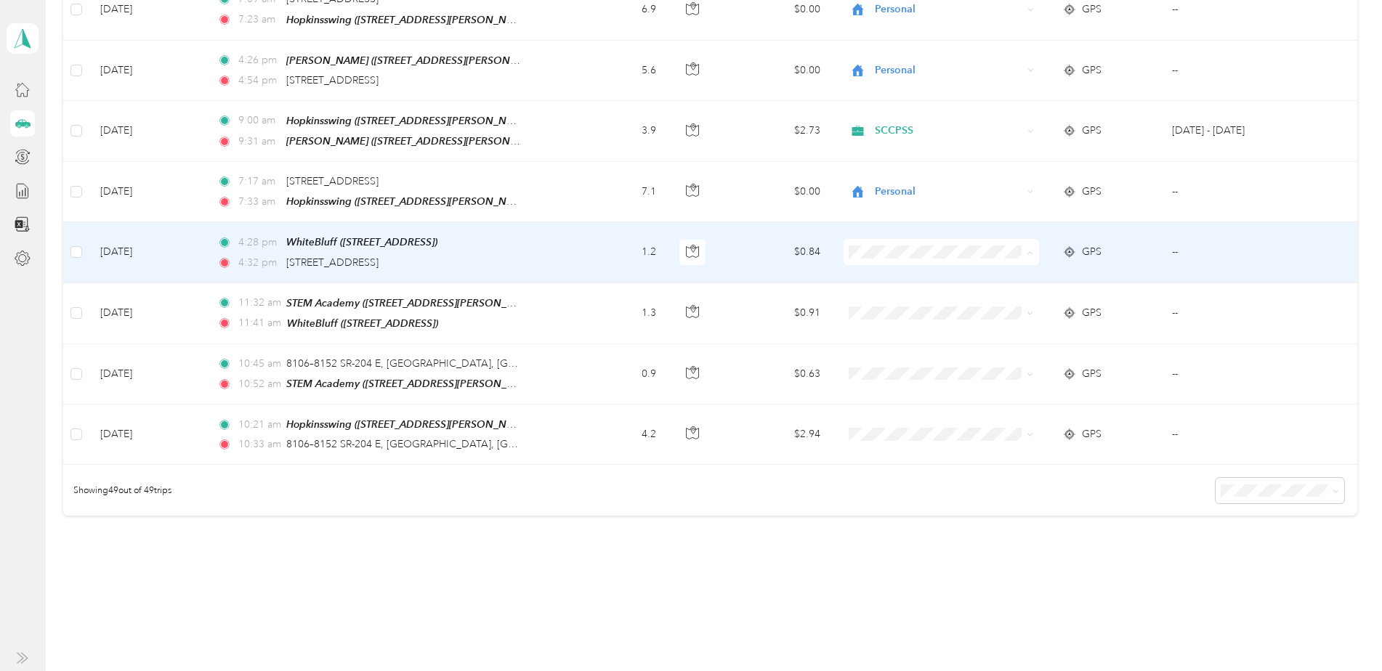
click at [894, 260] on span "Personal" at bounding box center [952, 262] width 149 height 15
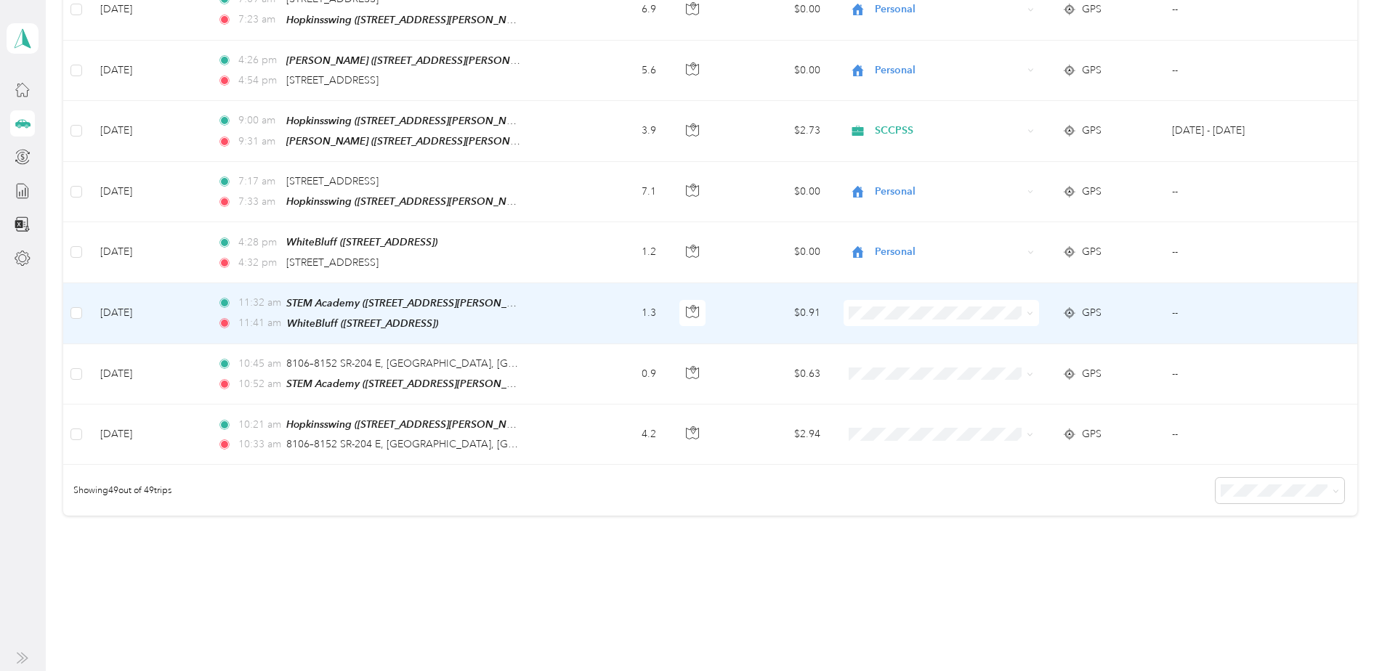
click at [887, 295] on span "SCCPSS" at bounding box center [952, 296] width 149 height 15
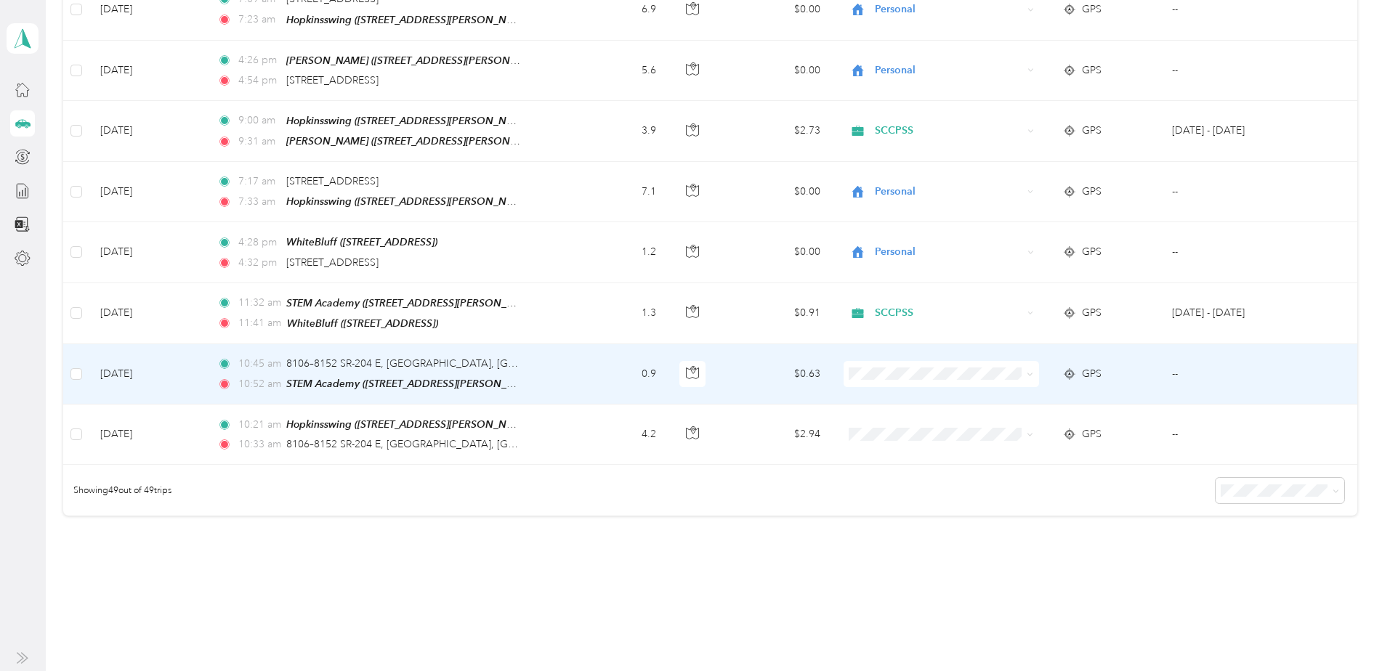
click at [899, 354] on span "SCCPSS" at bounding box center [952, 352] width 149 height 15
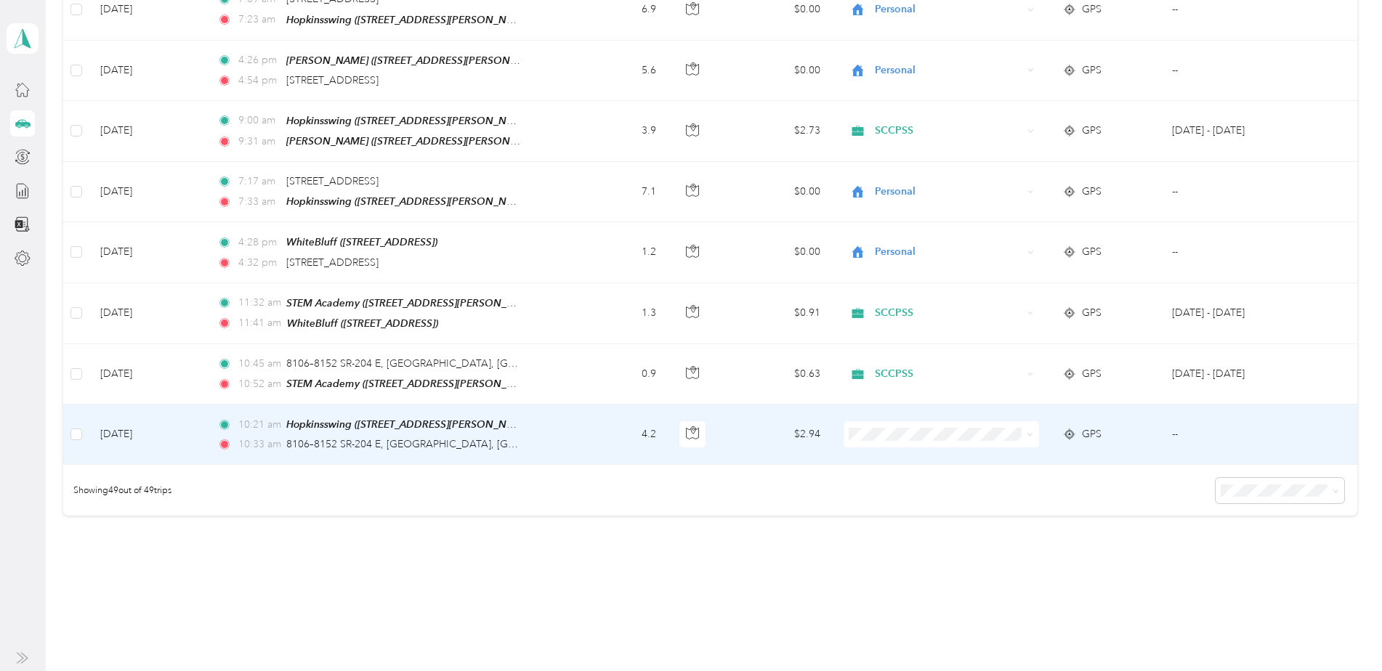
click at [890, 417] on span "SCCPSS" at bounding box center [952, 416] width 149 height 15
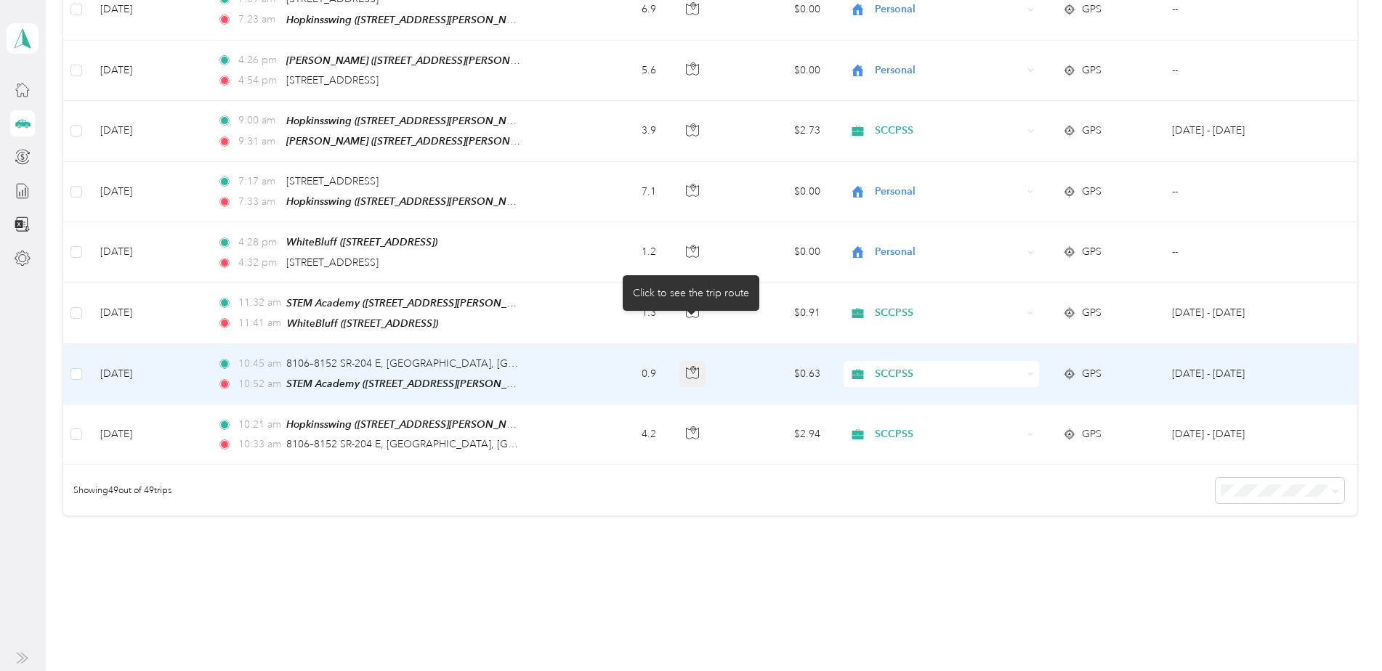
click at [691, 366] on icon "button" at bounding box center [692, 372] width 13 height 13
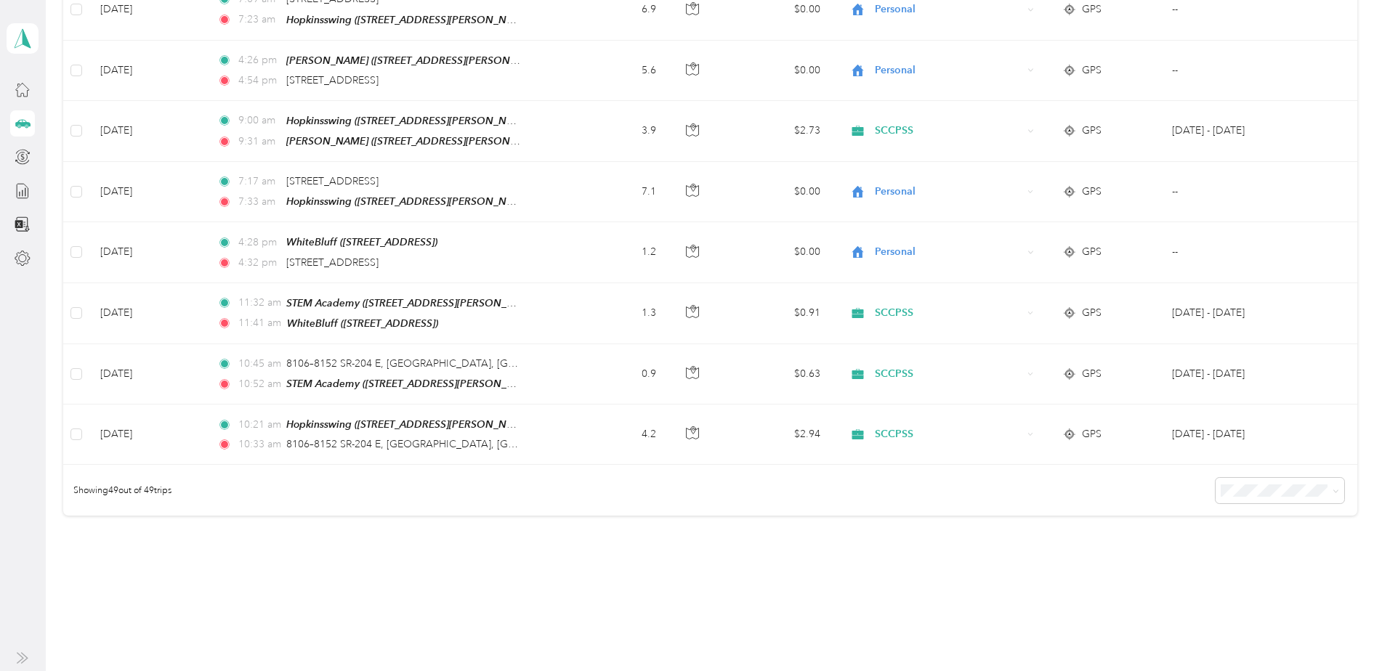
click at [802, 465] on div "Showing 49 out of 49 trips" at bounding box center [709, 490] width 1293 height 51
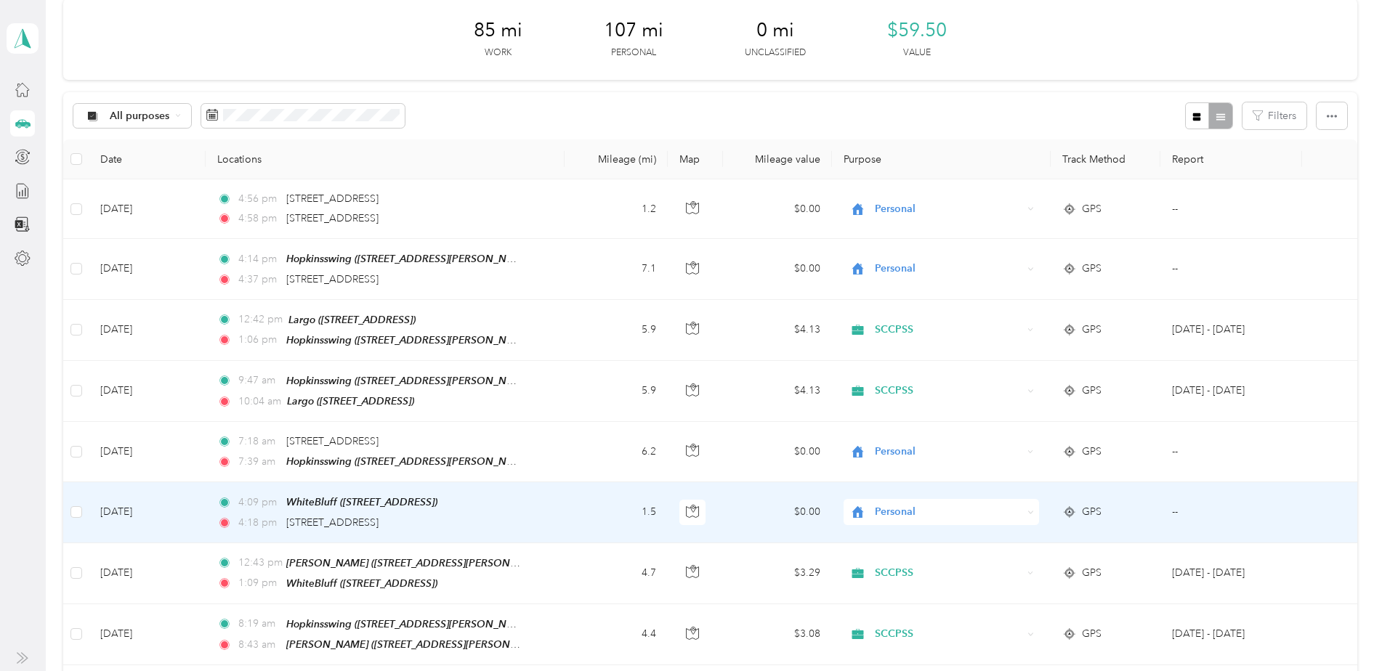
scroll to position [0, 0]
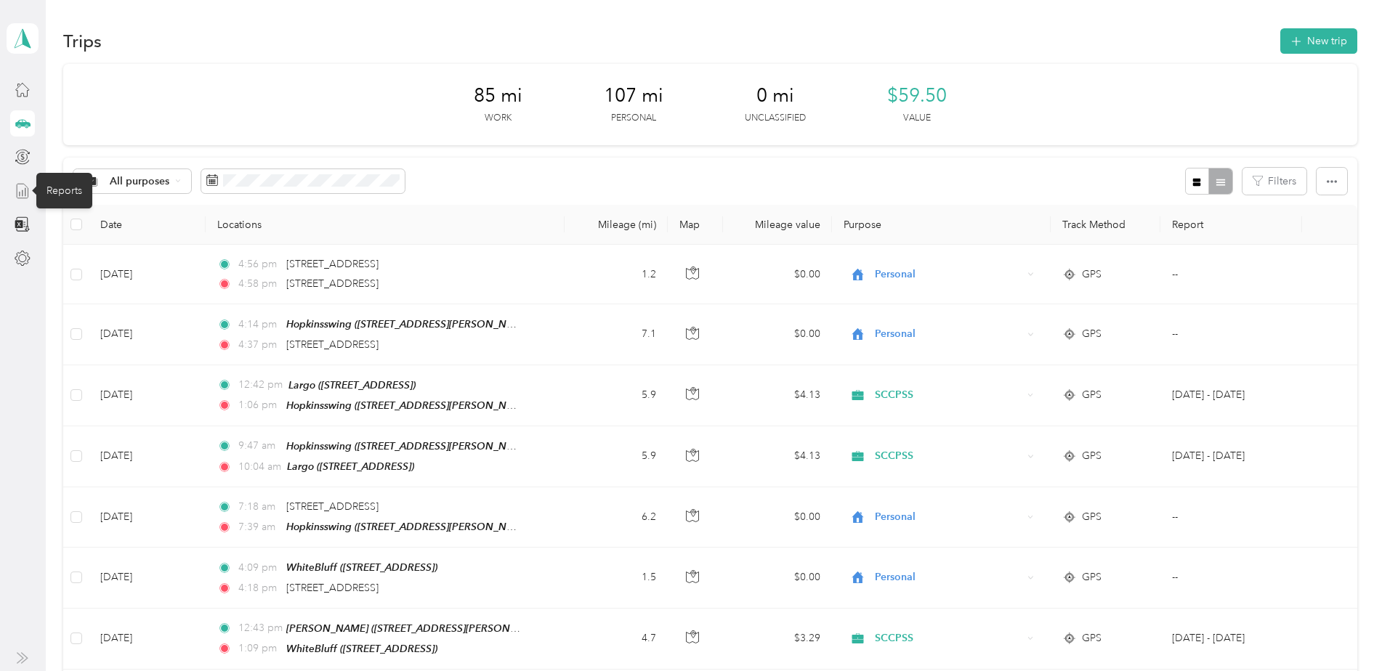
click at [21, 191] on icon at bounding box center [23, 191] width 16 height 16
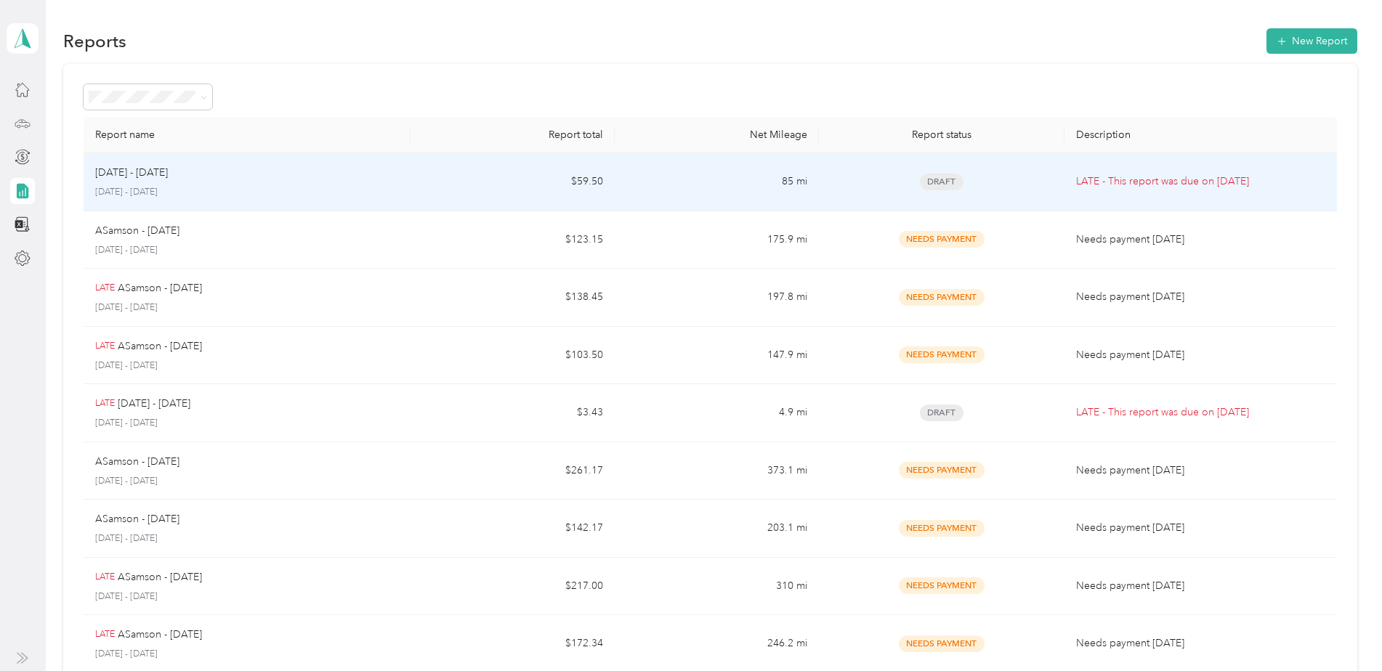
click at [158, 172] on p "[DATE] - [DATE]" at bounding box center [131, 173] width 73 height 16
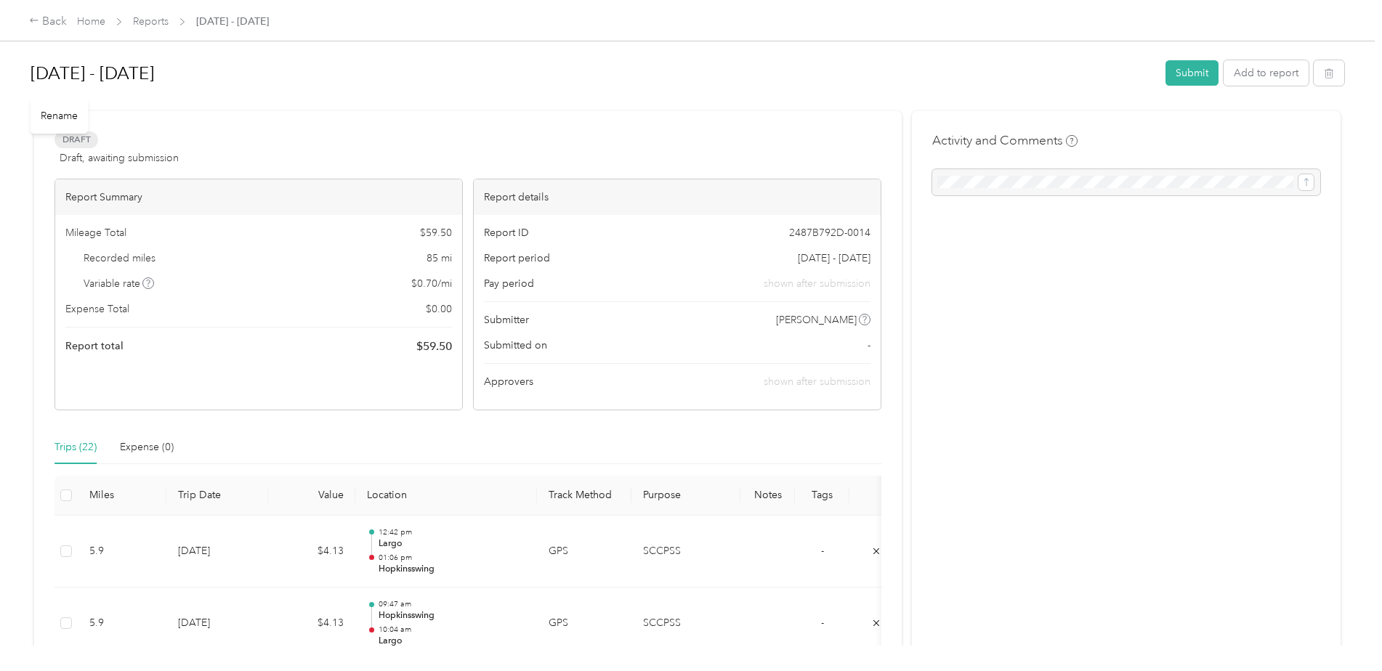
click at [145, 68] on h1 "[DATE] - [DATE]" at bounding box center [593, 73] width 1125 height 35
click at [1190, 68] on button "Submit" at bounding box center [1192, 72] width 53 height 25
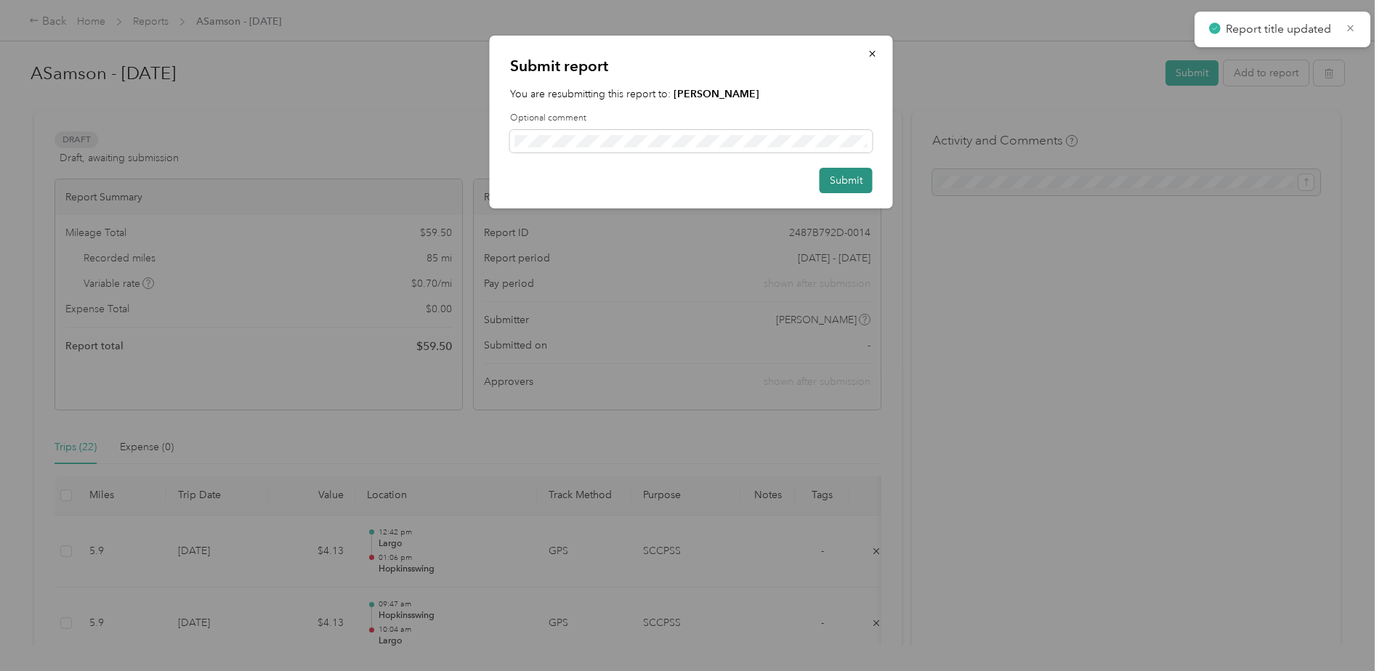
click at [851, 179] on button "Submit" at bounding box center [846, 180] width 53 height 25
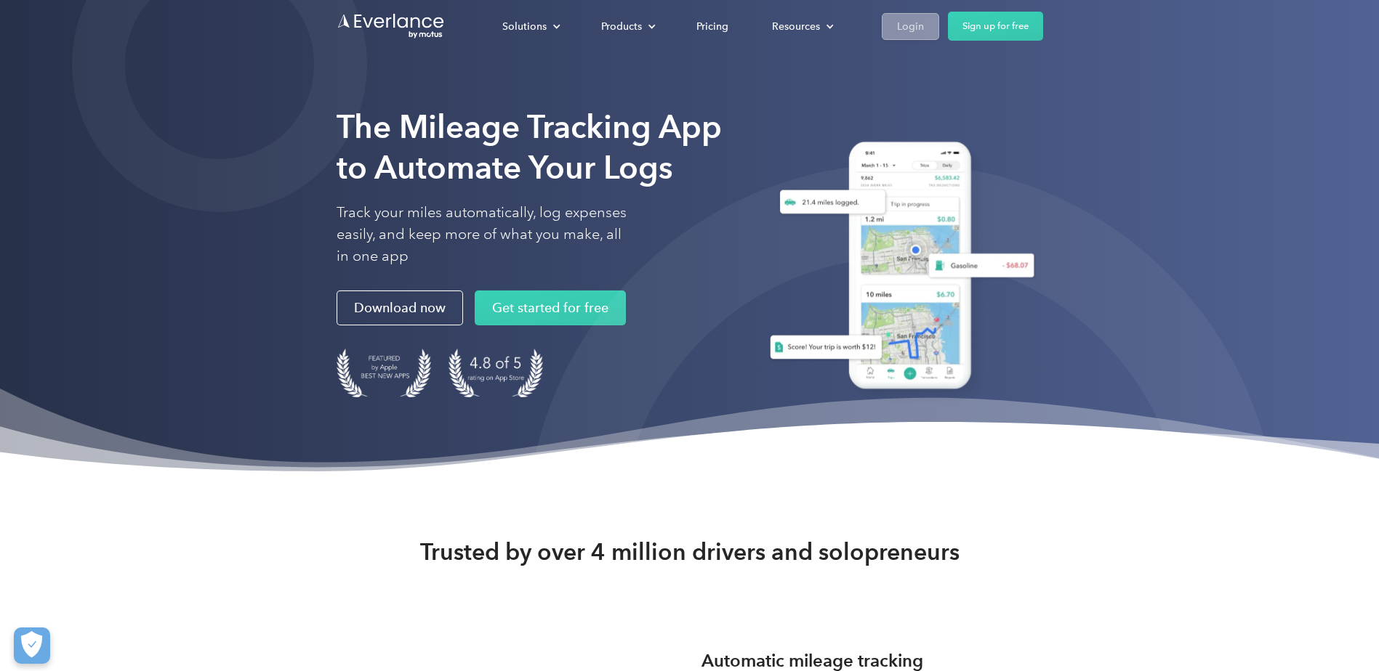
click at [913, 26] on div "Login" at bounding box center [910, 26] width 27 height 18
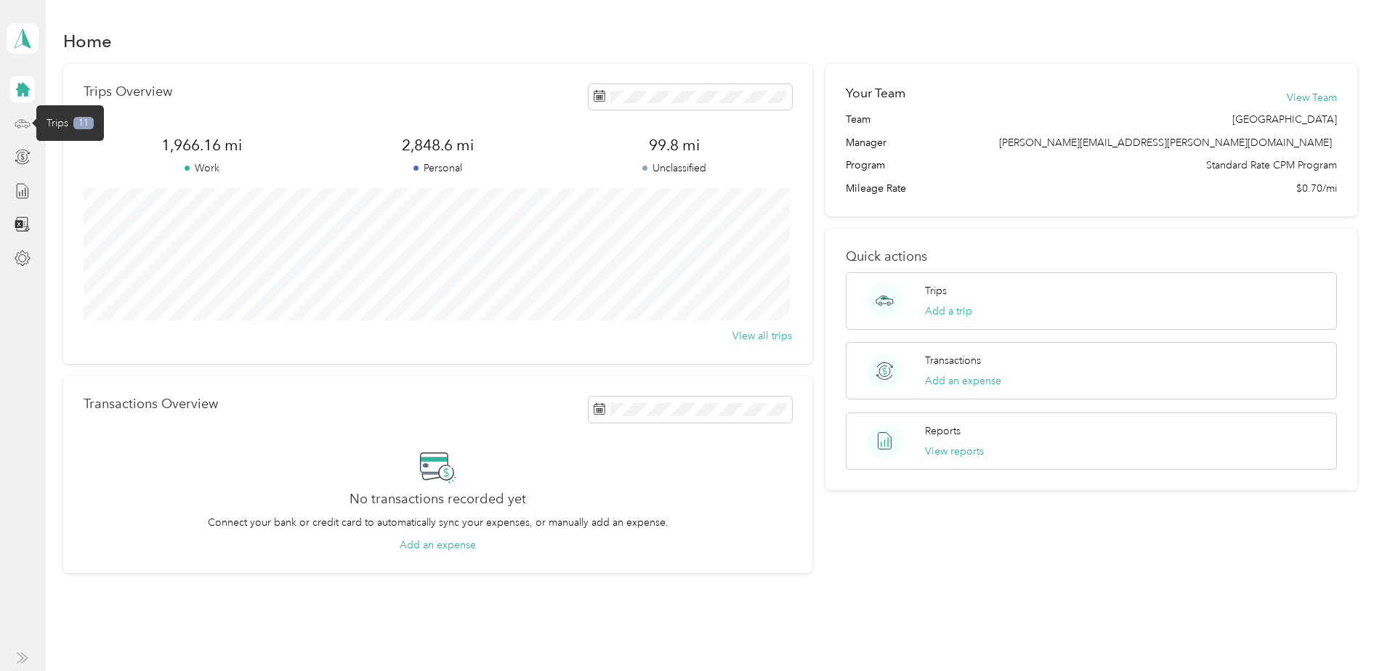
click at [17, 122] on icon at bounding box center [23, 122] width 15 height 7
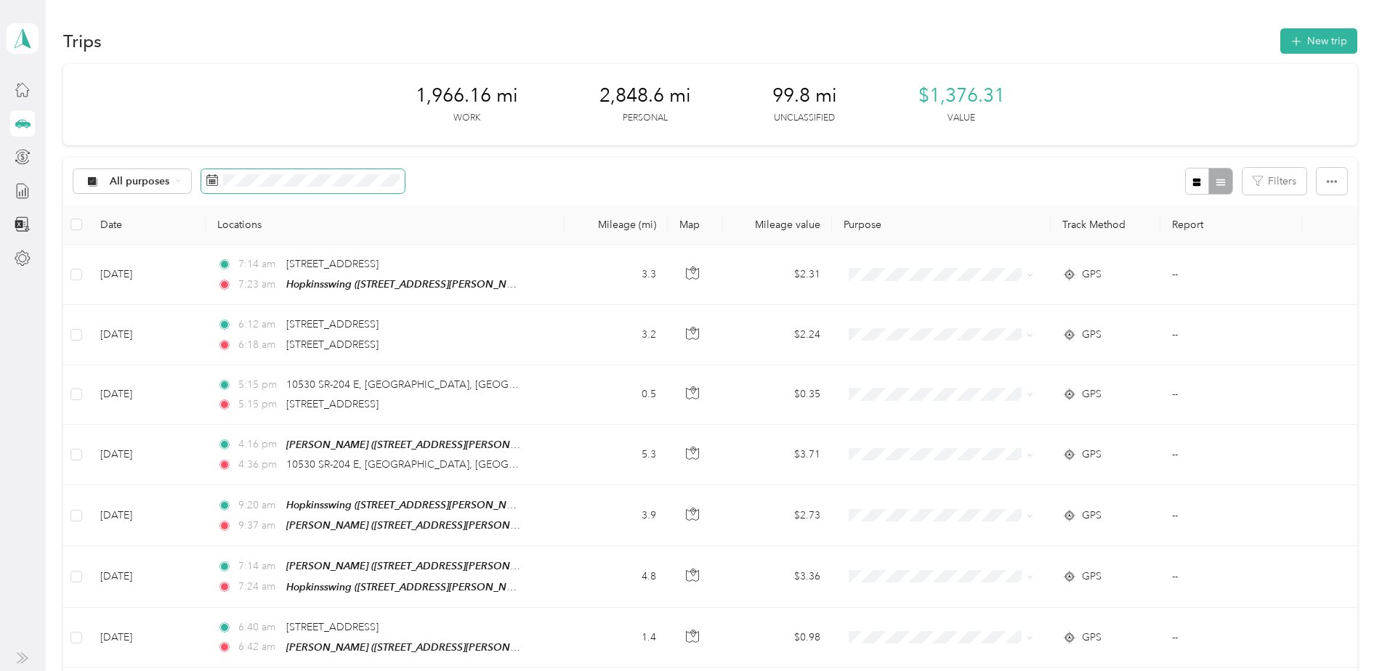
click at [219, 180] on span at bounding box center [302, 181] width 203 height 25
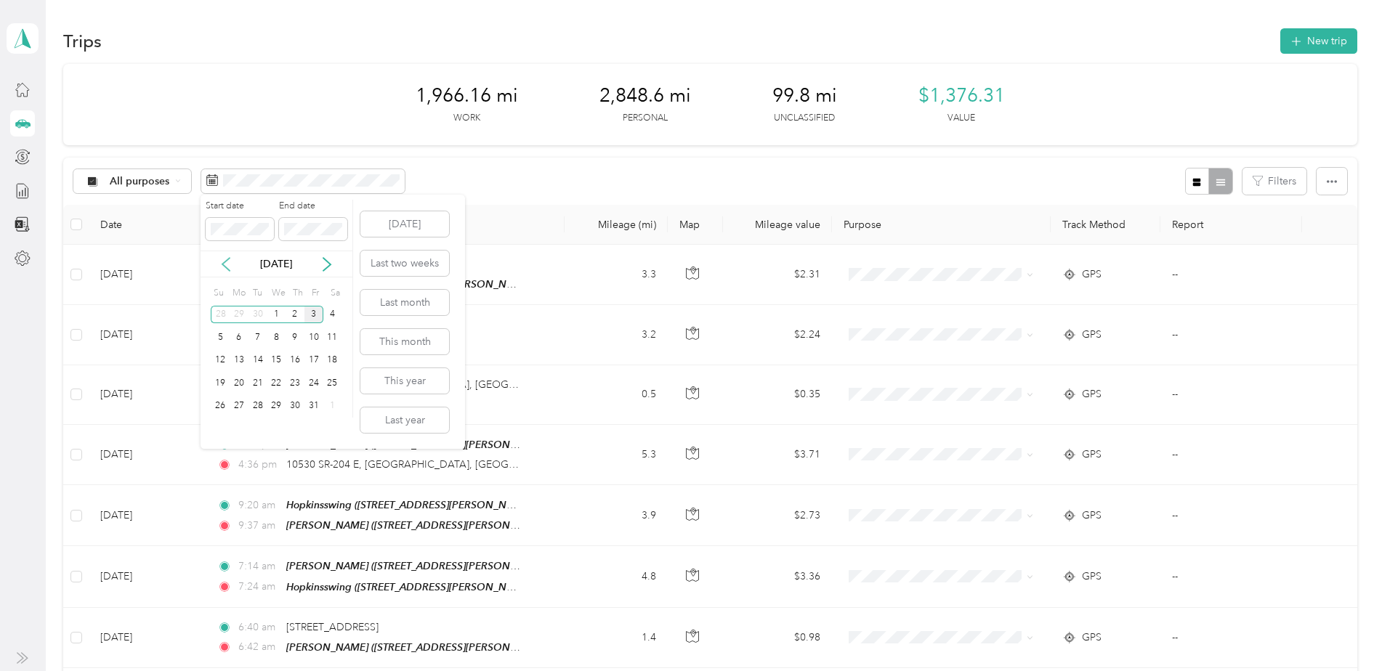
click at [225, 262] on icon at bounding box center [225, 264] width 7 height 13
click at [237, 314] on div "1" at bounding box center [239, 315] width 19 height 18
click at [261, 405] on div "30" at bounding box center [258, 406] width 19 height 18
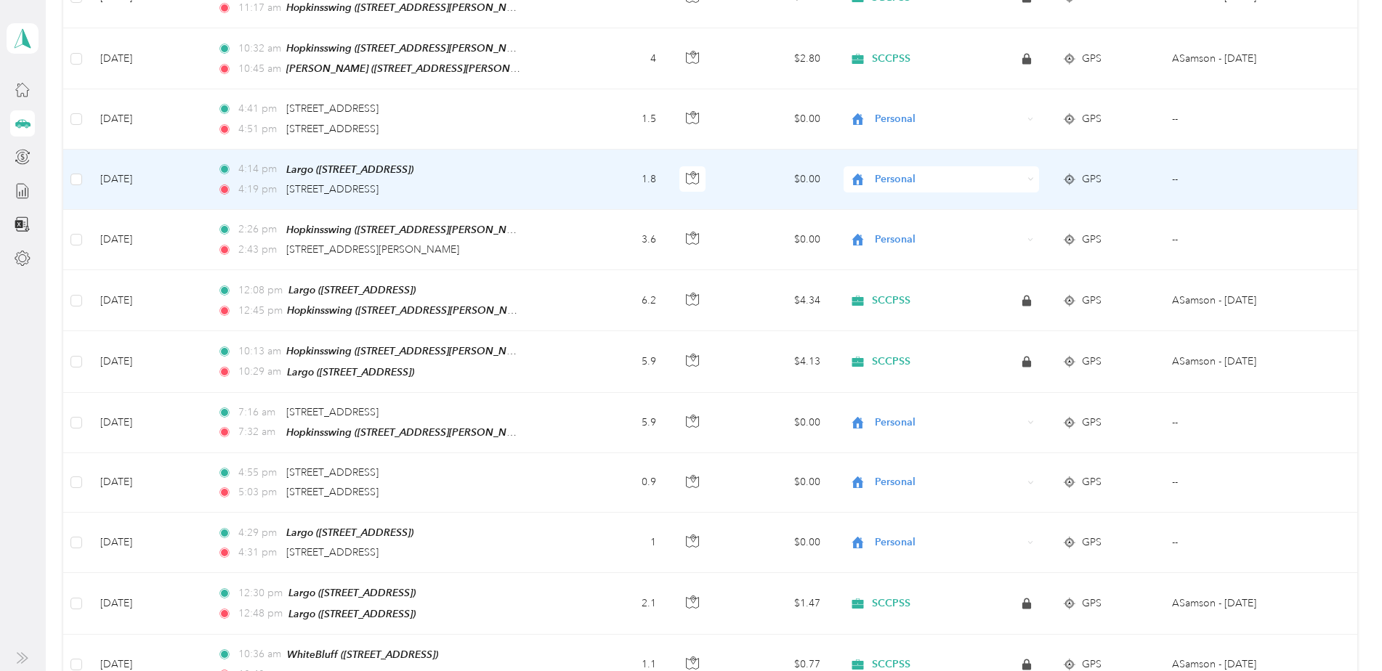
scroll to position [1308, 0]
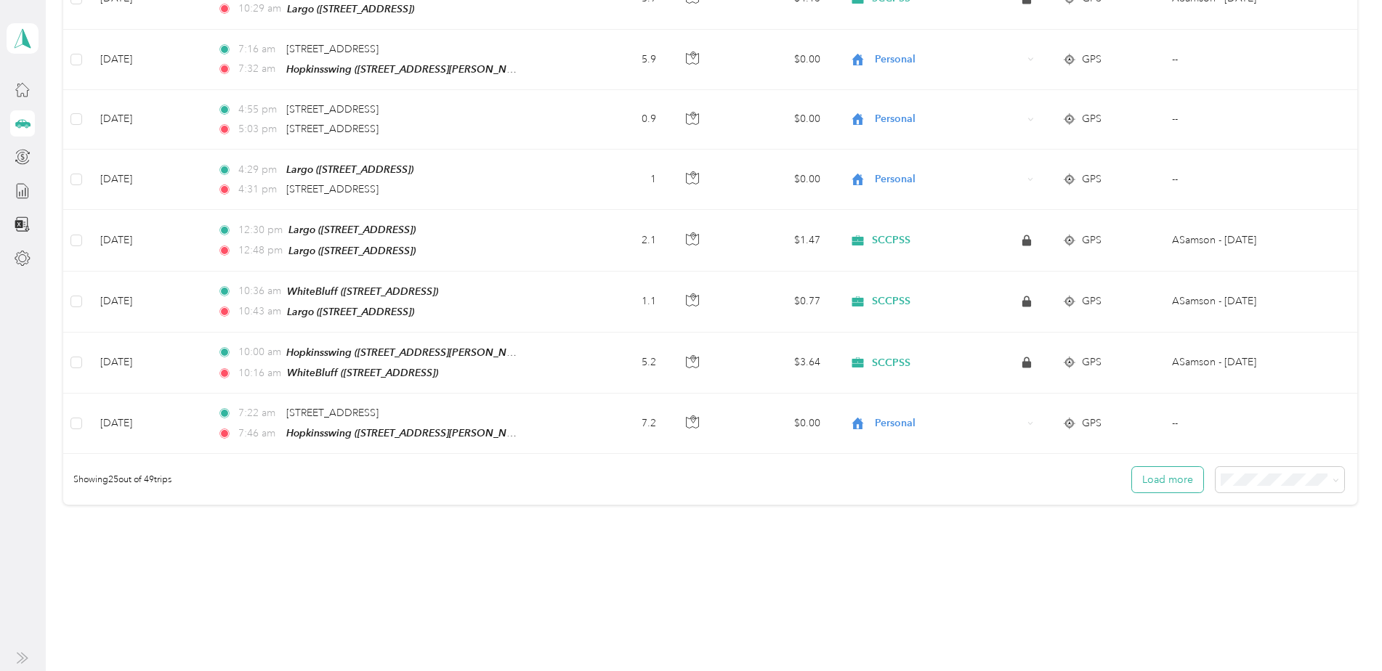
click at [1140, 467] on button "Load more" at bounding box center [1167, 479] width 71 height 25
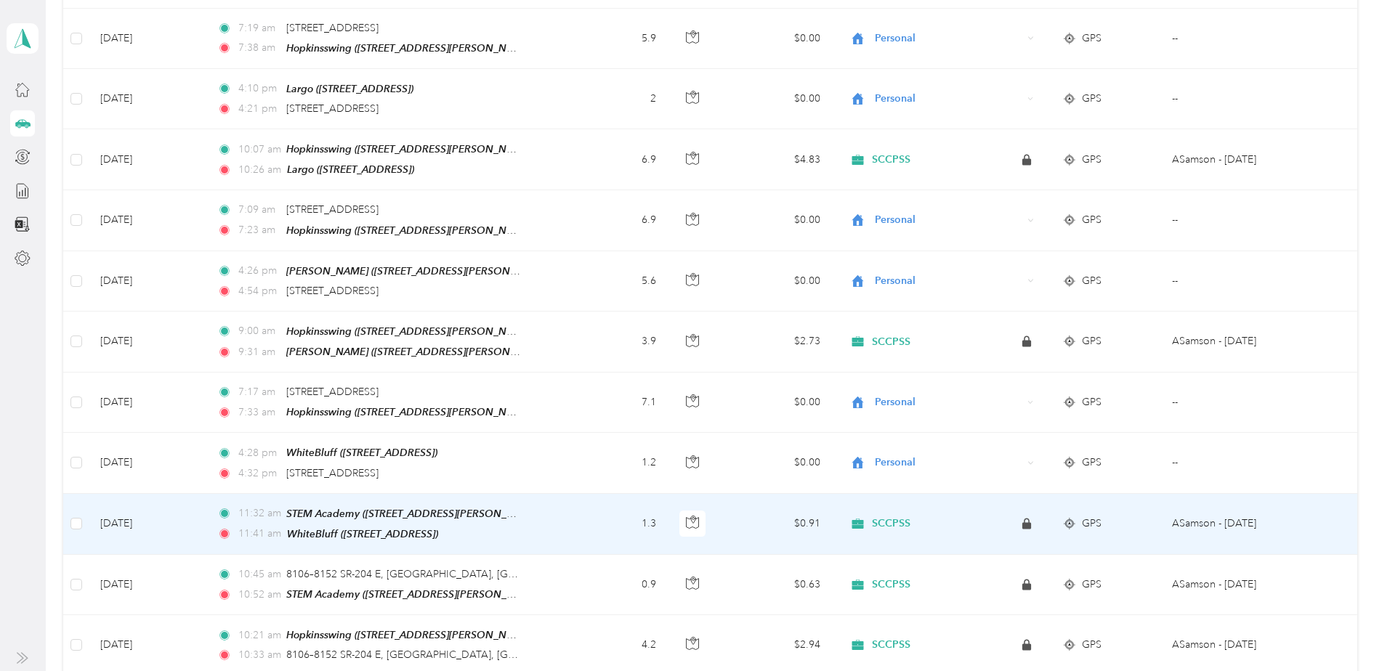
scroll to position [2616, 0]
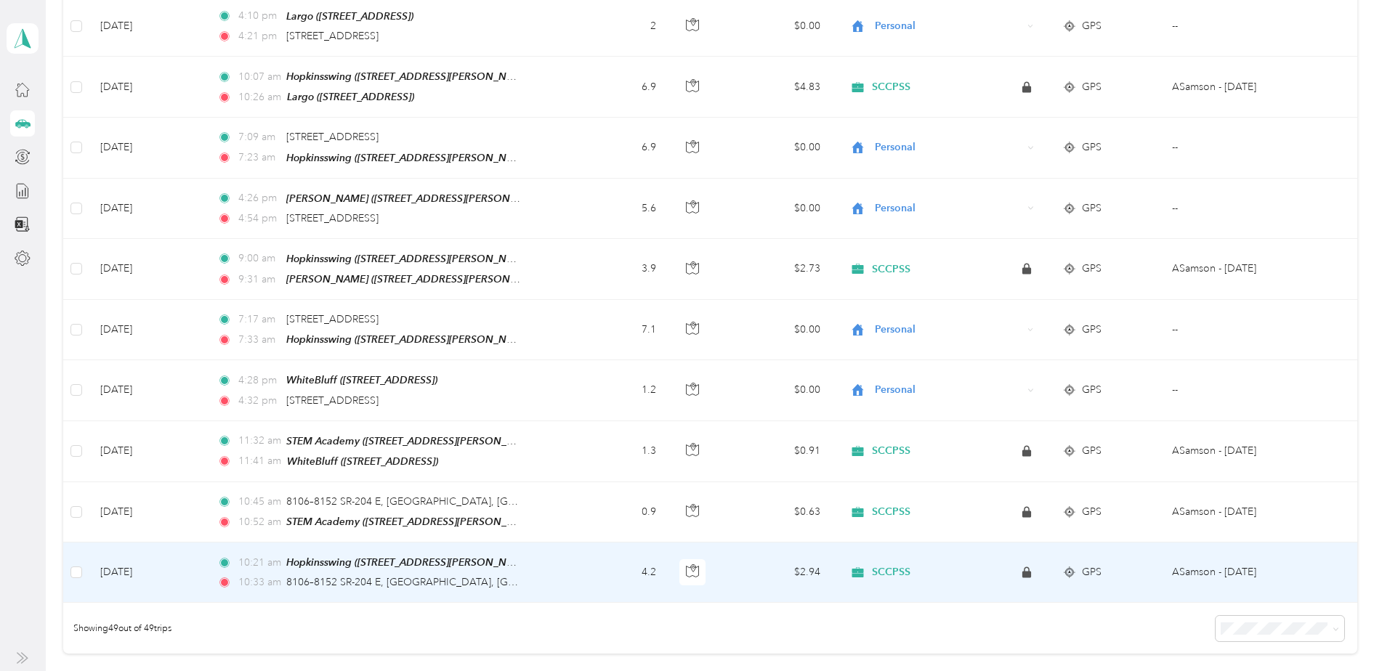
click at [855, 568] on icon at bounding box center [858, 573] width 12 height 10
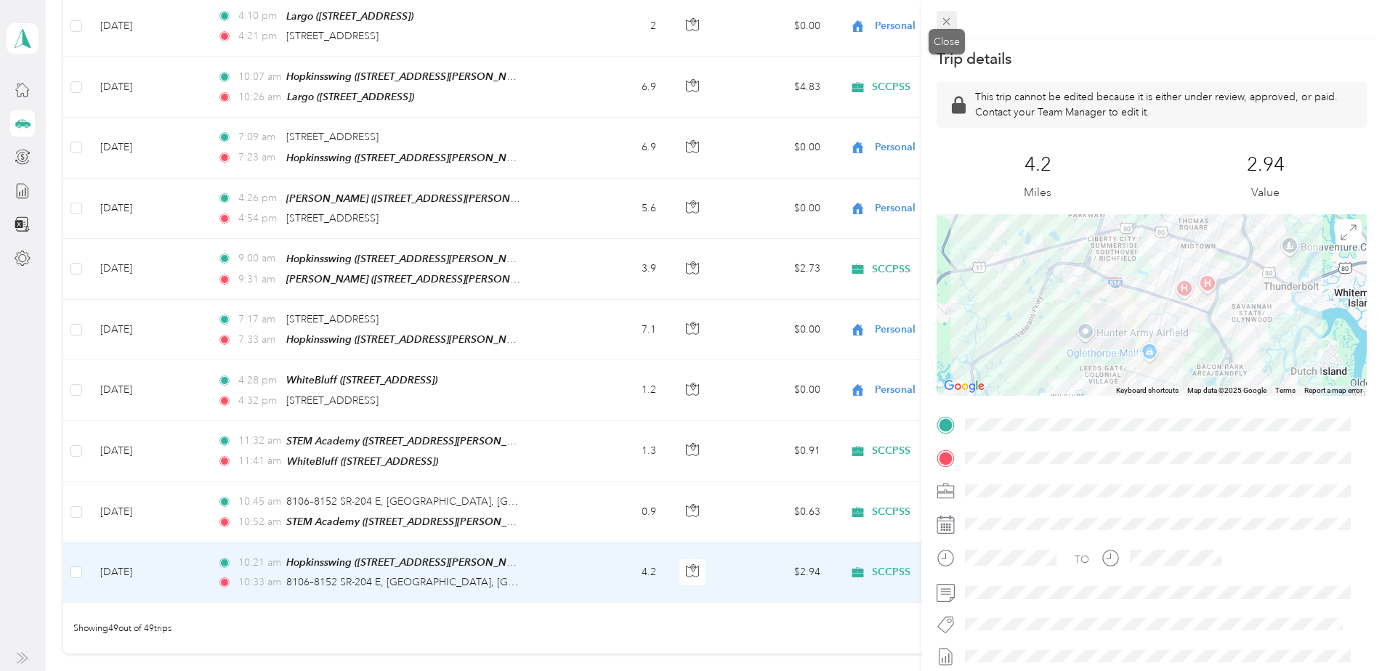
click at [945, 22] on icon at bounding box center [946, 21] width 12 height 12
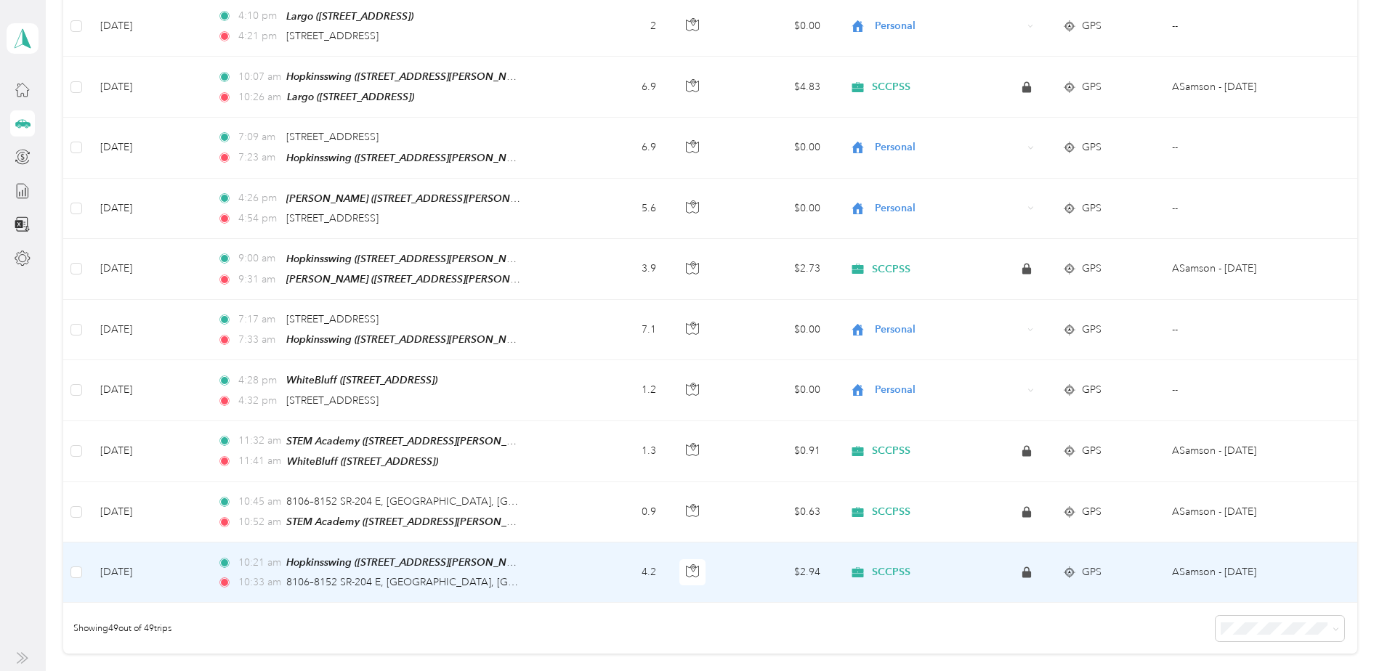
click at [853, 568] on icon at bounding box center [858, 573] width 12 height 10
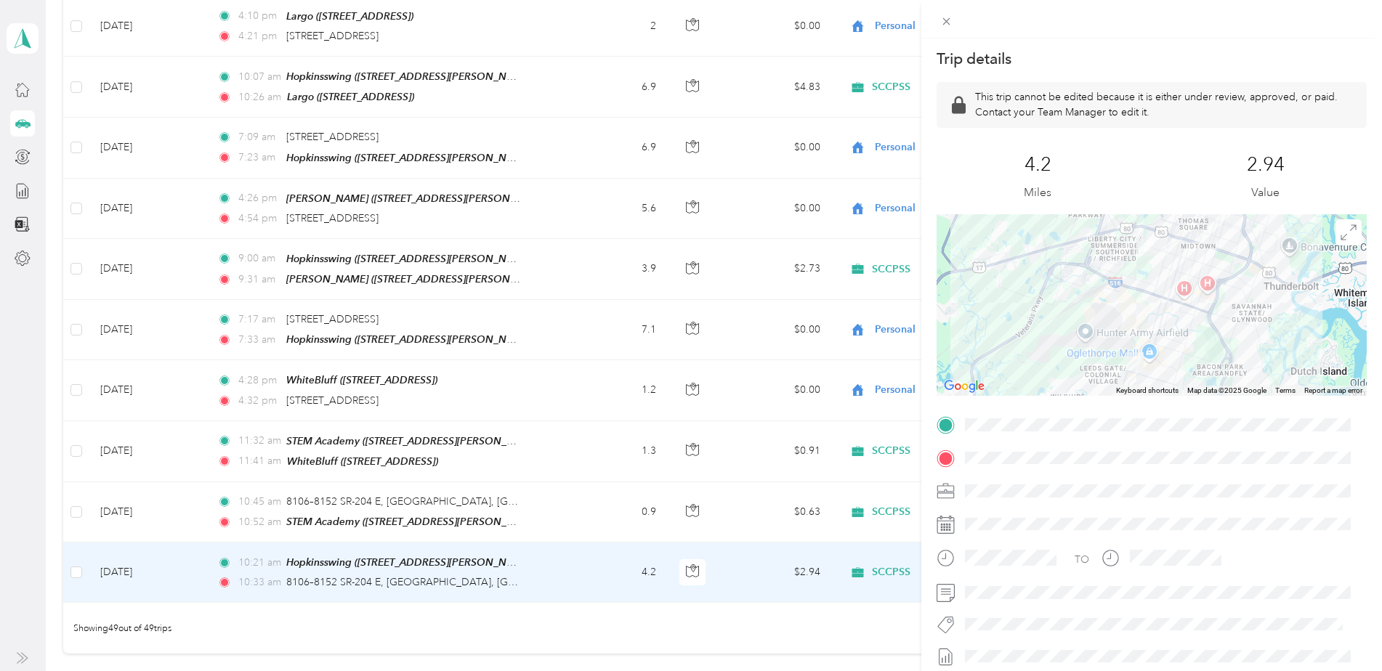
click at [691, 593] on div "Trip details This trip cannot be edited because it is either under review, appr…" at bounding box center [691, 335] width 1382 height 671
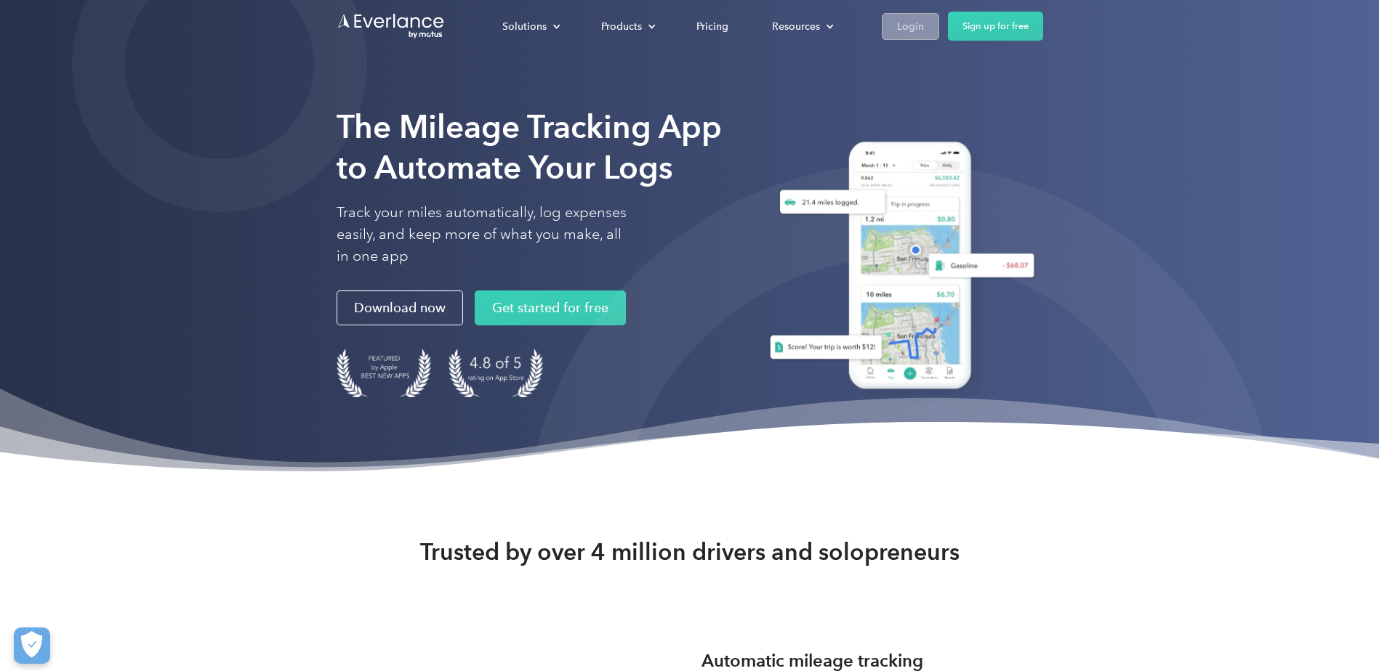
click at [911, 25] on div "Login" at bounding box center [910, 26] width 27 height 18
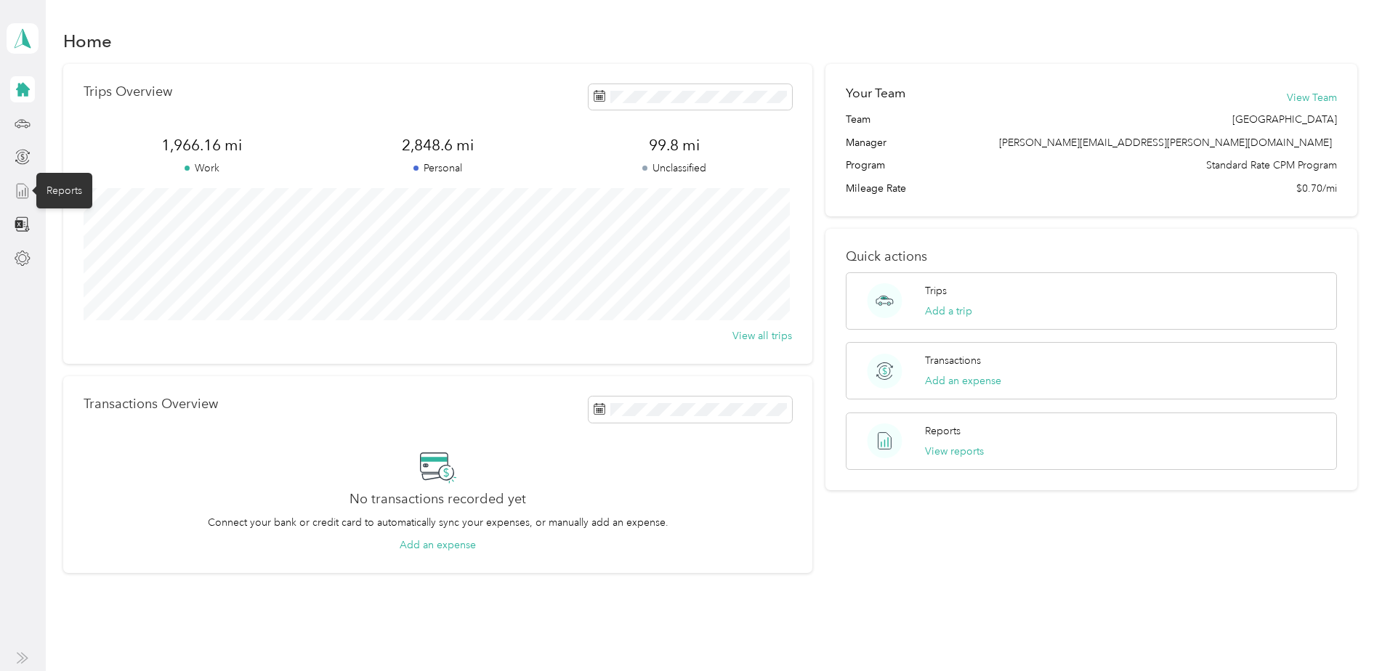
click at [19, 193] on icon at bounding box center [23, 191] width 16 height 16
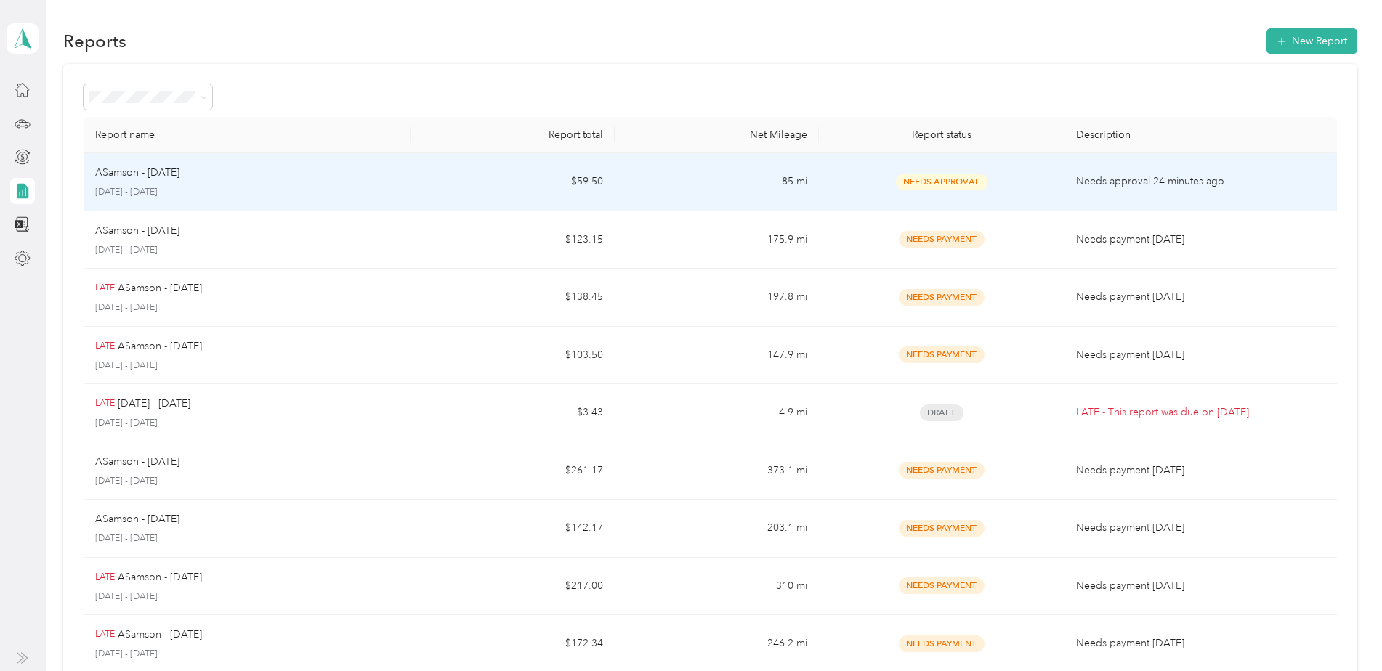
click at [179, 176] on p "ASamson - [DATE]" at bounding box center [137, 173] width 84 height 16
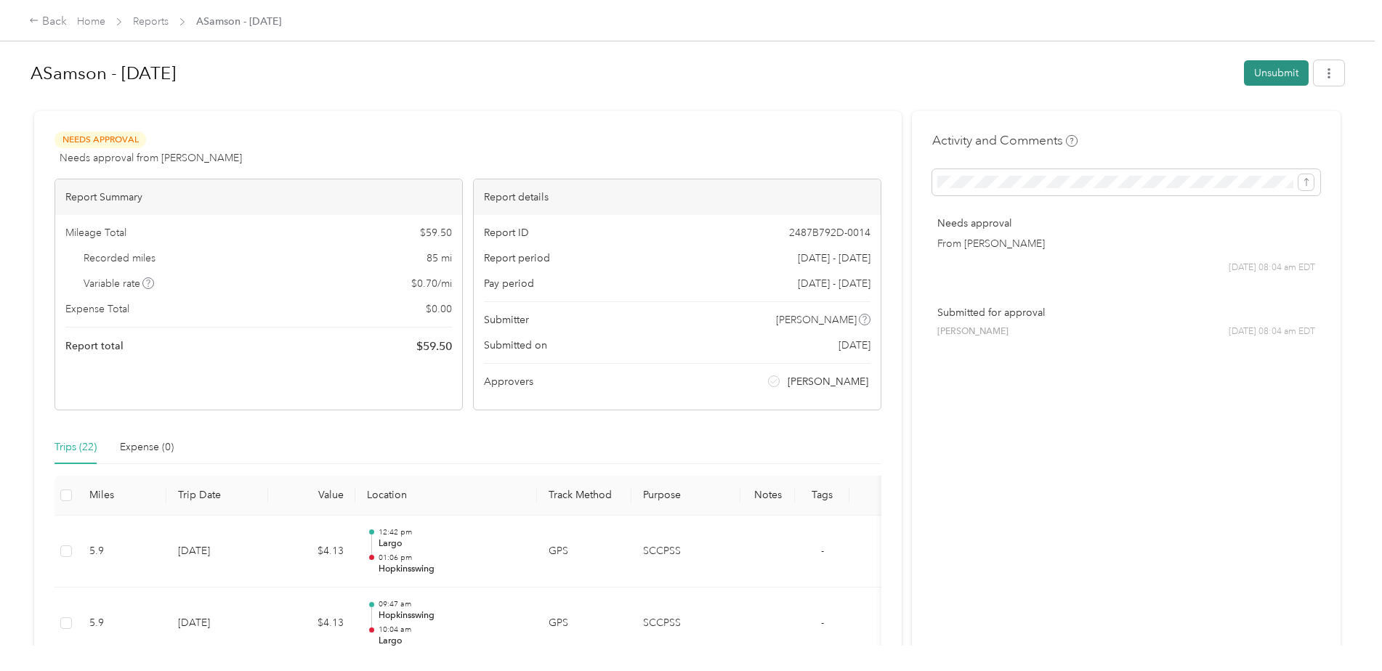
click at [1262, 72] on button "Unsubmit" at bounding box center [1276, 72] width 65 height 25
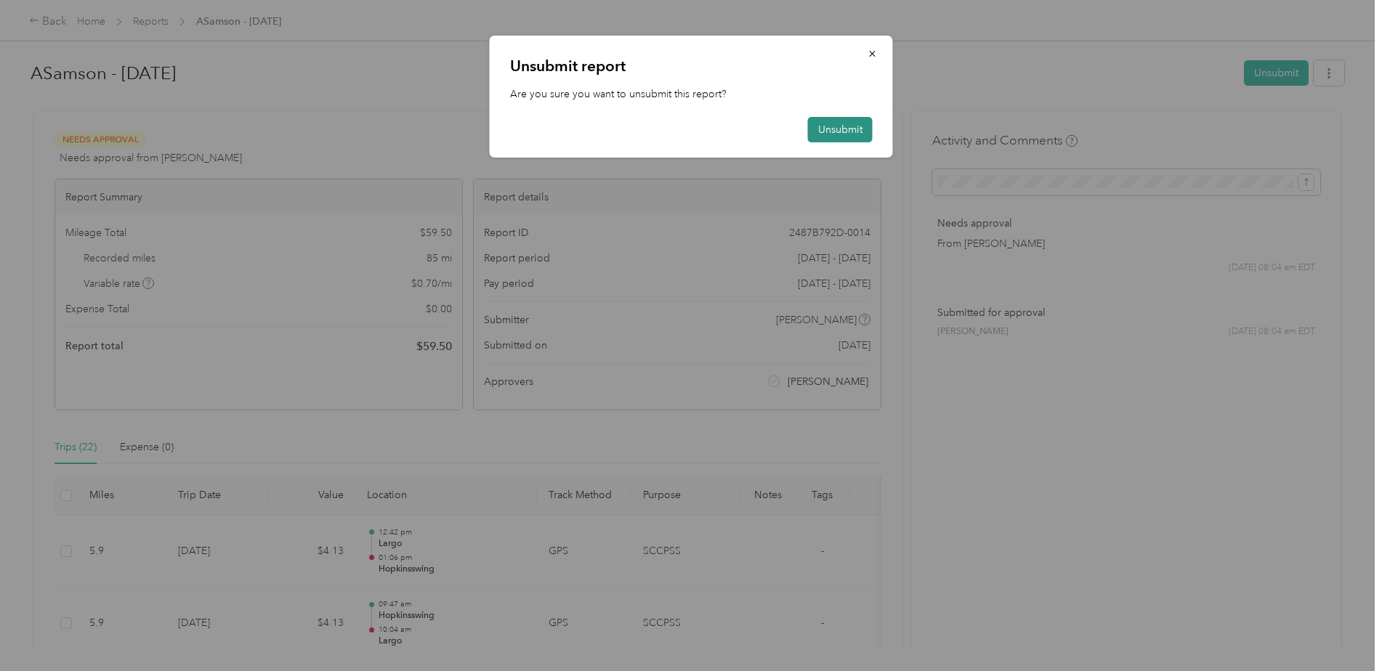
click at [837, 132] on button "Unsubmit" at bounding box center [840, 129] width 65 height 25
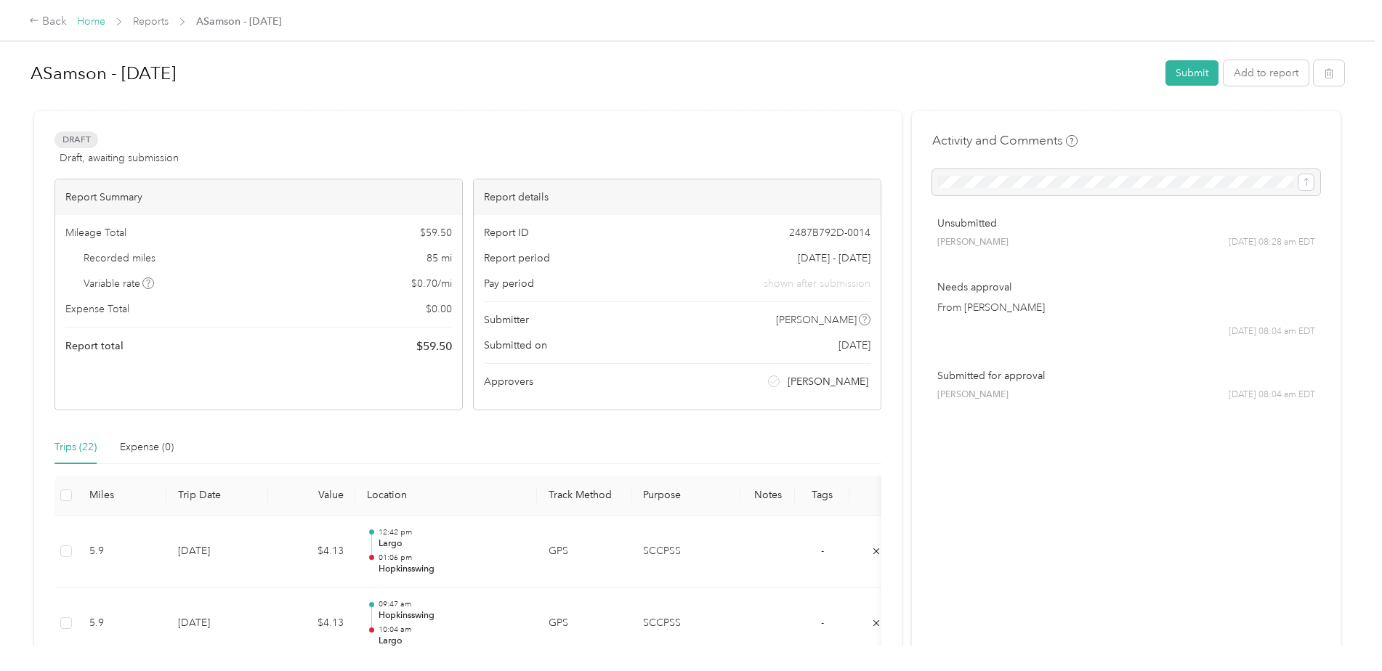
click at [102, 23] on link "Home" at bounding box center [91, 21] width 28 height 12
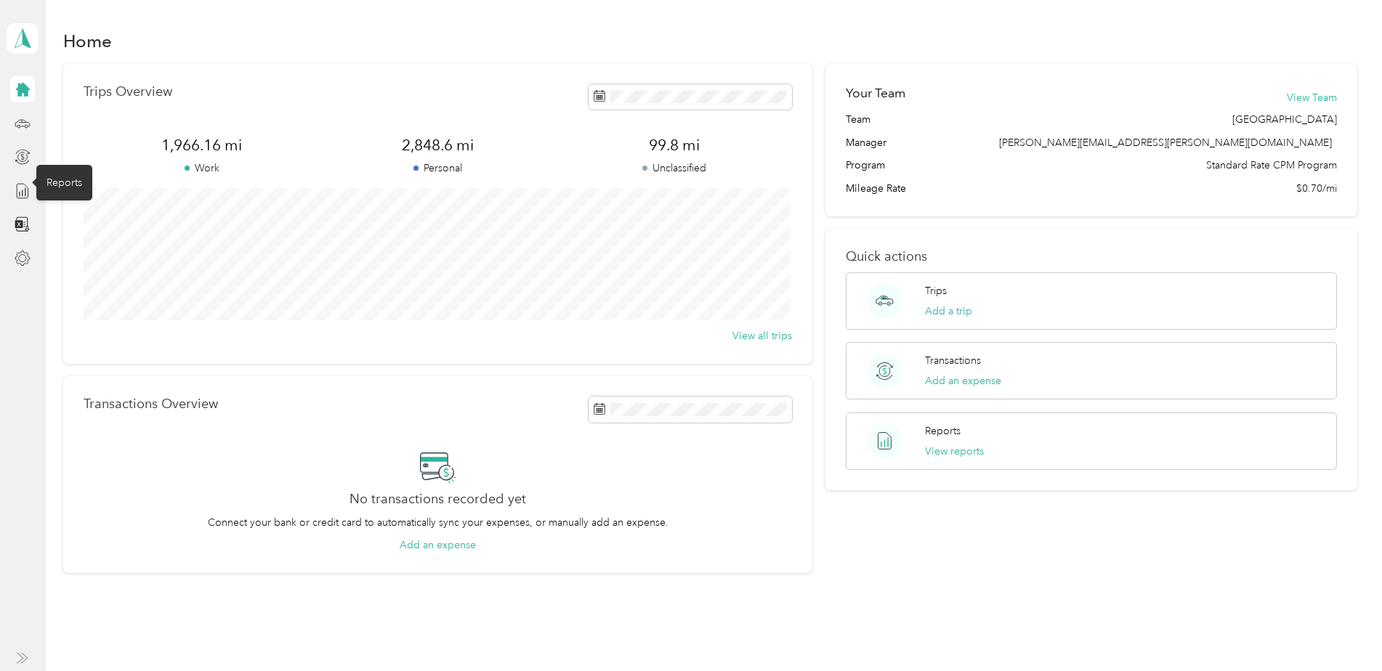
drag, startPoint x: 23, startPoint y: 189, endPoint x: 49, endPoint y: 142, distance: 54.0
click at [49, 142] on section "Antonio Samson Personal dashboard Home Trips Overview 1,966.16 mi Work 2,848.6 …" at bounding box center [687, 335] width 1375 height 671
click at [23, 116] on icon at bounding box center [23, 124] width 16 height 16
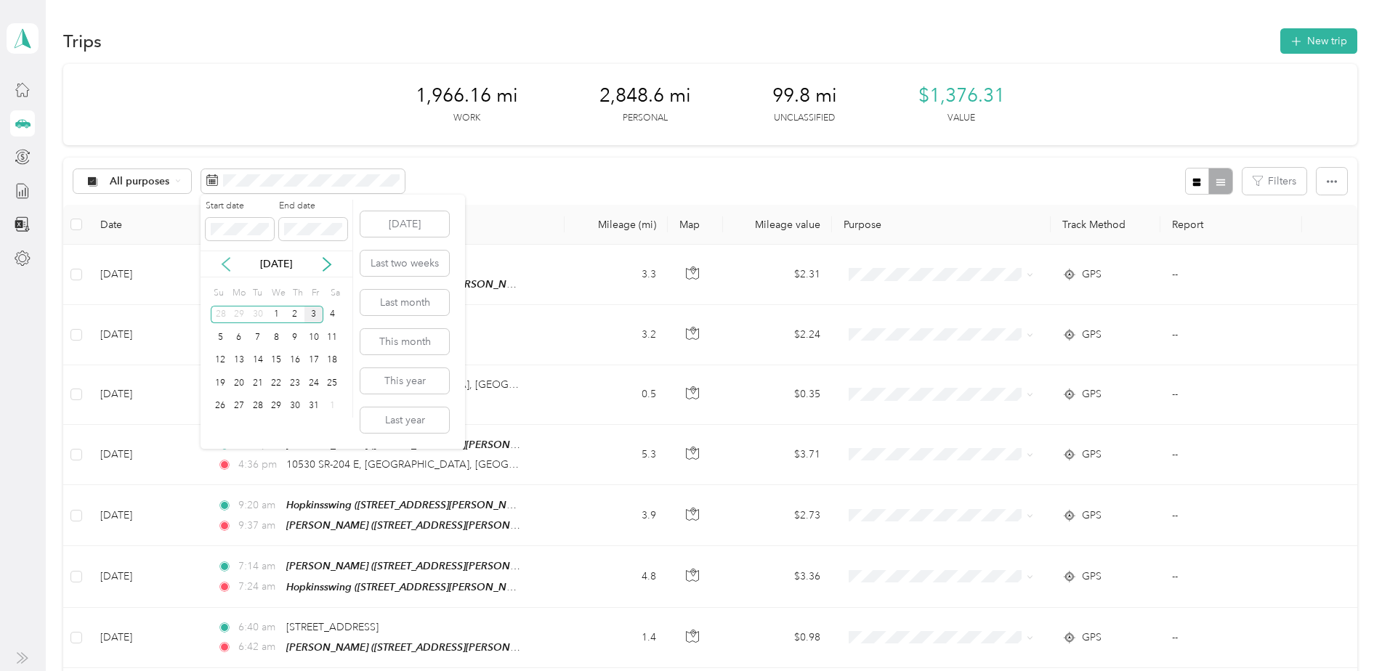
click at [221, 259] on icon at bounding box center [226, 264] width 15 height 15
click at [238, 315] on div "1" at bounding box center [239, 315] width 19 height 18
click at [255, 403] on div "30" at bounding box center [258, 406] width 19 height 18
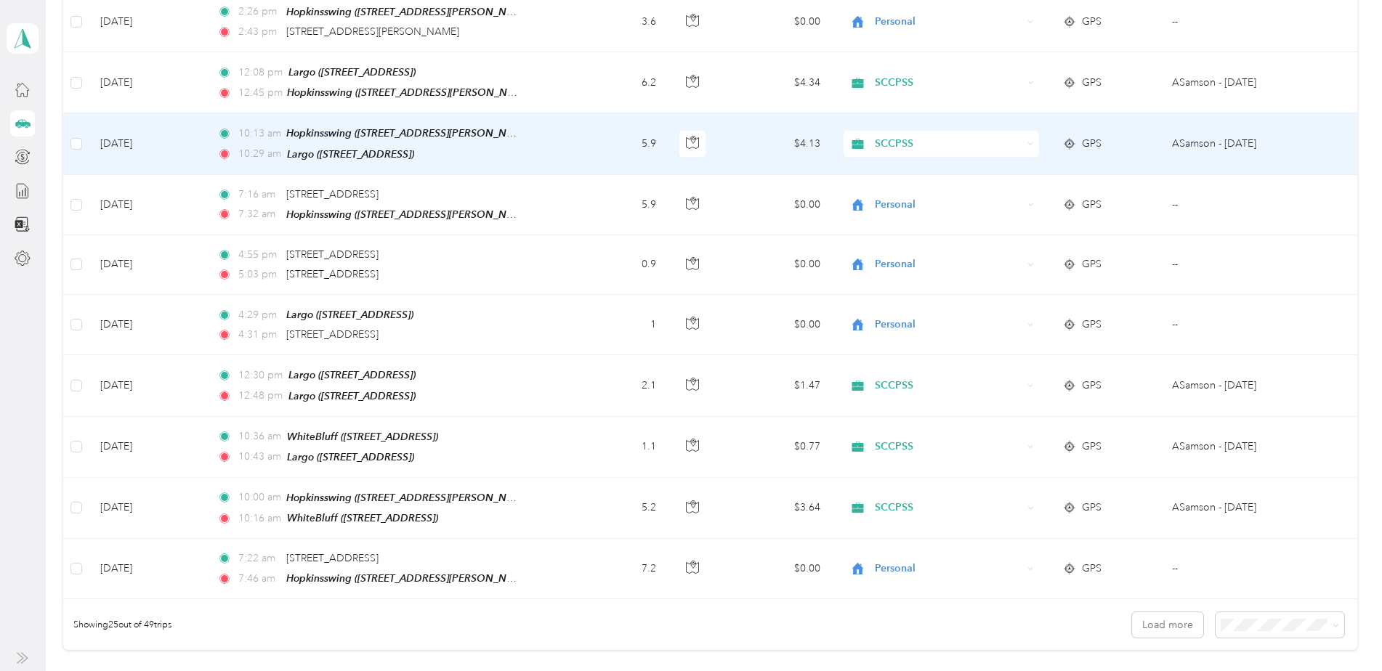
scroll to position [1235, 0]
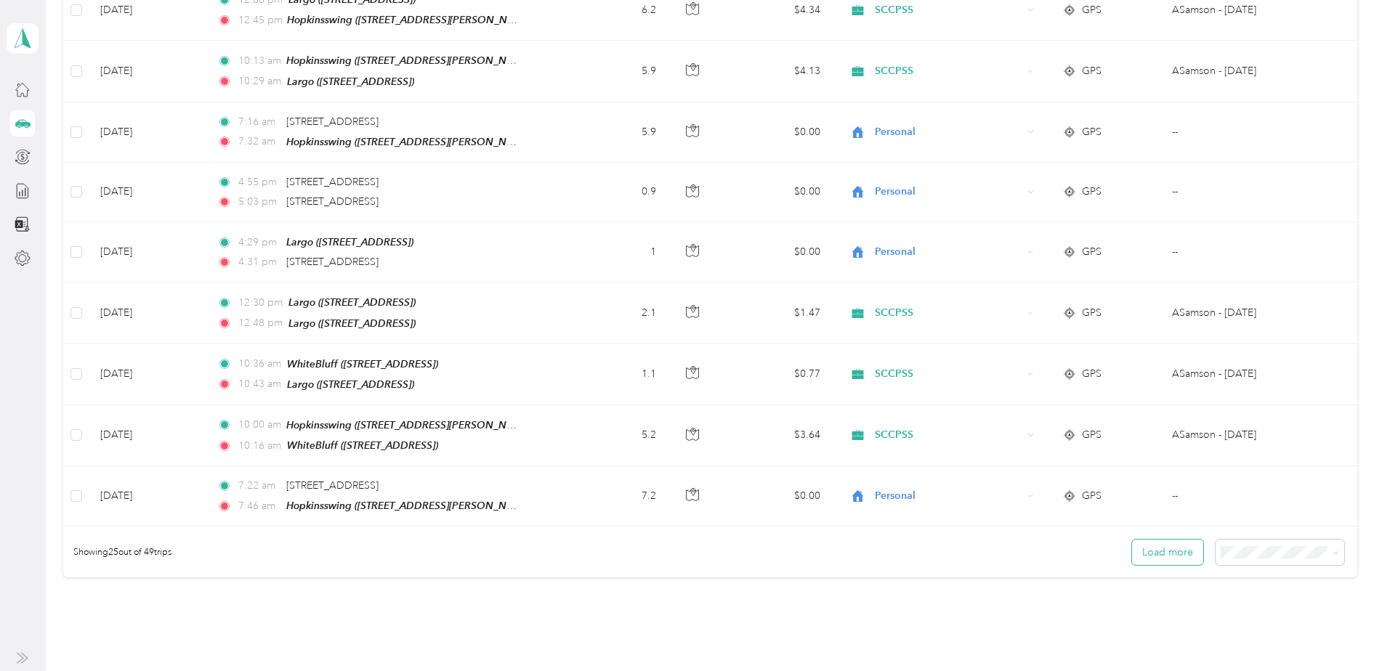
click at [1167, 540] on button "Load more" at bounding box center [1167, 552] width 71 height 25
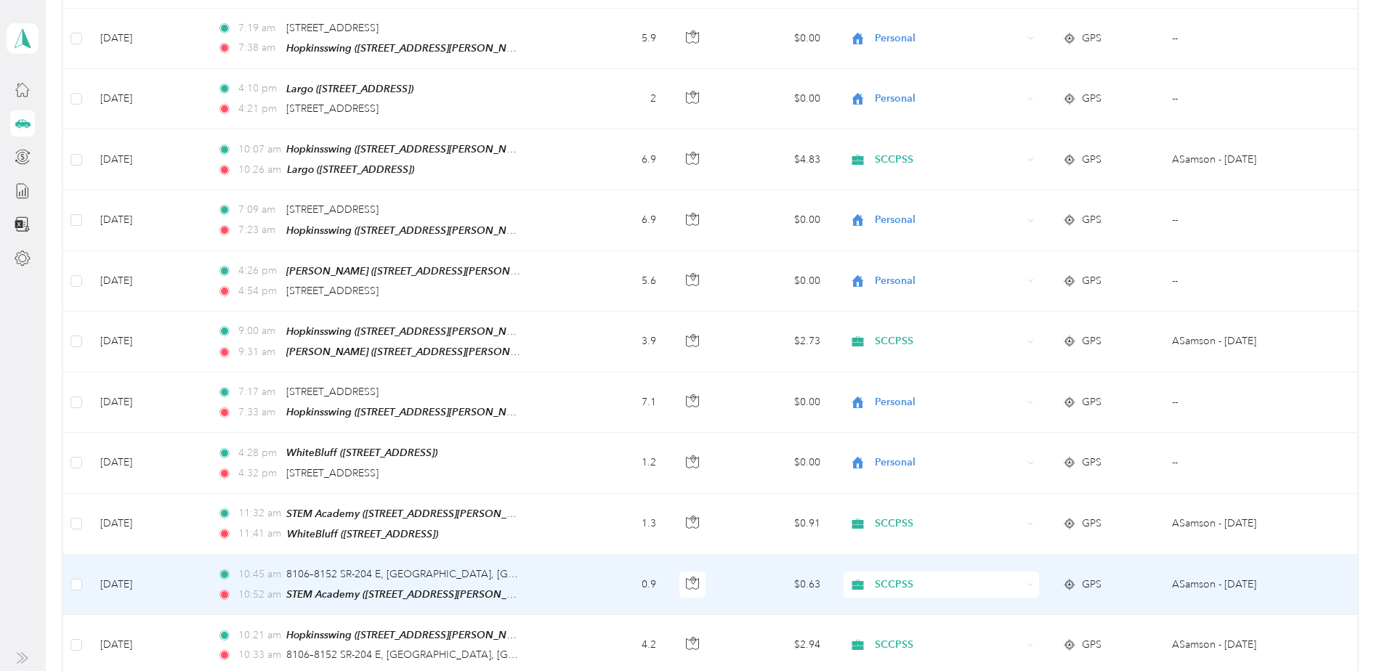
scroll to position [2616, 0]
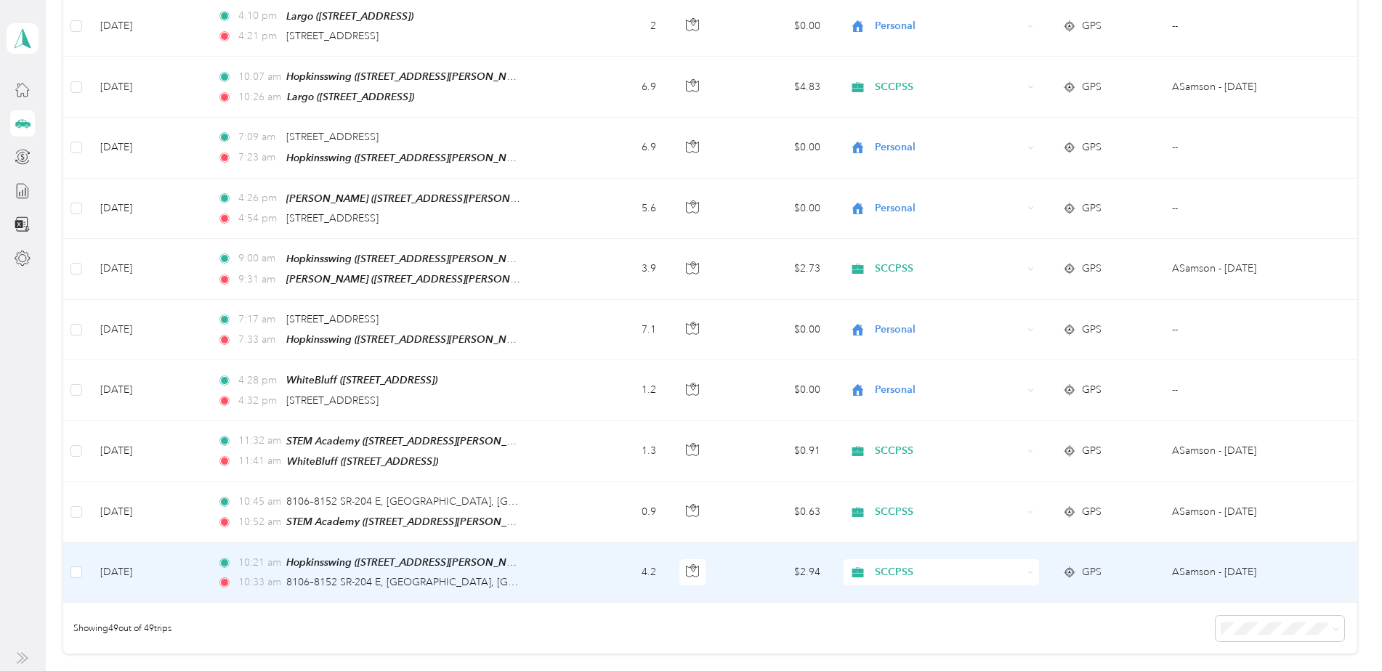
click at [1176, 543] on td "ASamson - [DATE]" at bounding box center [1232, 573] width 142 height 60
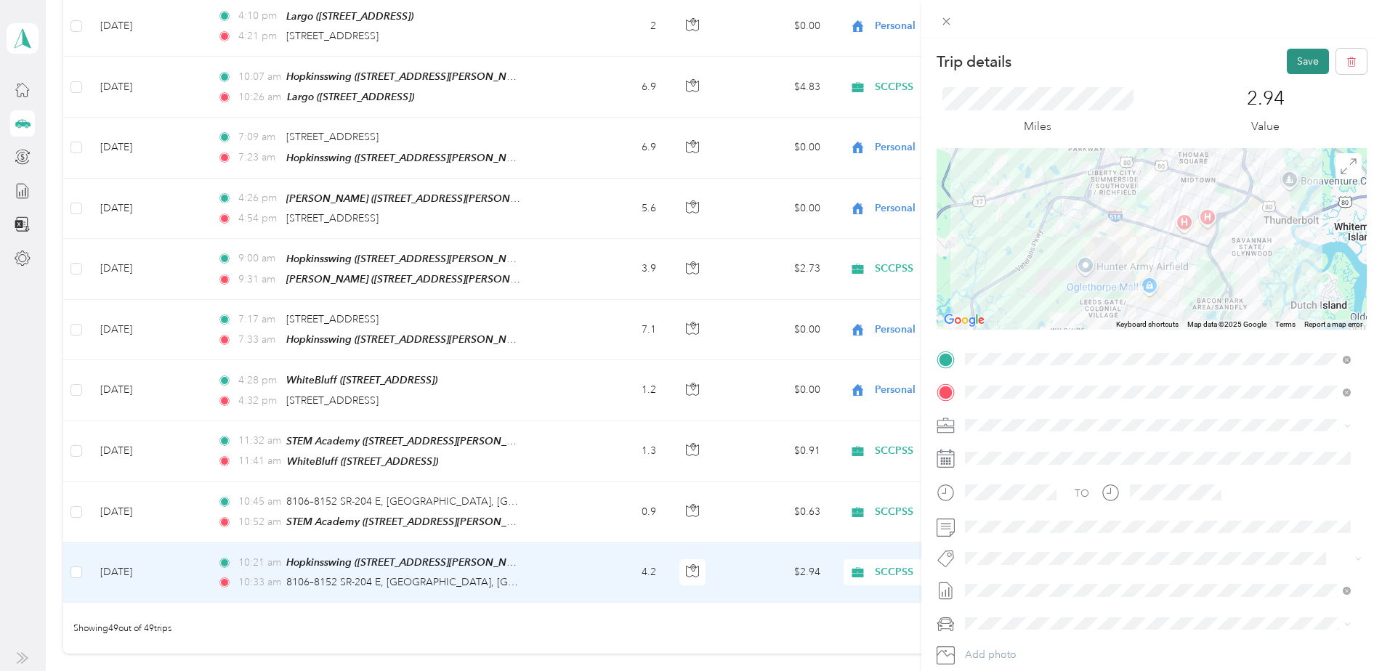
click at [1295, 66] on button "Save" at bounding box center [1308, 61] width 42 height 25
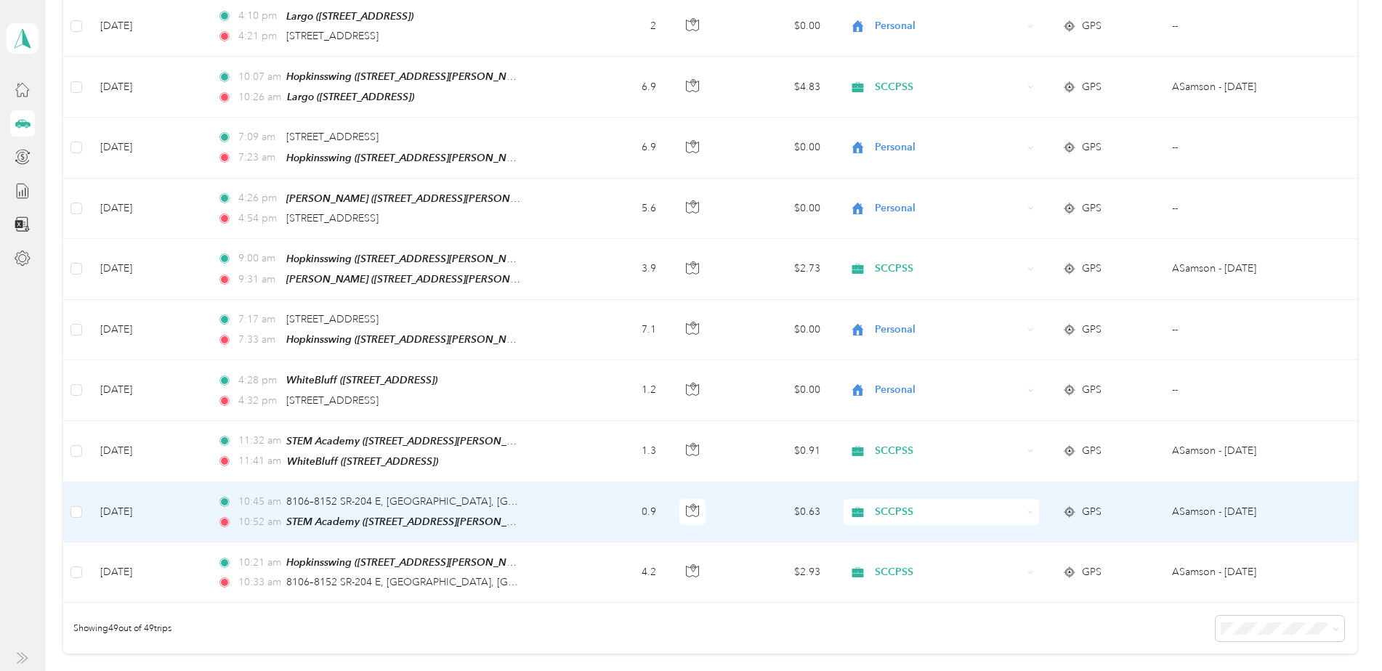
click at [1197, 483] on td "ASamson - [DATE]" at bounding box center [1232, 513] width 142 height 60
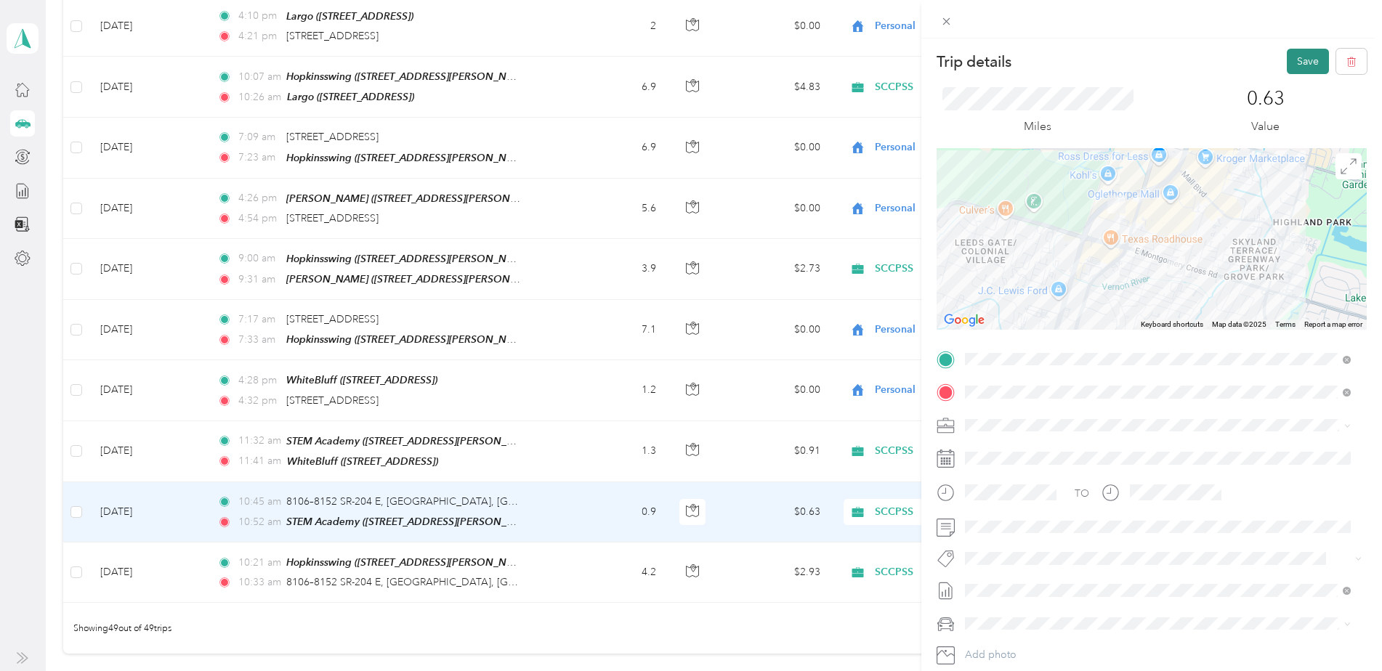
click at [1293, 61] on button "Save" at bounding box center [1308, 61] width 42 height 25
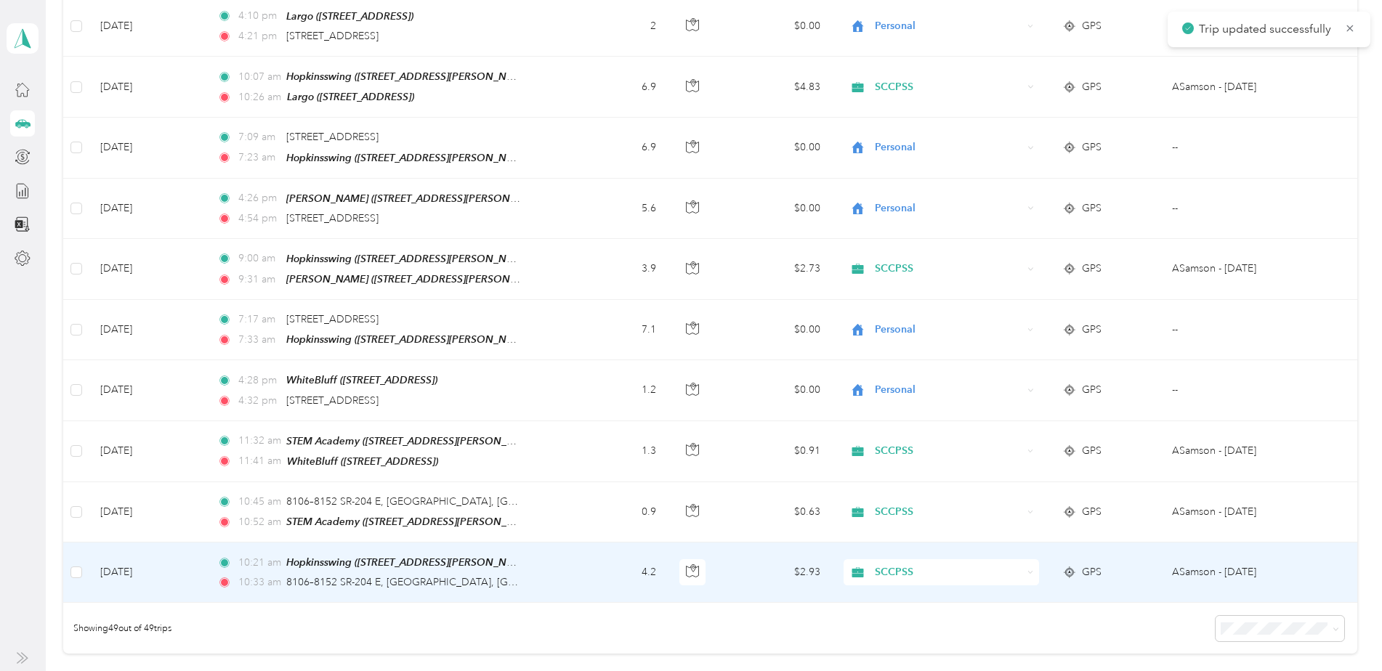
click at [1189, 543] on td "ASamson - [DATE]" at bounding box center [1232, 573] width 142 height 60
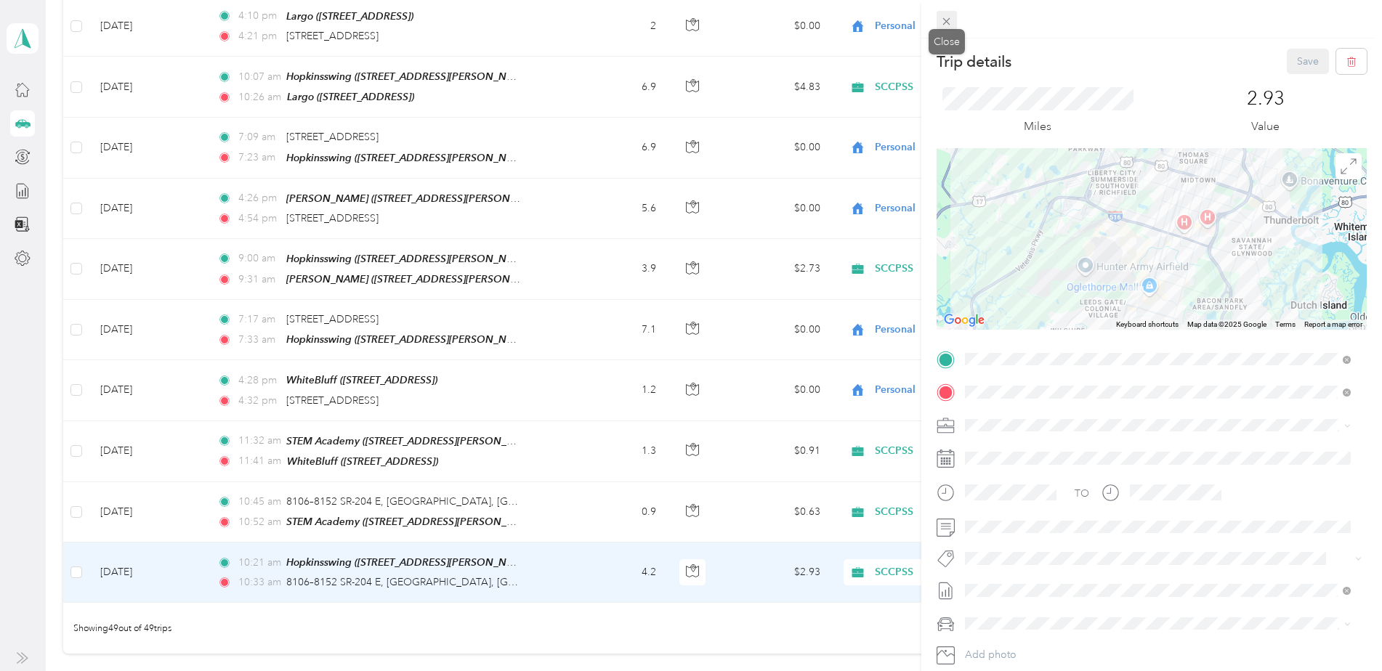
click at [945, 17] on icon at bounding box center [946, 21] width 12 height 12
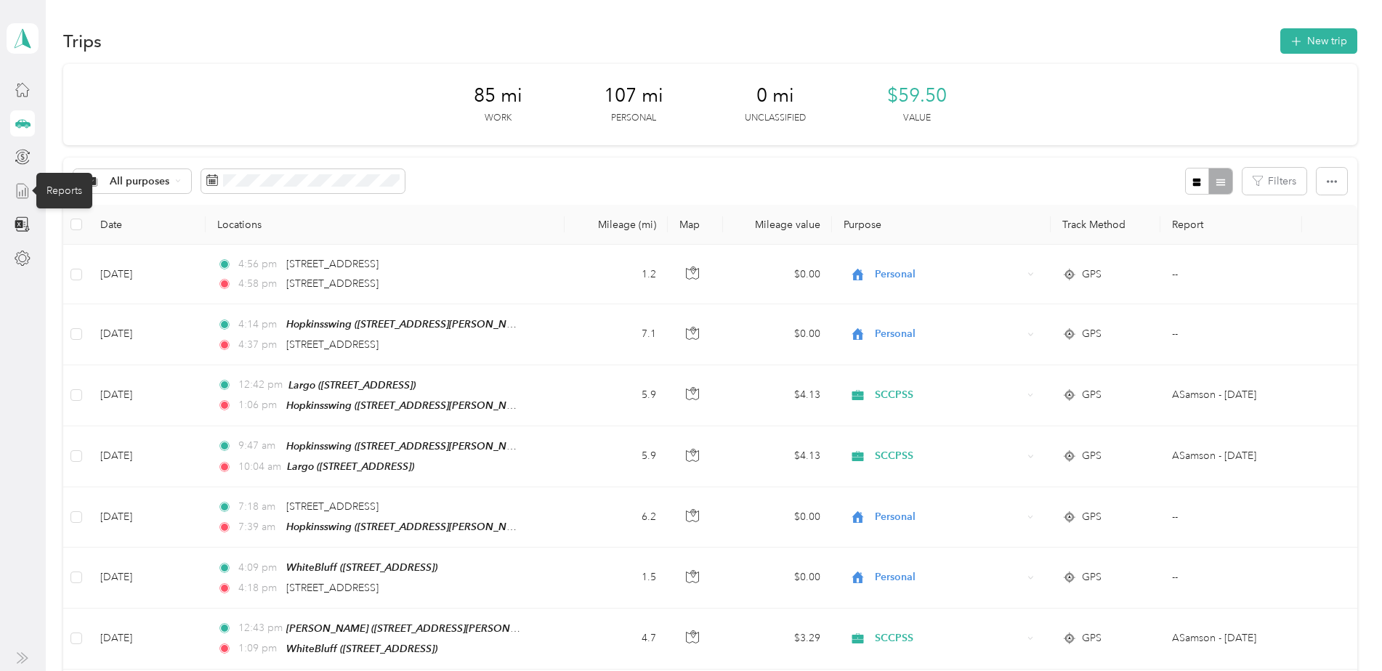
click at [20, 190] on icon at bounding box center [23, 191] width 16 height 16
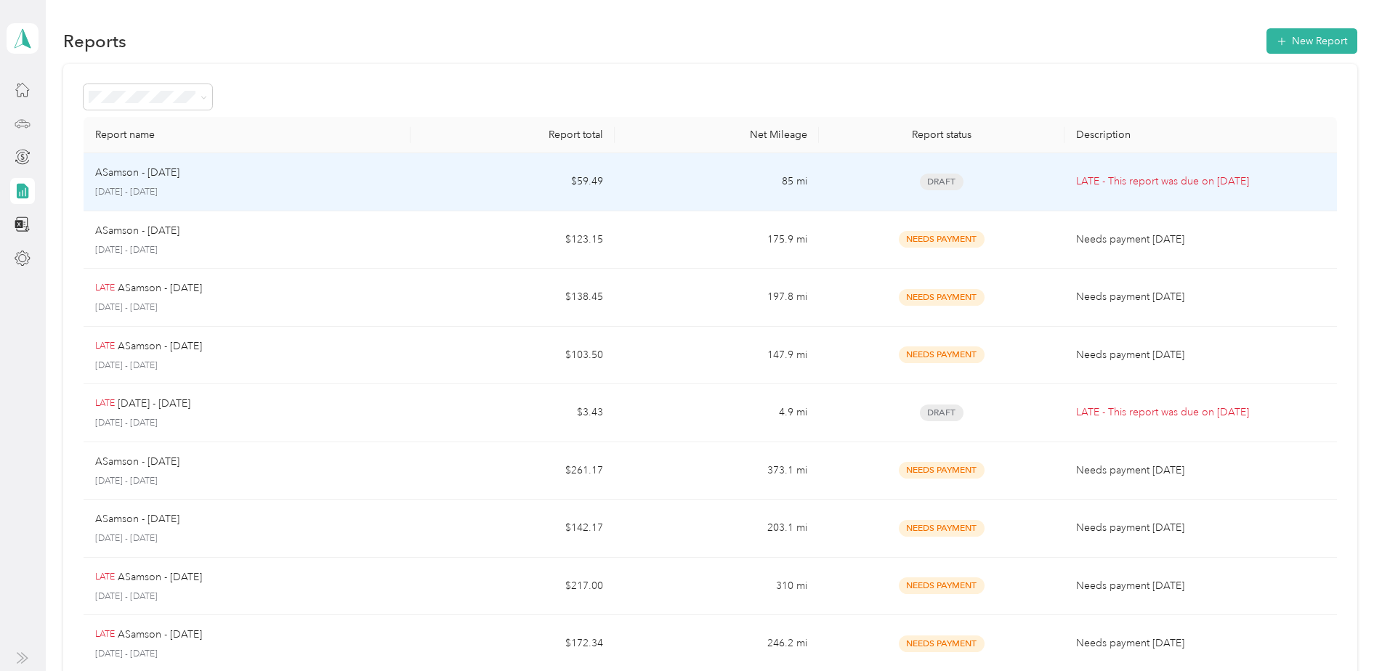
click at [179, 176] on p "ASamson - [DATE]" at bounding box center [137, 173] width 84 height 16
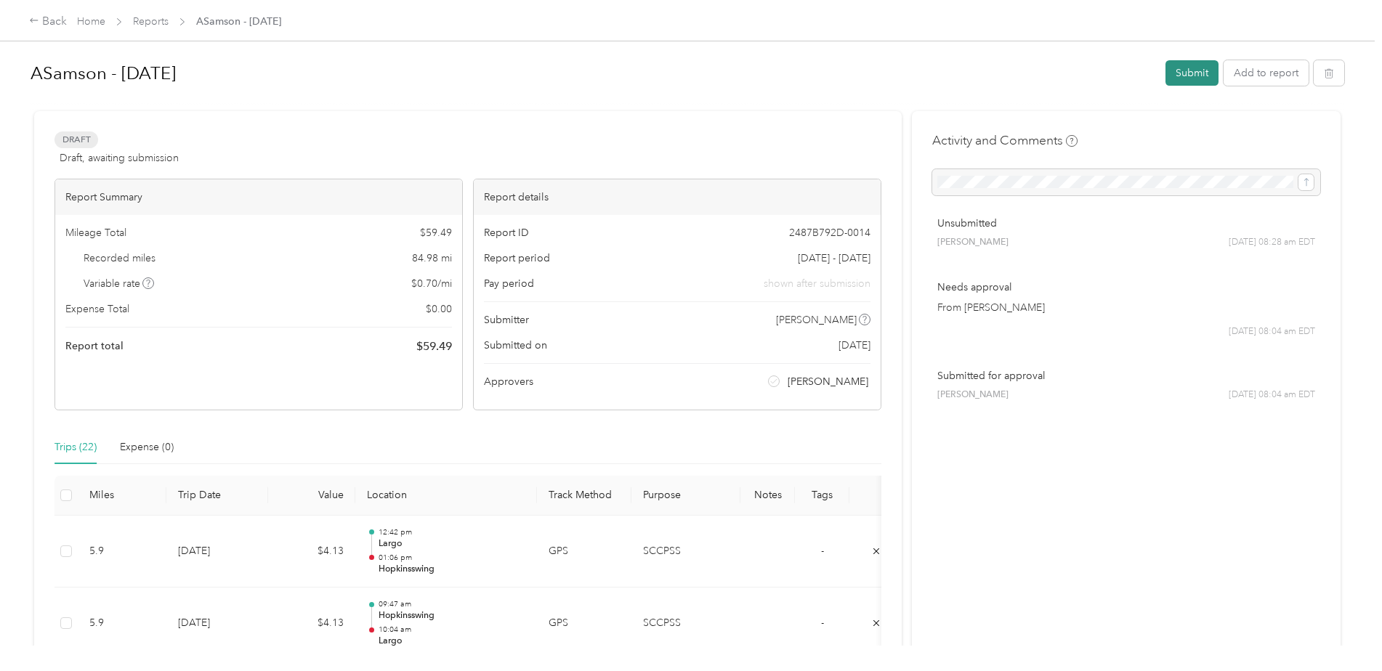
click at [1186, 72] on button "Submit" at bounding box center [1192, 72] width 53 height 25
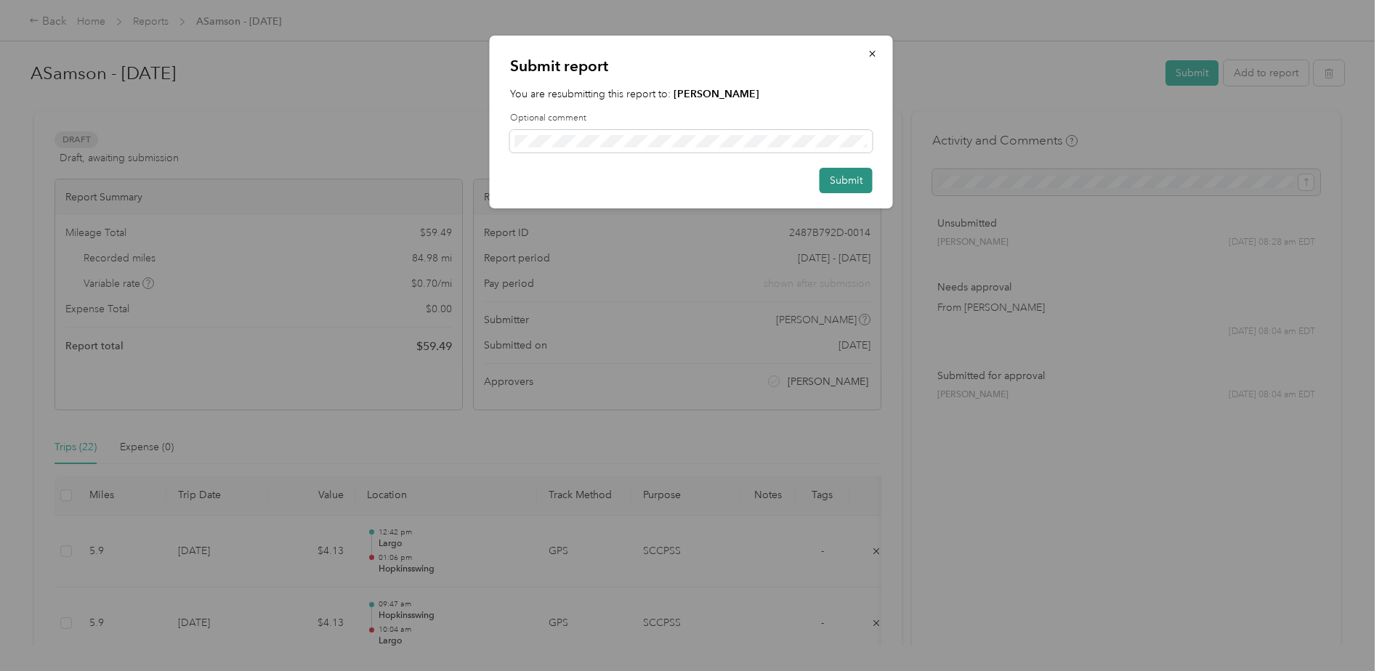
click at [853, 176] on button "Submit" at bounding box center [846, 180] width 53 height 25
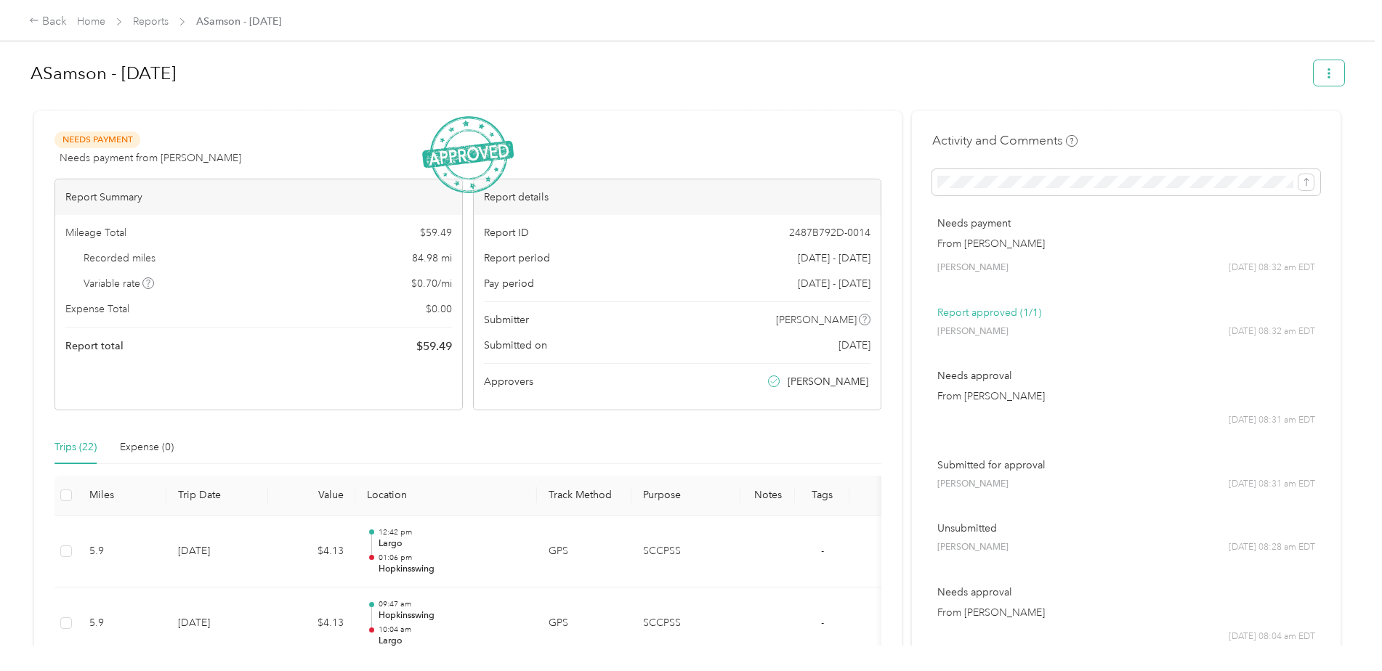
click at [1328, 72] on icon "button" at bounding box center [1329, 73] width 10 height 10
click at [1285, 128] on span "Download" at bounding box center [1284, 126] width 48 height 15
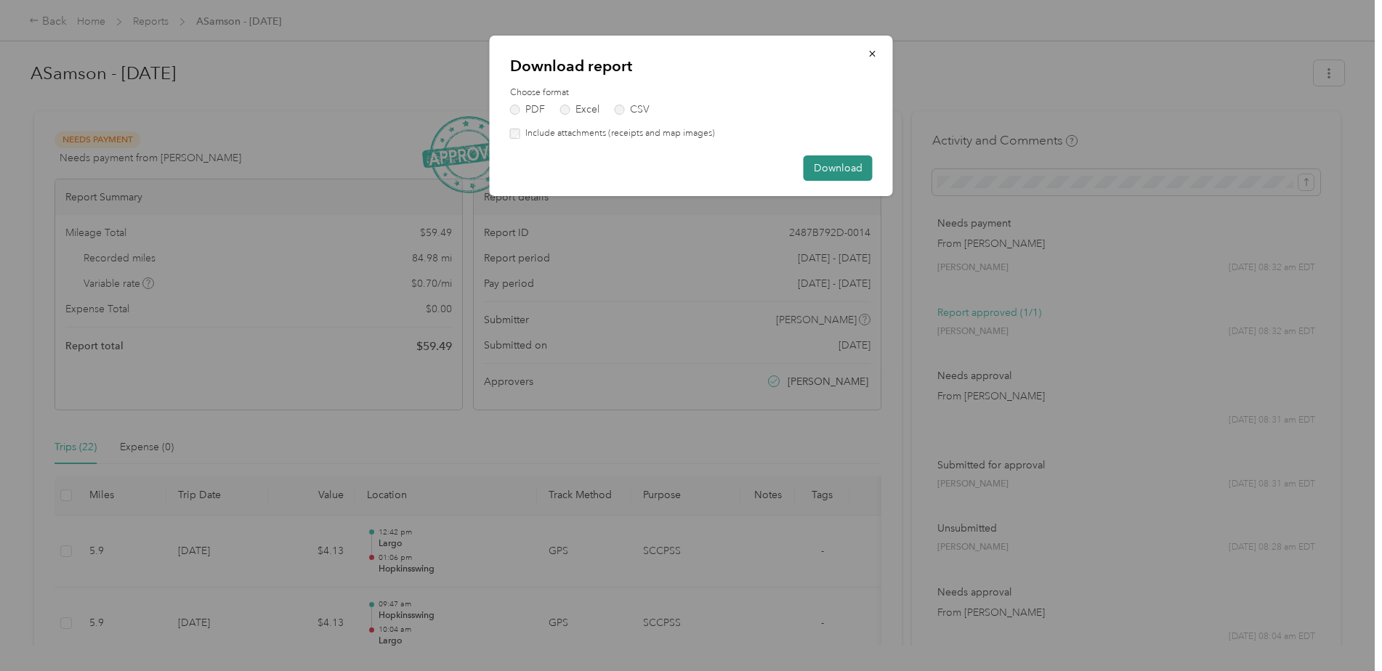
click at [847, 166] on button "Download" at bounding box center [838, 168] width 69 height 25
